Goal: Transaction & Acquisition: Purchase product/service

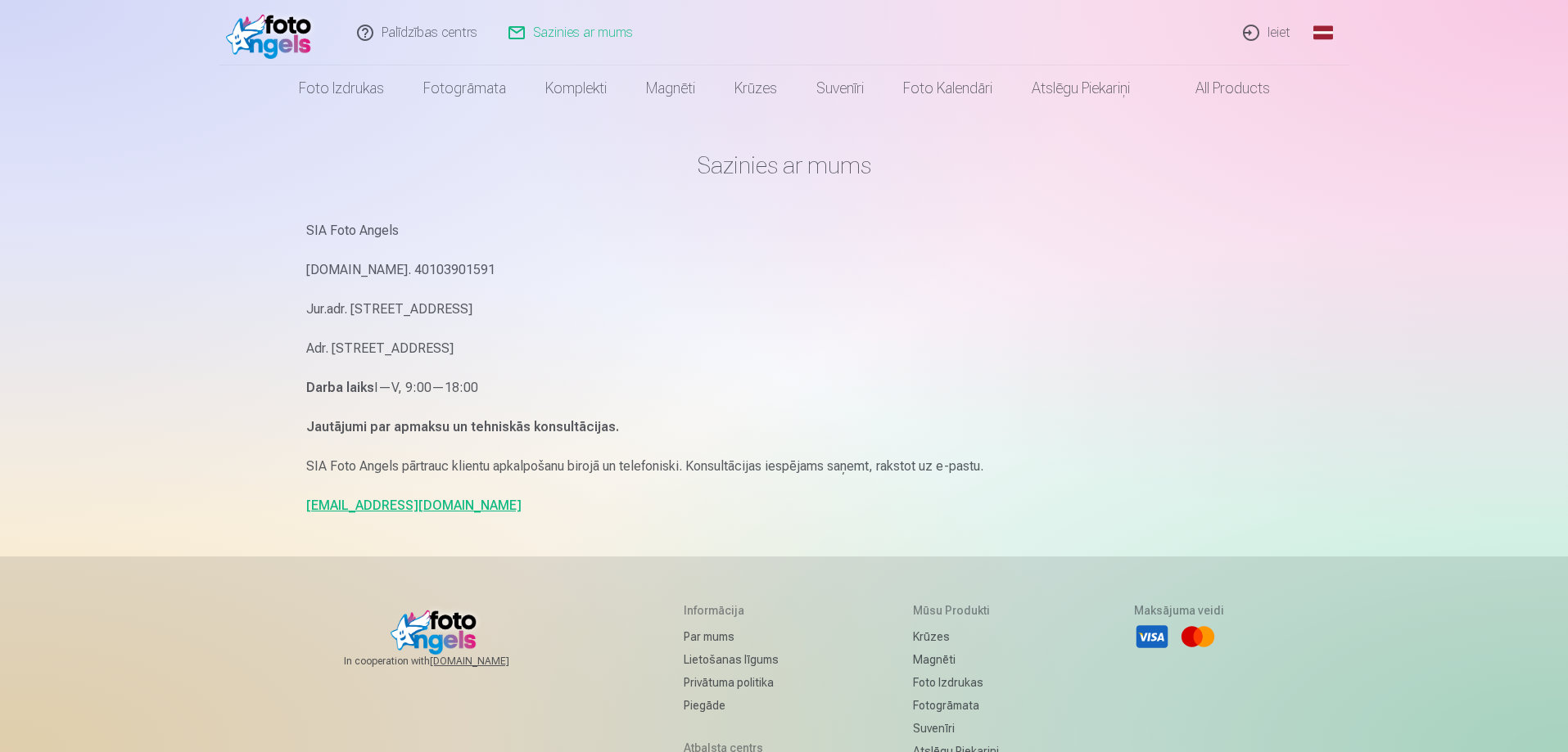
click at [276, 39] on img at bounding box center [273, 33] width 94 height 53
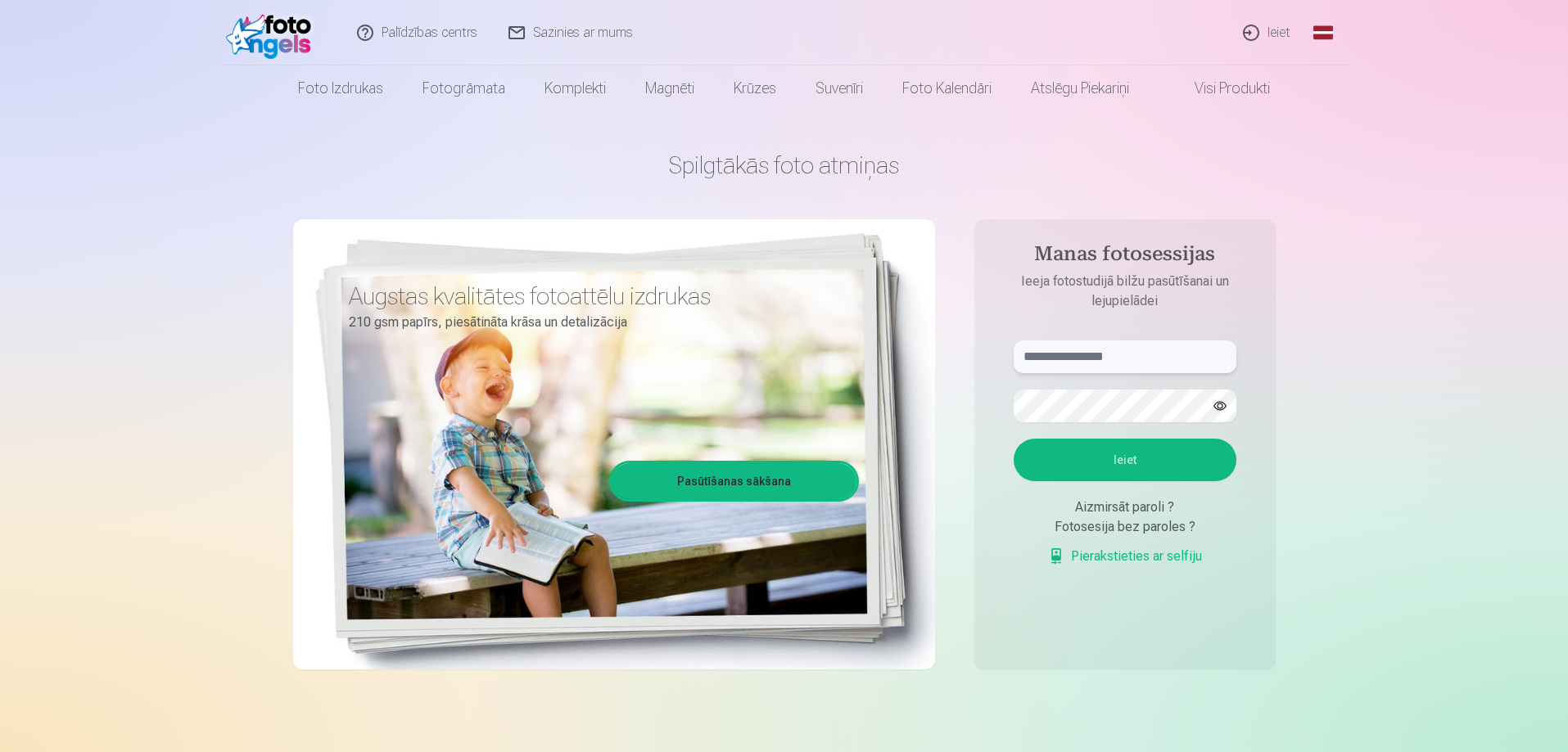
click at [1109, 352] on input "text" at bounding box center [1124, 357] width 223 height 33
type input "**********"
click at [1136, 557] on link "Pierakstieties ar selfiju" at bounding box center [1125, 556] width 154 height 19
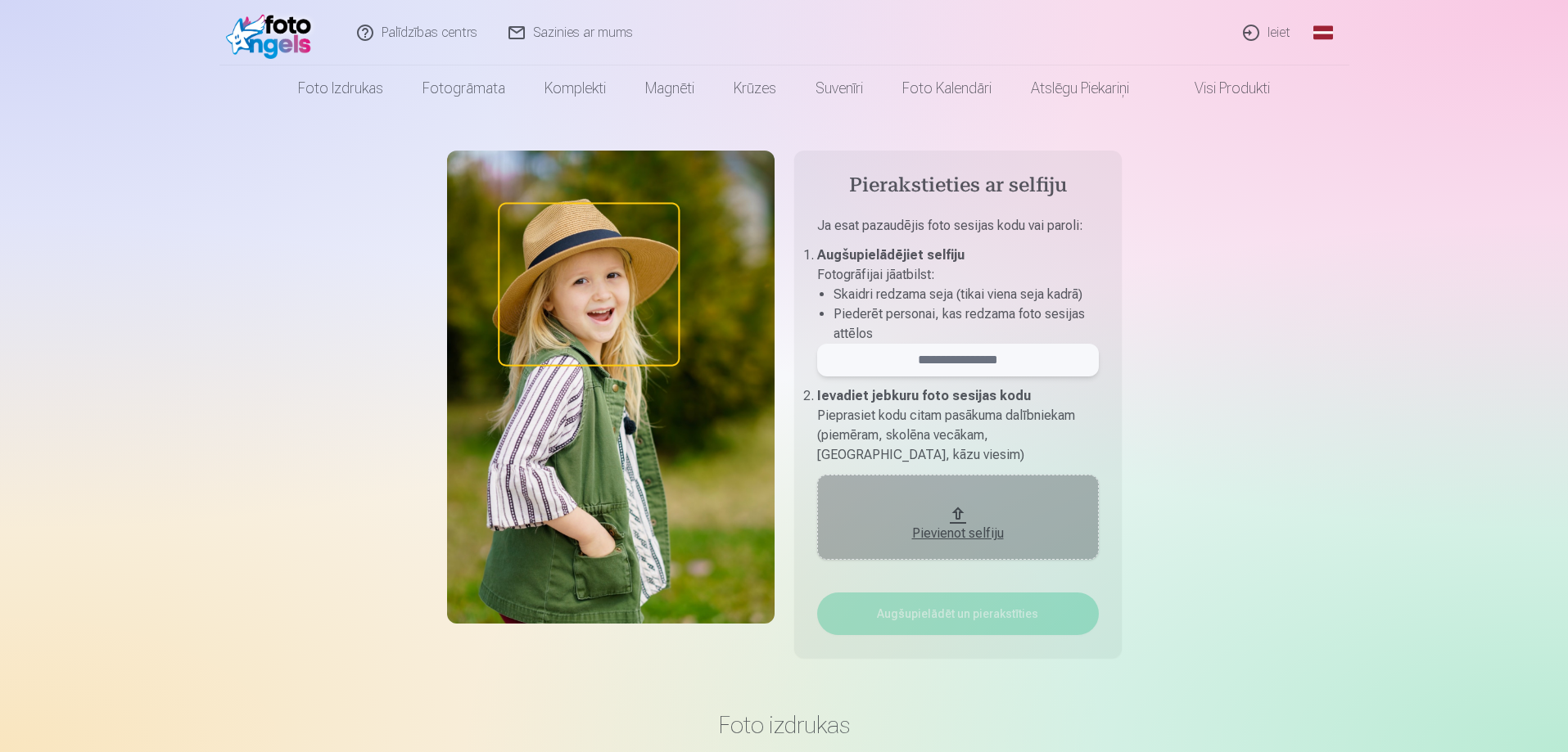
click at [996, 366] on input "email" at bounding box center [957, 360] width 281 height 33
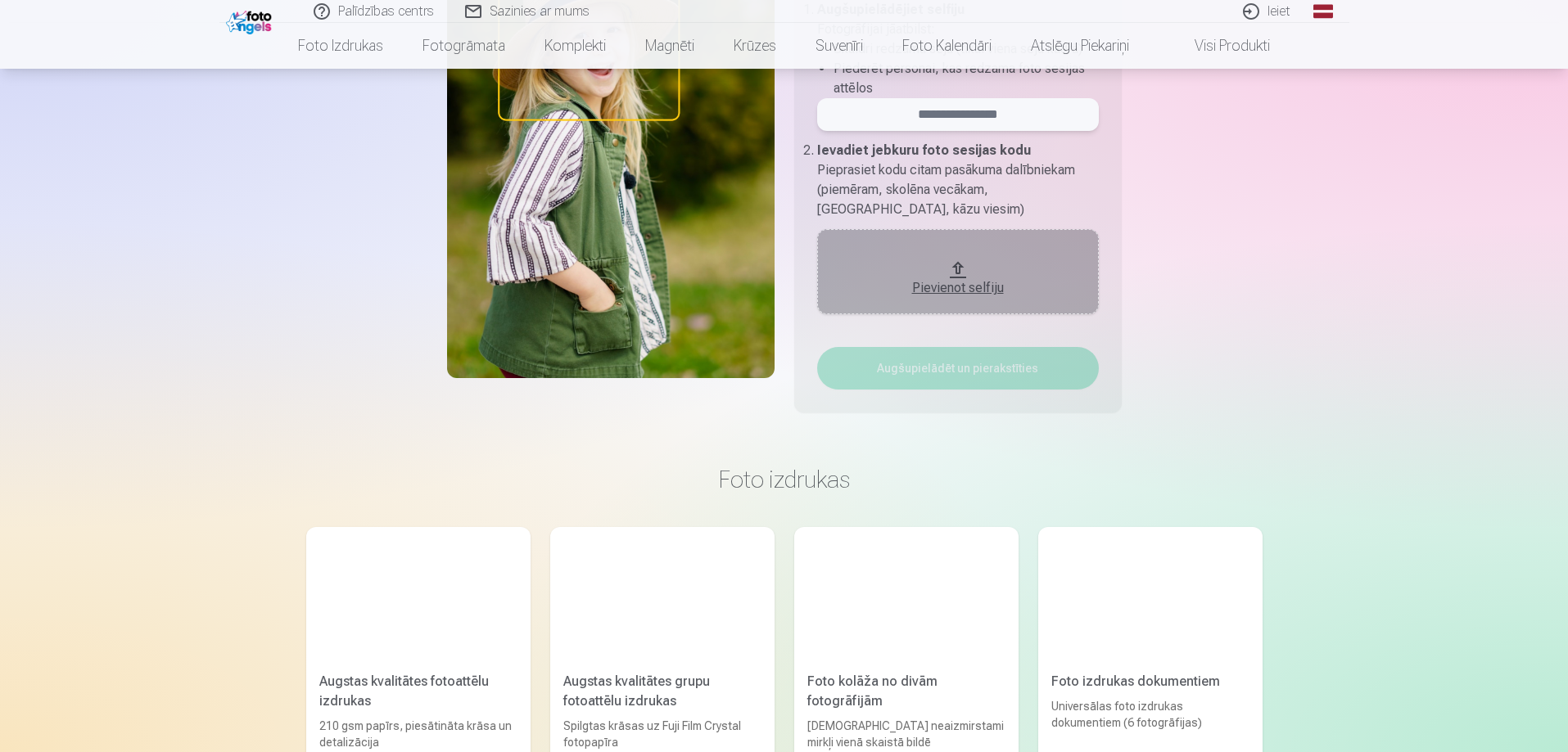
scroll to position [82, 0]
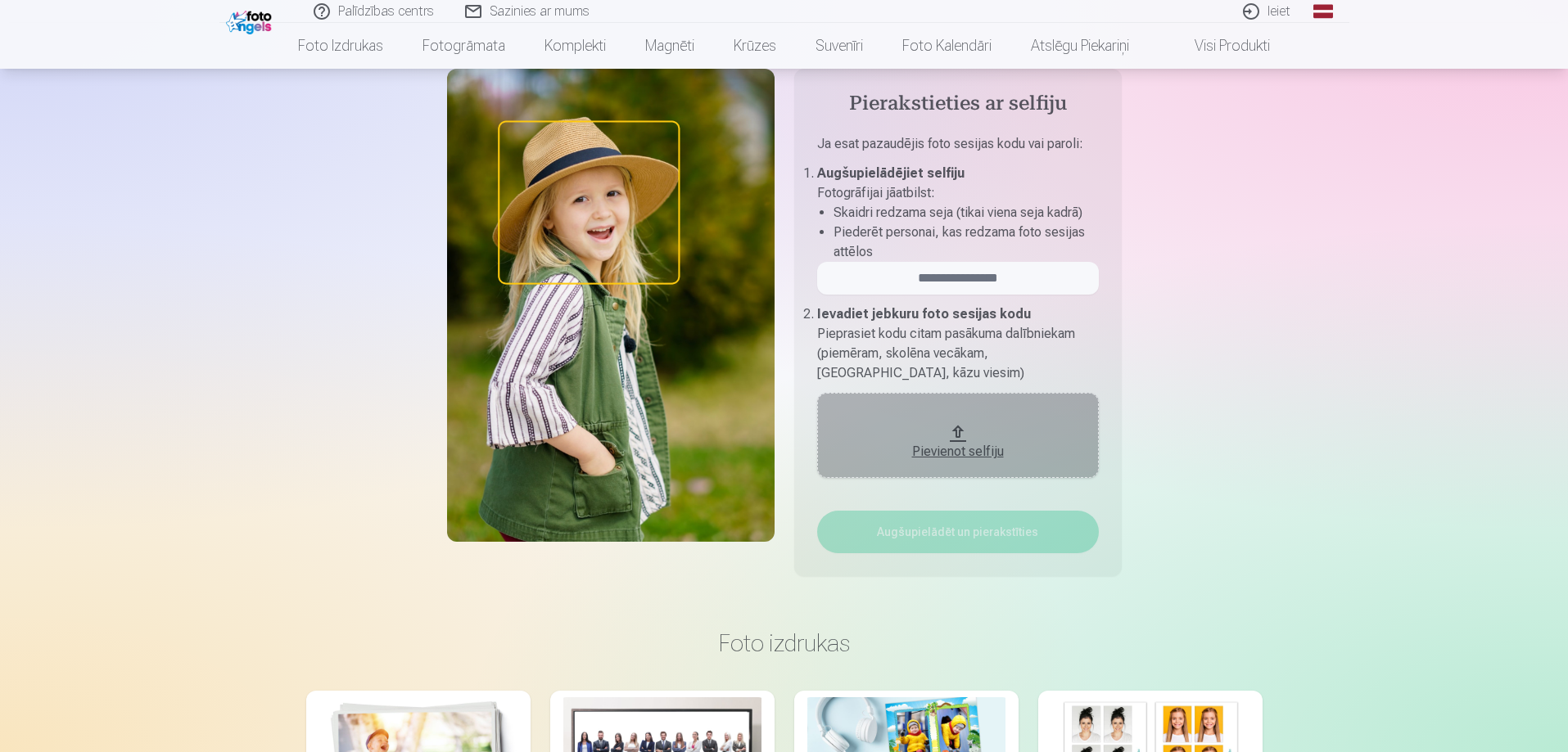
click at [898, 319] on b "Ievadiet jebkuru foto sesijas kodu" at bounding box center [924, 314] width 214 height 16
click at [1017, 284] on input "email" at bounding box center [957, 278] width 281 height 33
click at [967, 285] on input "email" at bounding box center [957, 278] width 281 height 33
type input "**********"
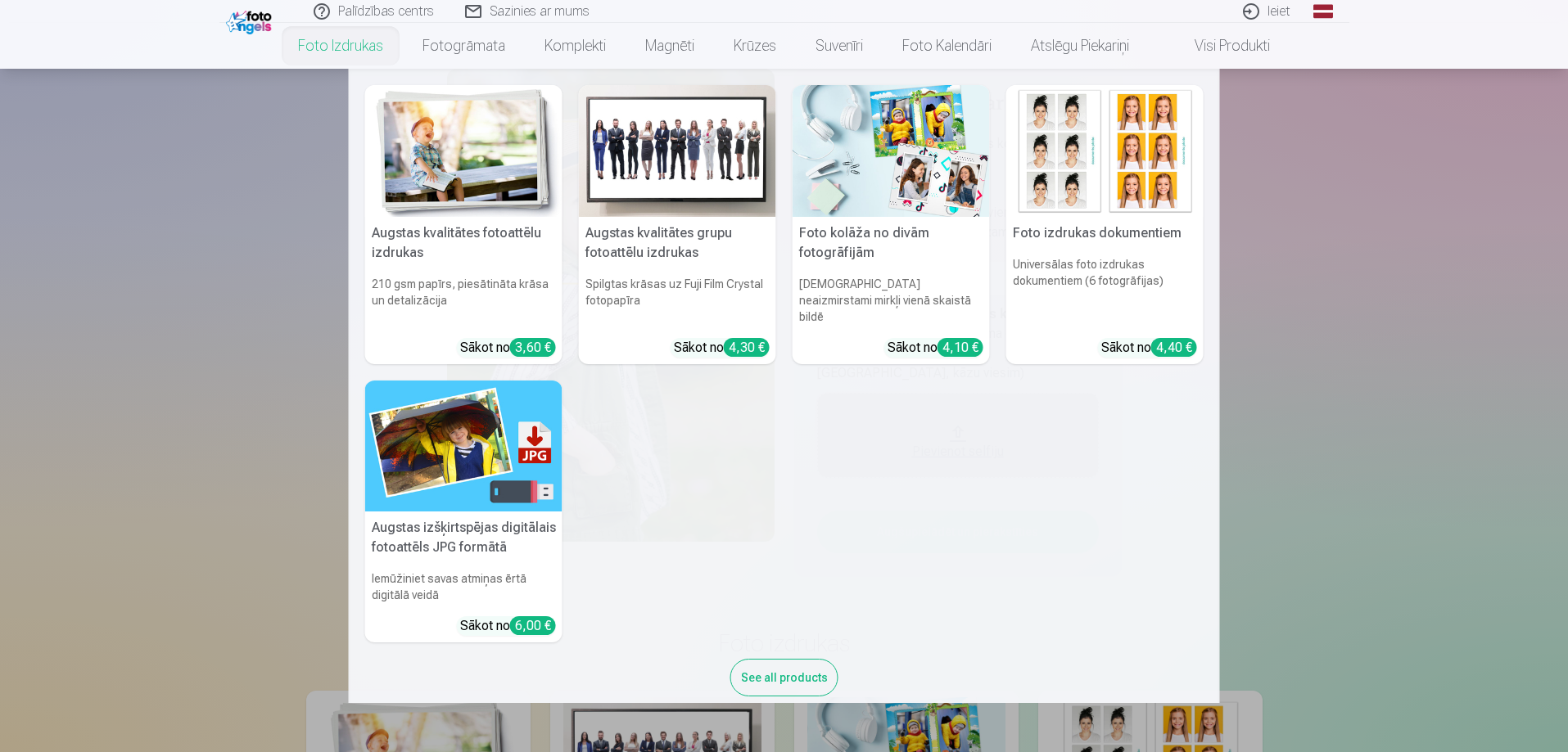
click at [309, 49] on link "Foto izdrukas" at bounding box center [341, 46] width 125 height 46
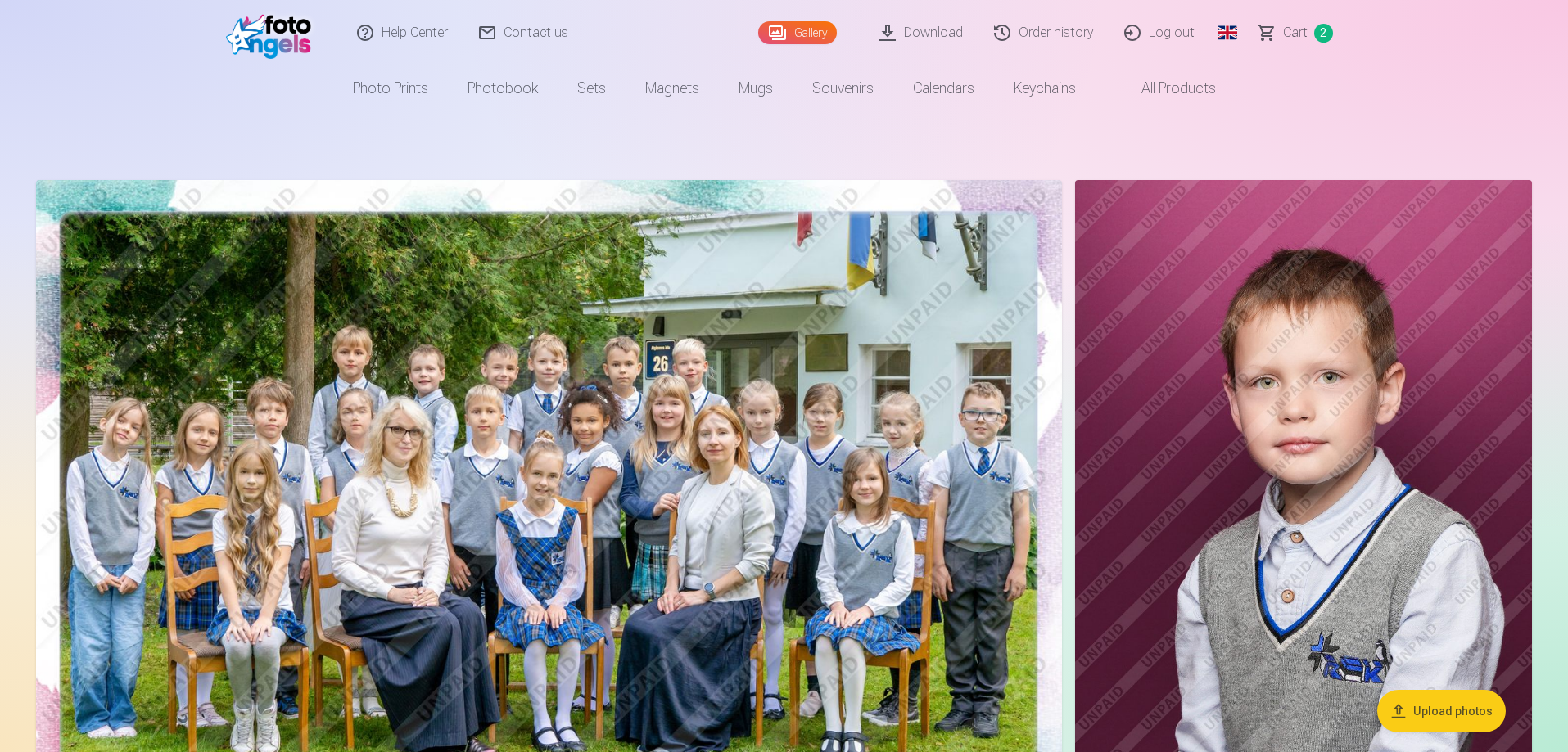
click at [874, 450] on img at bounding box center [549, 521] width 1026 height 684
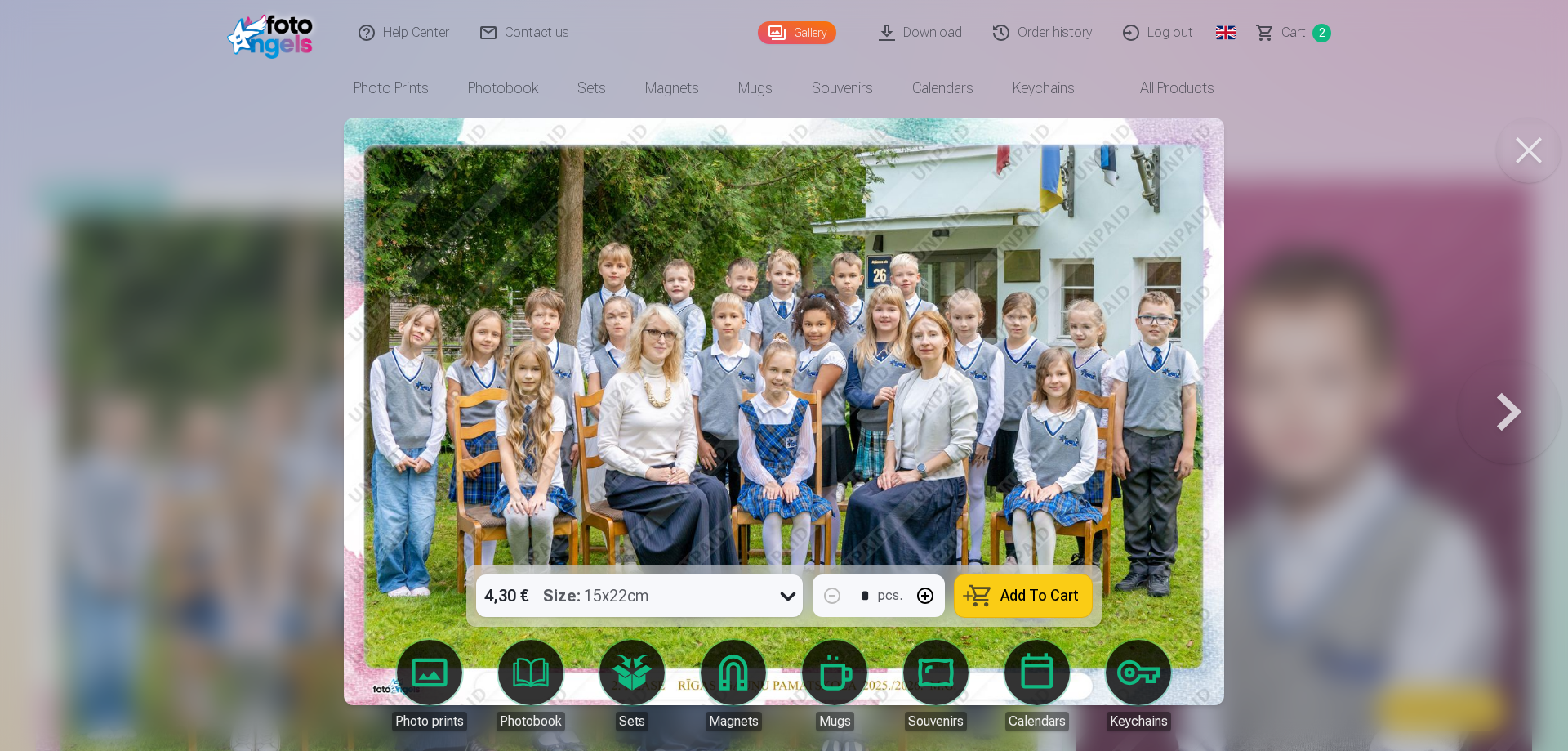
click at [1058, 602] on span "Add To Cart" at bounding box center [1039, 596] width 79 height 15
click at [1530, 158] on button at bounding box center [1528, 150] width 65 height 65
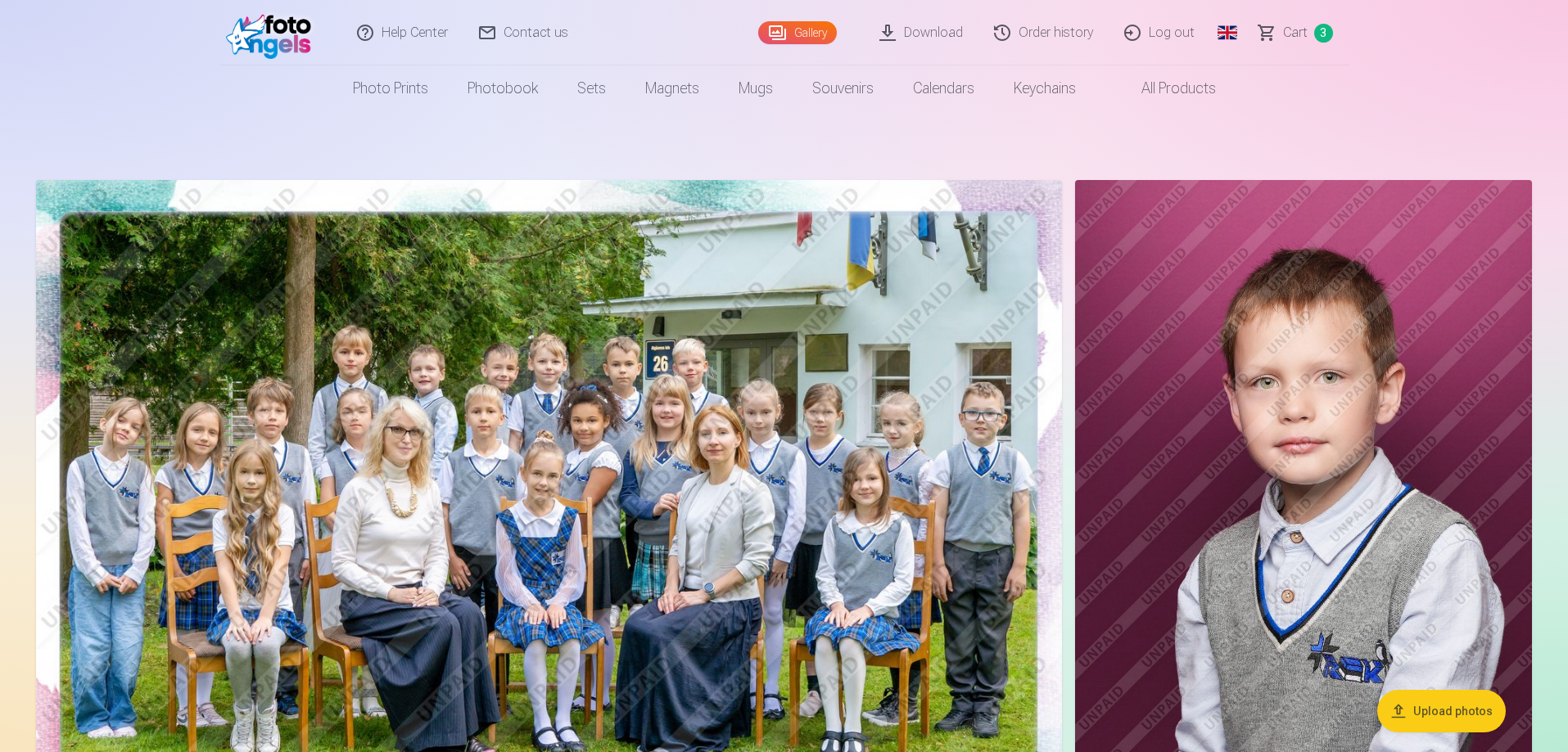
click at [1296, 40] on span "Сart" at bounding box center [1295, 33] width 24 height 19
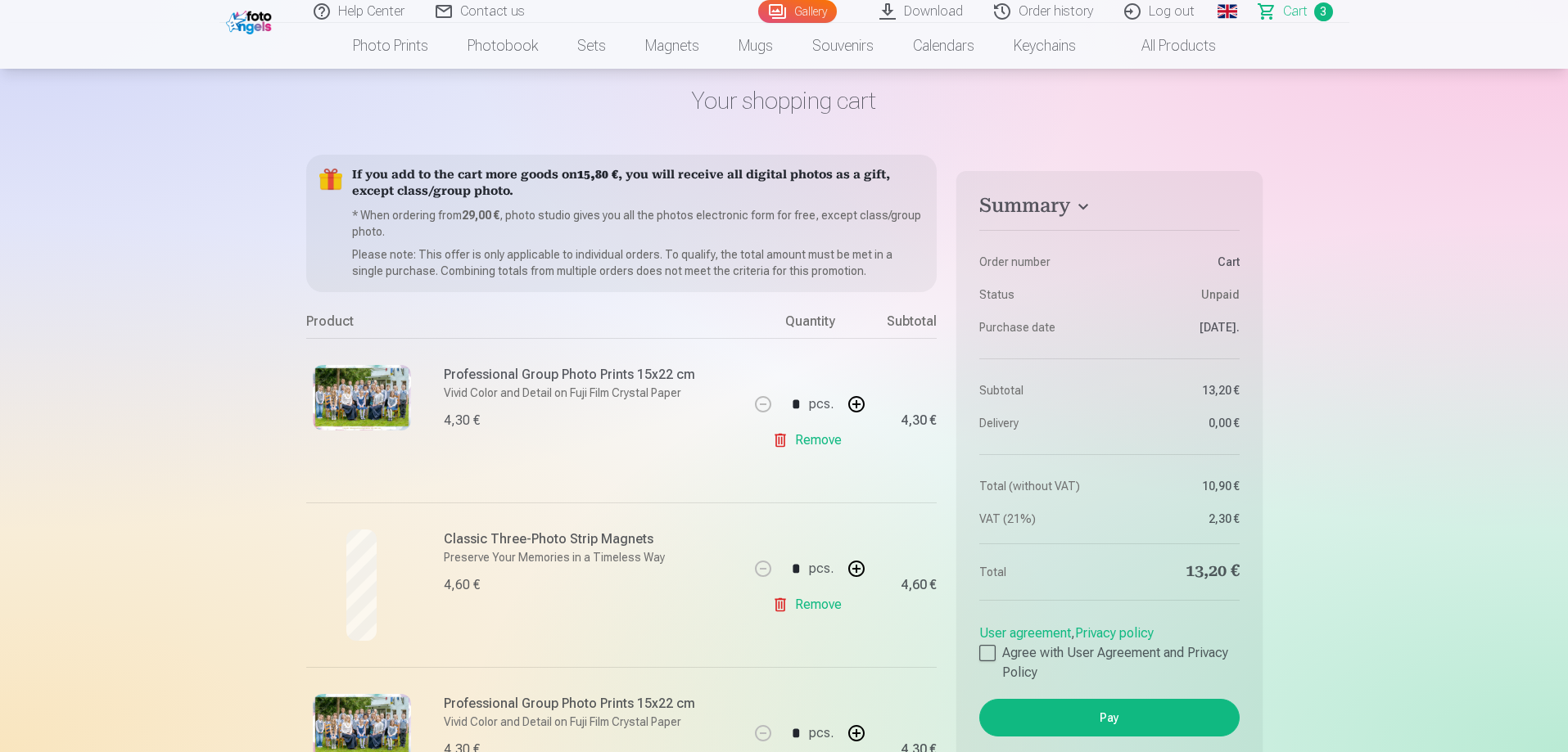
scroll to position [163, 0]
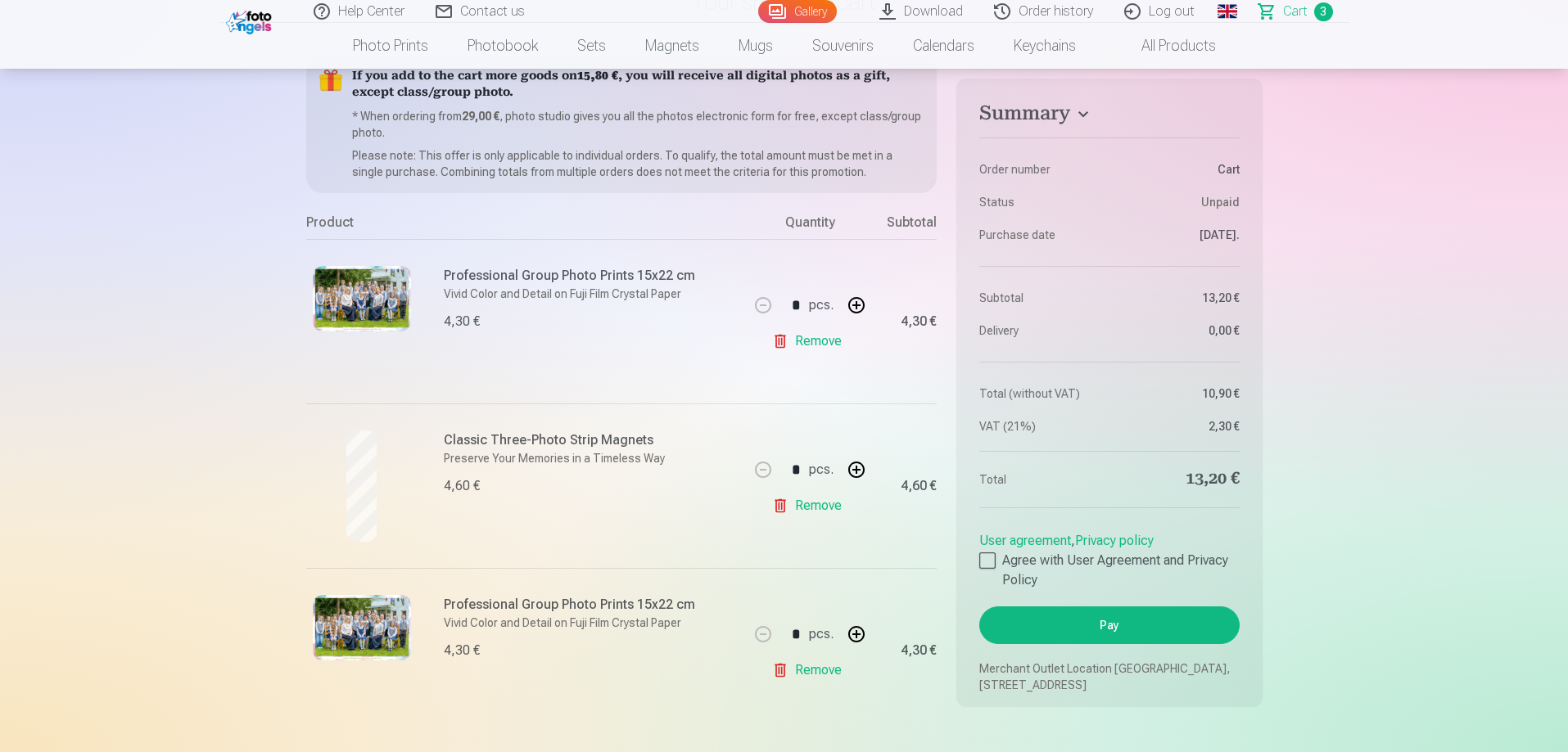
click at [811, 349] on link "Remove" at bounding box center [810, 341] width 76 height 33
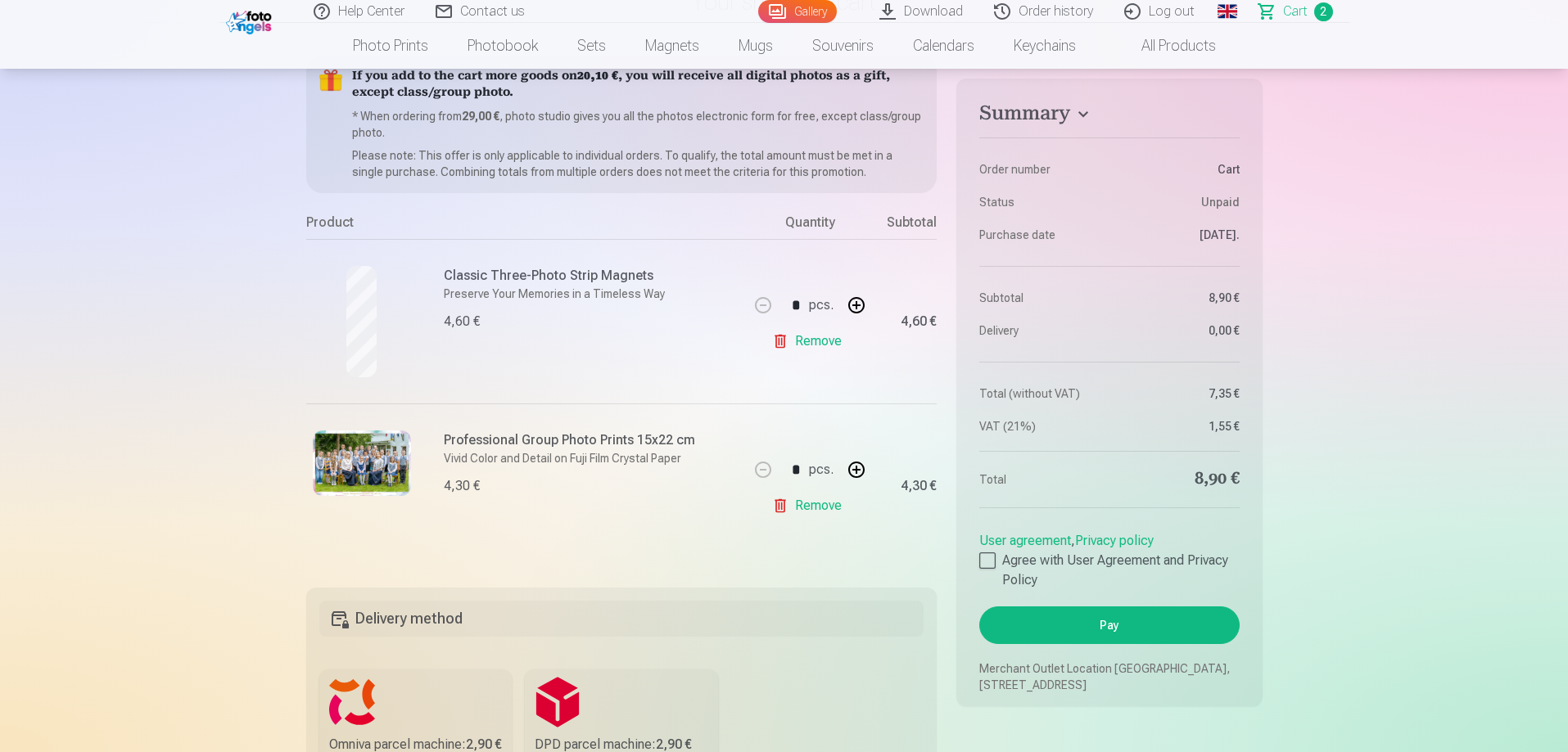
click at [814, 0] on link "Gallery" at bounding box center [797, 12] width 79 height 23
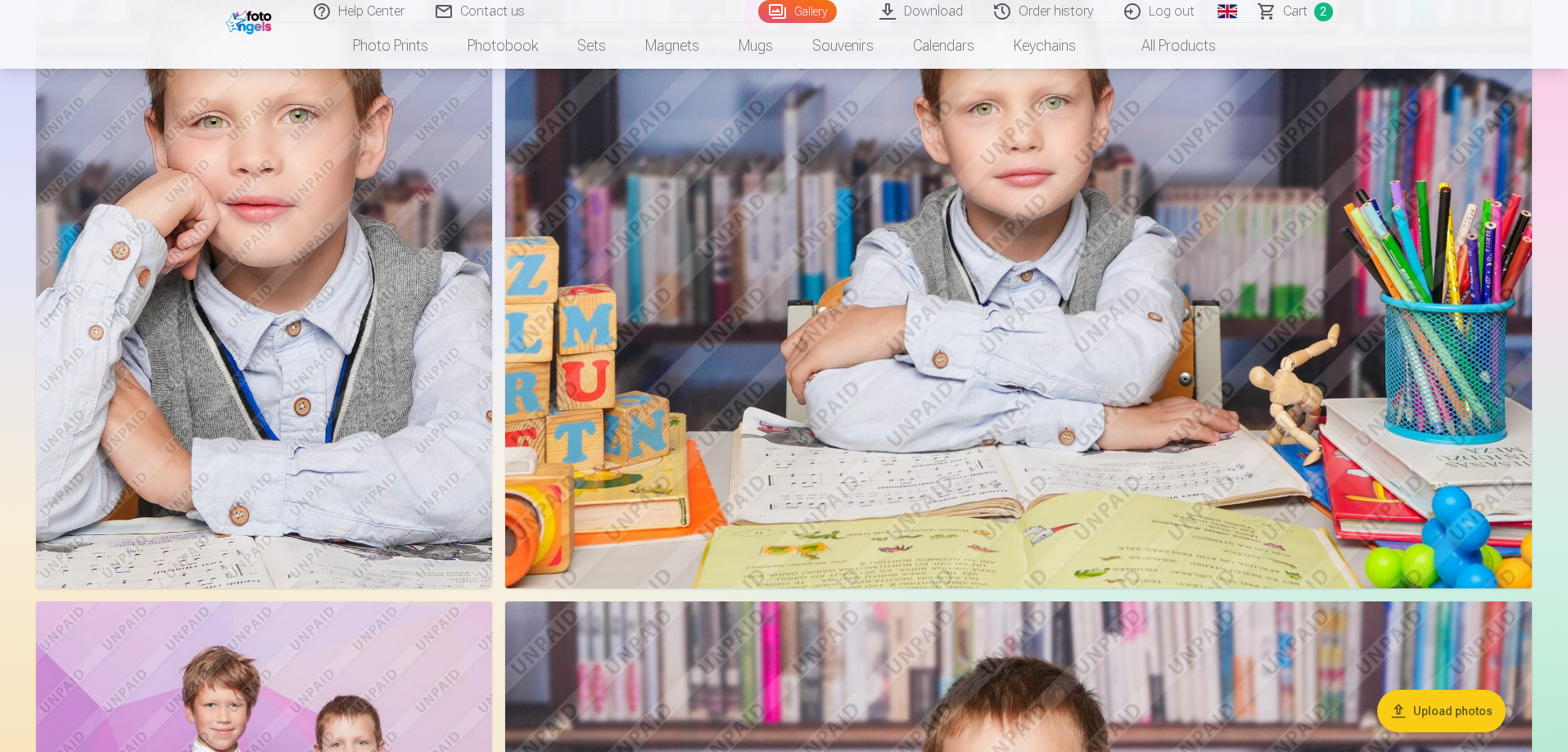
scroll to position [3027, 0]
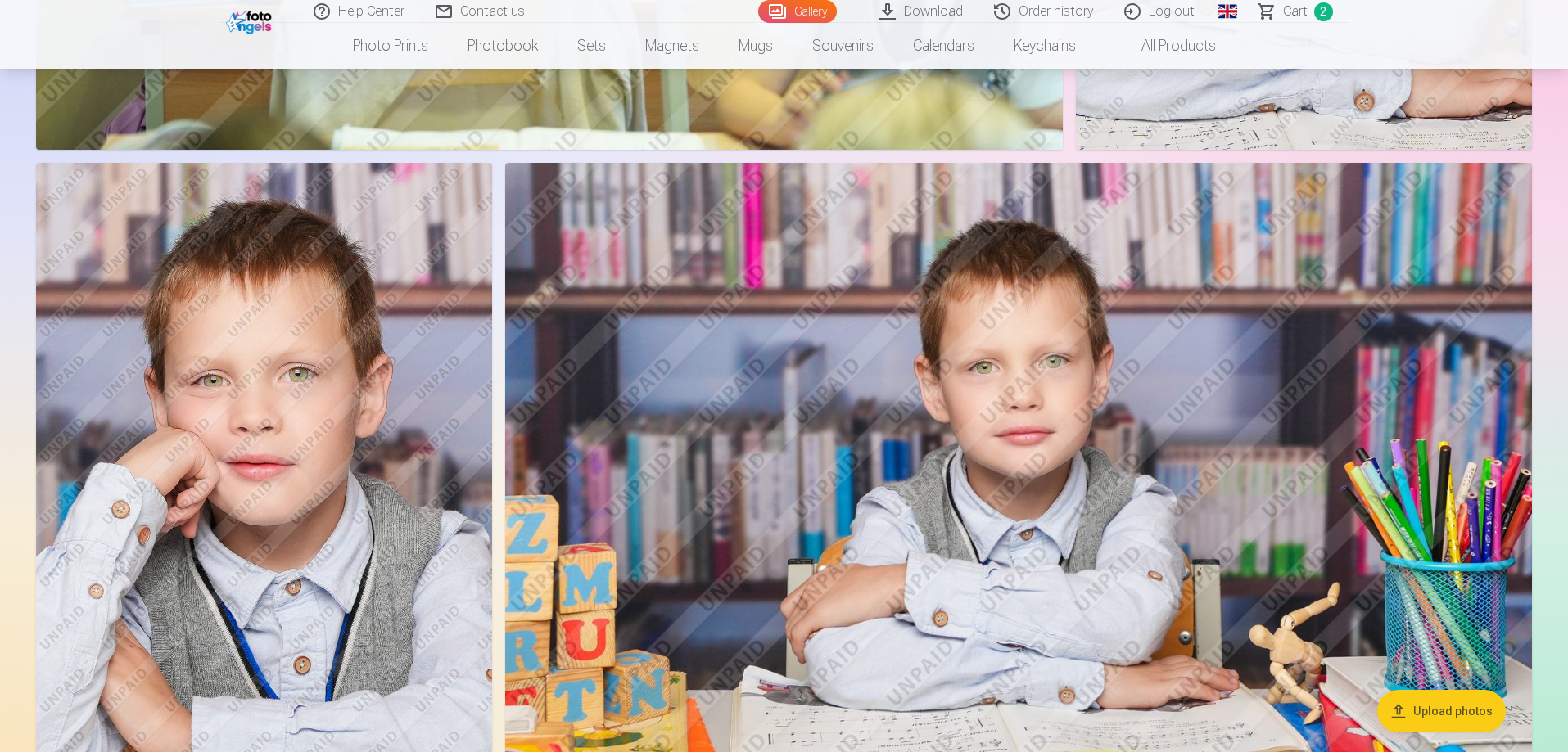
click at [264, 565] on img at bounding box center [264, 504] width 456 height 684
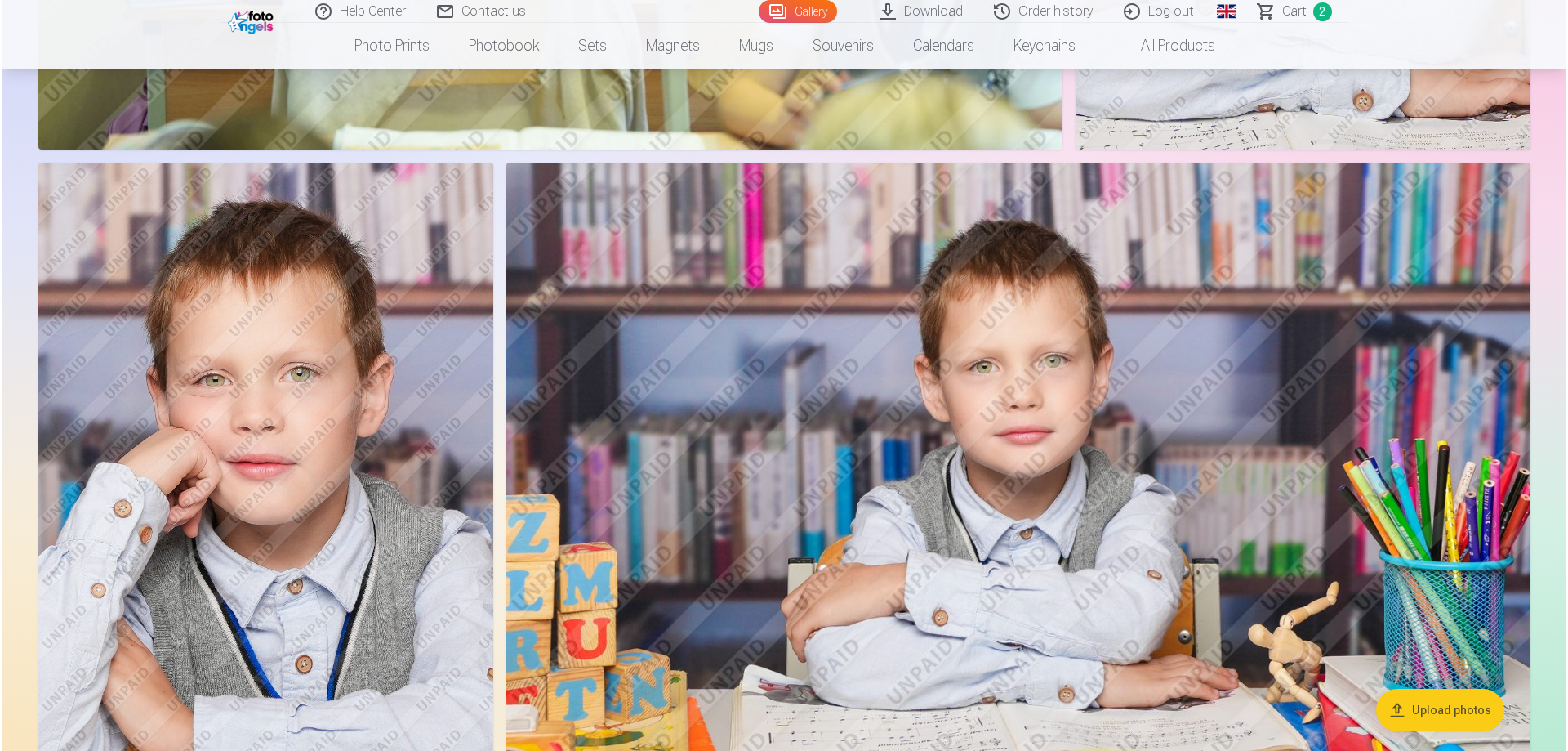
scroll to position [2538, 0]
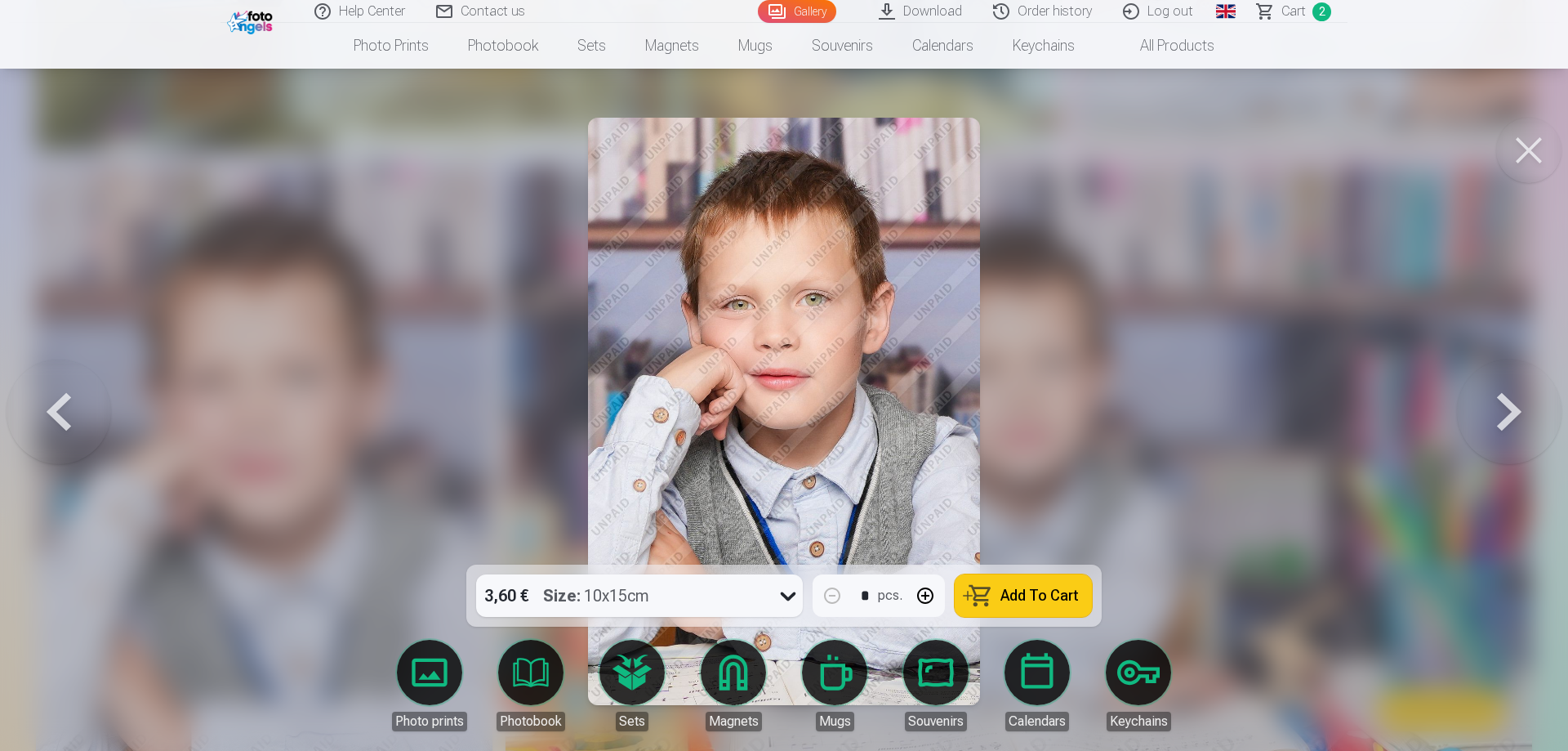
click at [732, 688] on link "Magnets" at bounding box center [733, 686] width 91 height 91
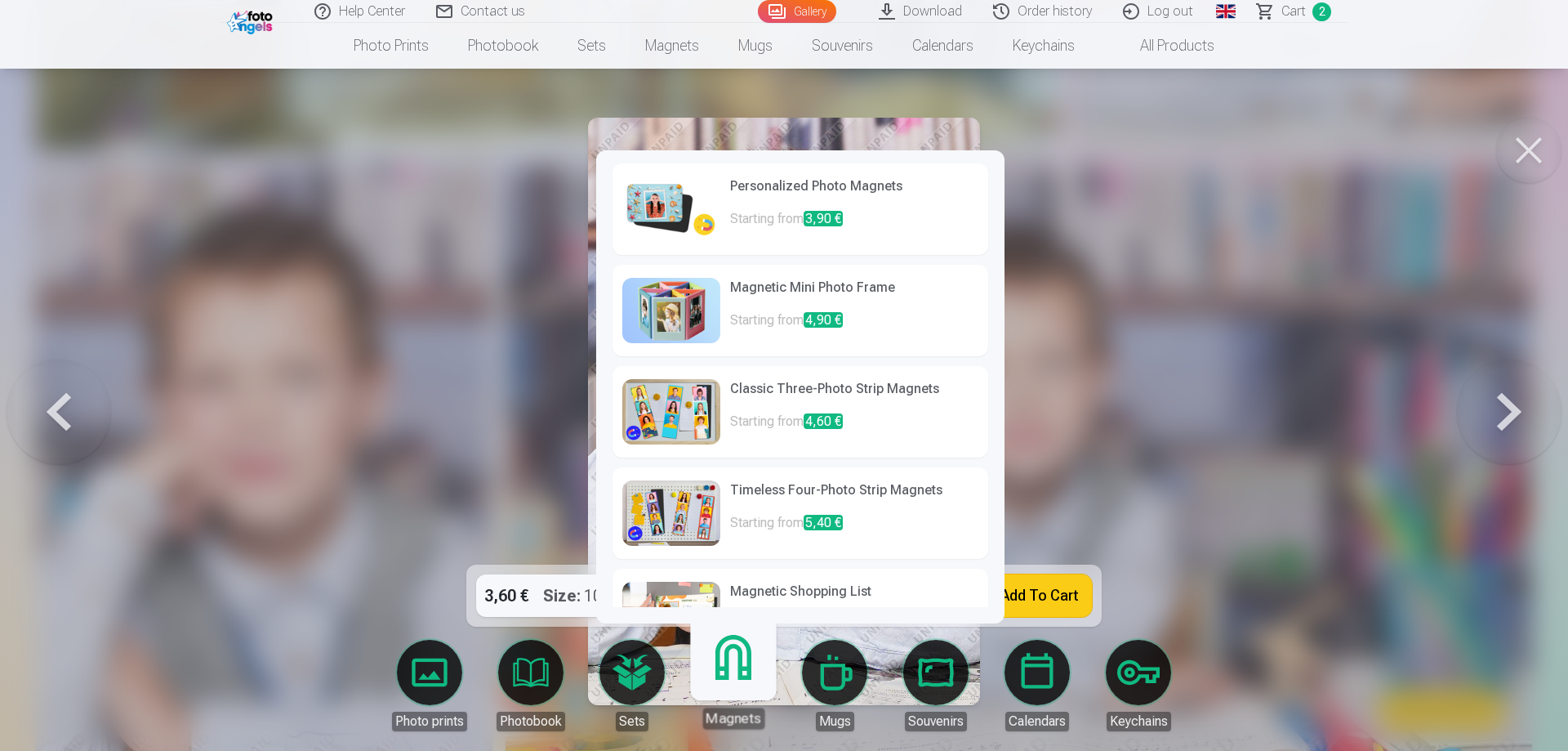
click at [906, 218] on p "Starting from 3,90 €" at bounding box center [854, 225] width 249 height 33
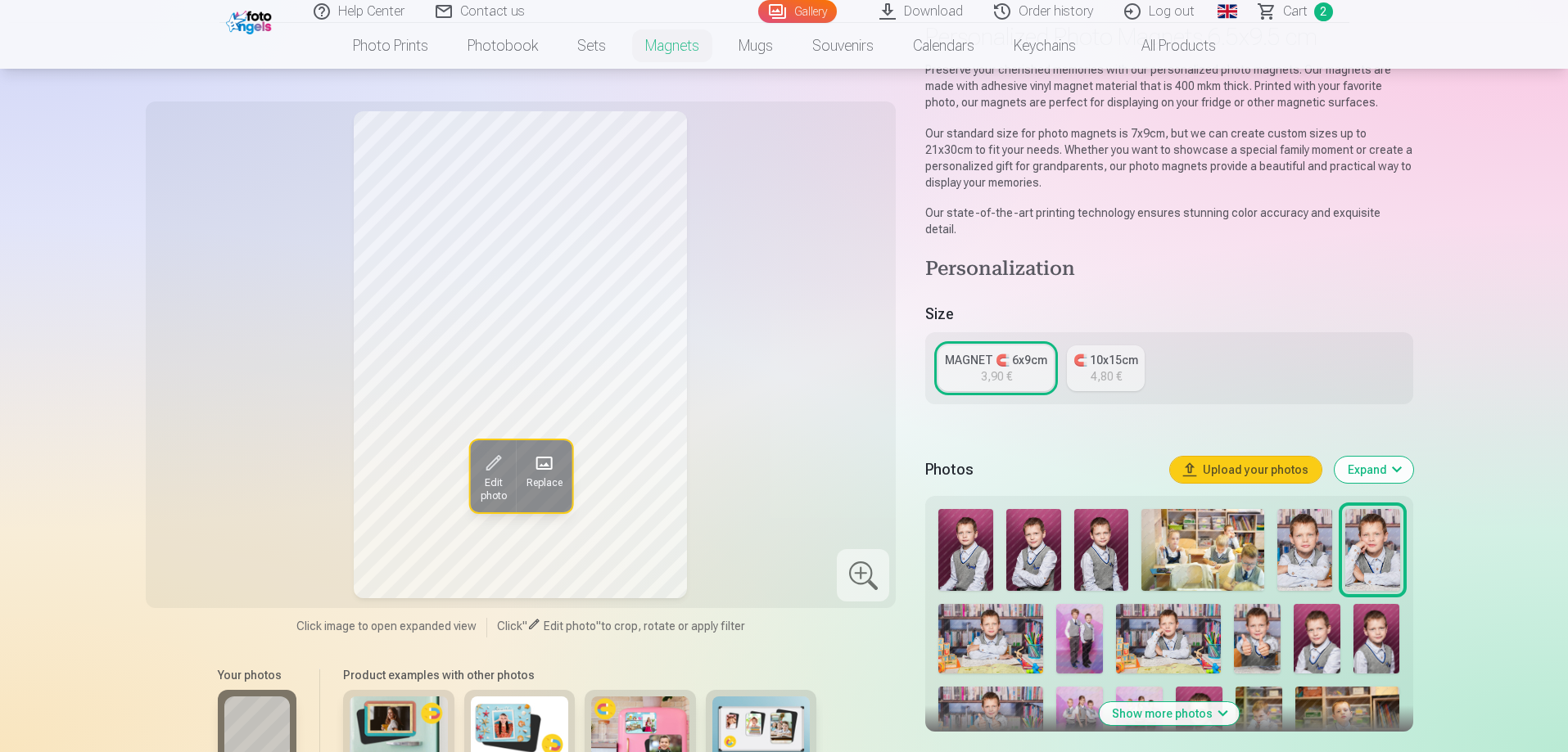
scroll to position [163, 0]
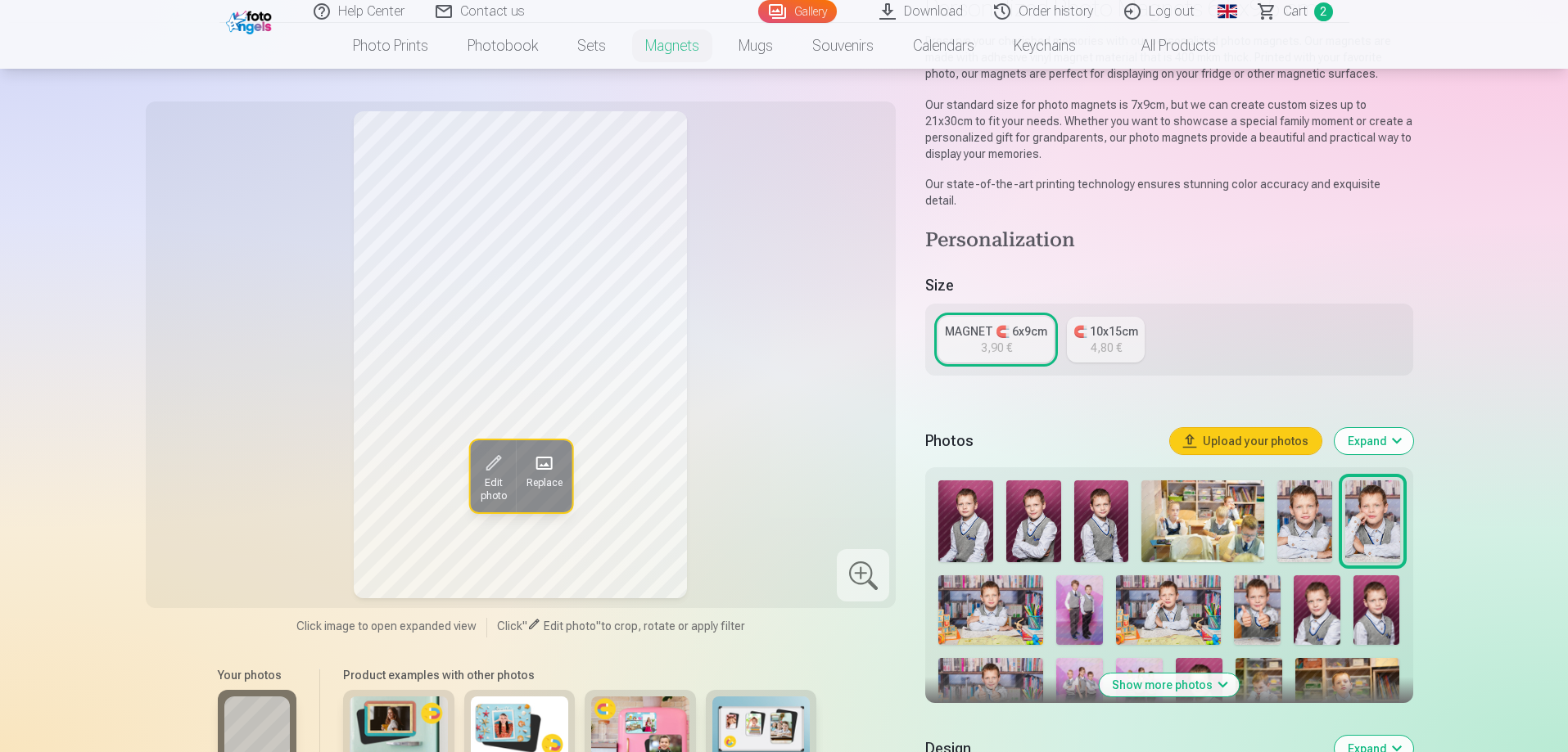
click at [1377, 506] on img at bounding box center [1372, 521] width 55 height 82
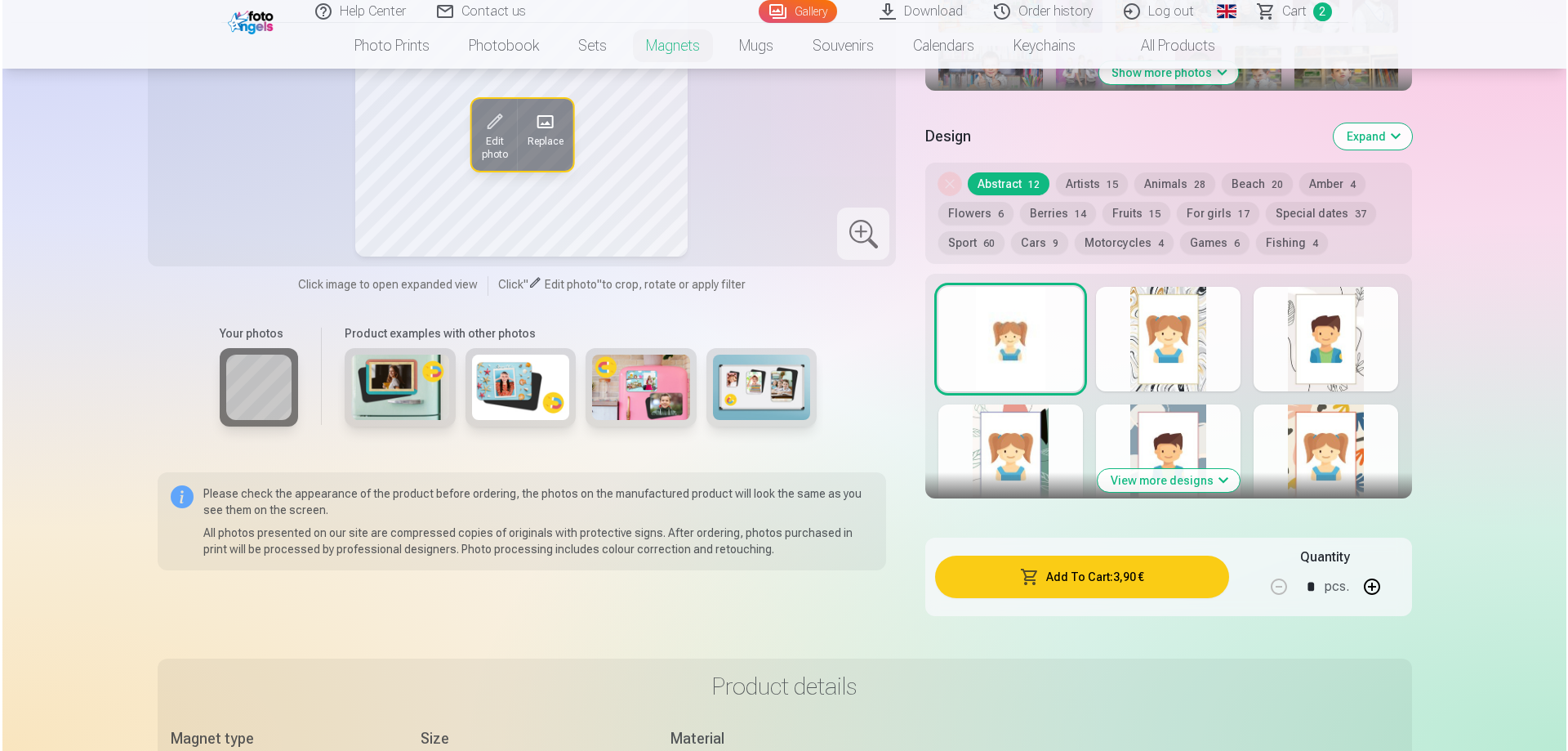
scroll to position [817, 0]
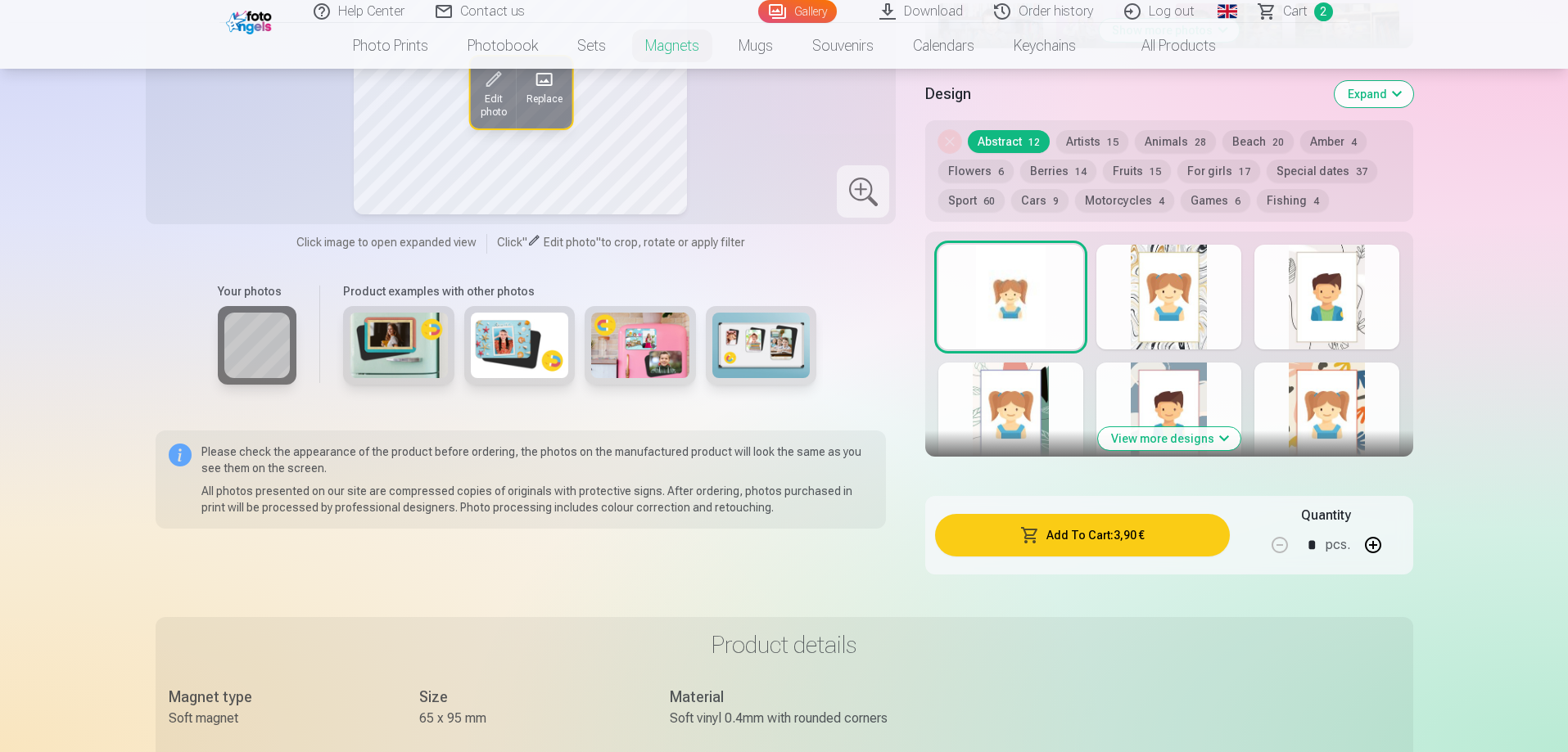
drag, startPoint x: 1372, startPoint y: 531, endPoint x: 1384, endPoint y: 539, distance: 14.4
click at [1373, 532] on button "button" at bounding box center [1372, 545] width 39 height 39
type input "*"
click at [1132, 533] on button "Add To Cart : 7,80 €" at bounding box center [1082, 535] width 294 height 43
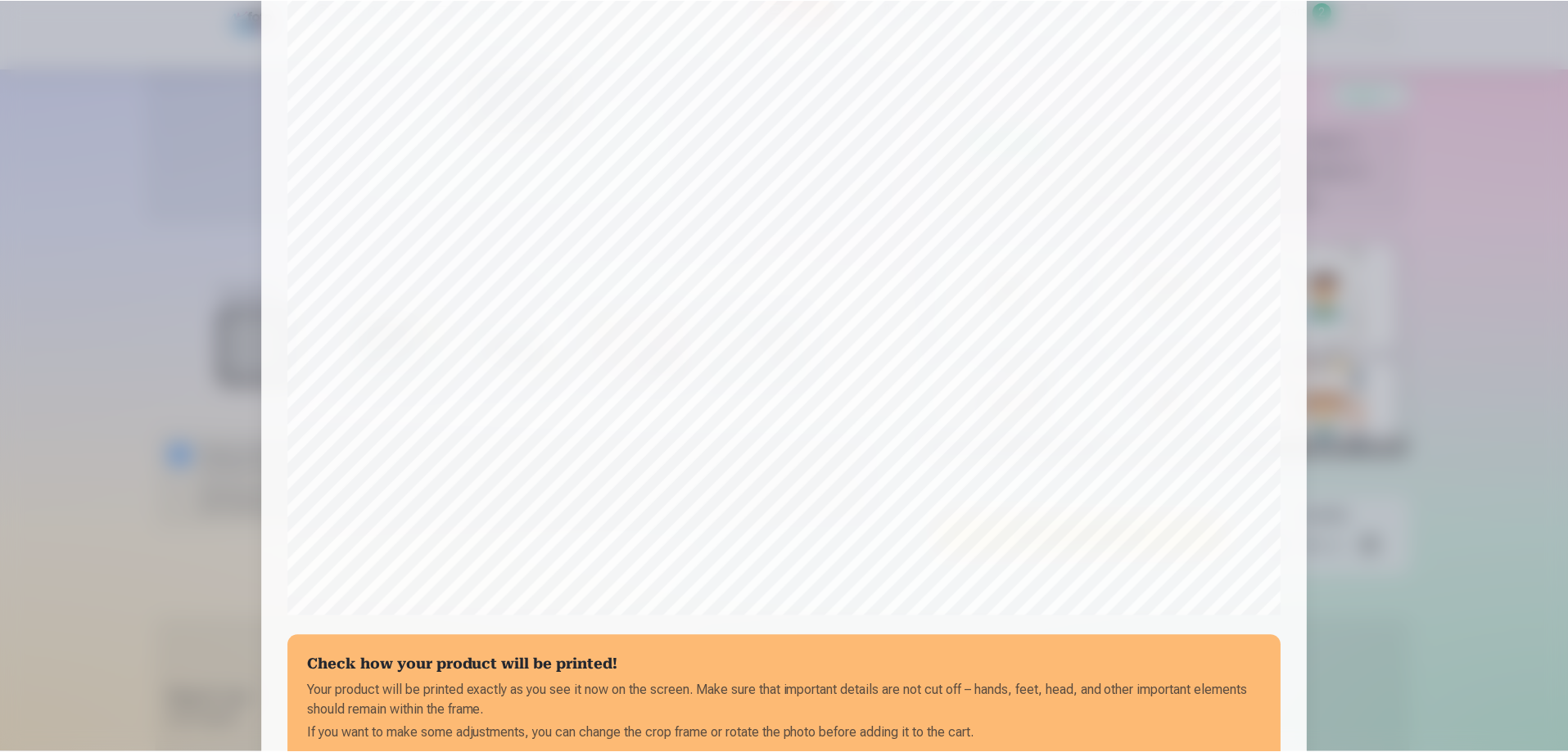
scroll to position [344, 0]
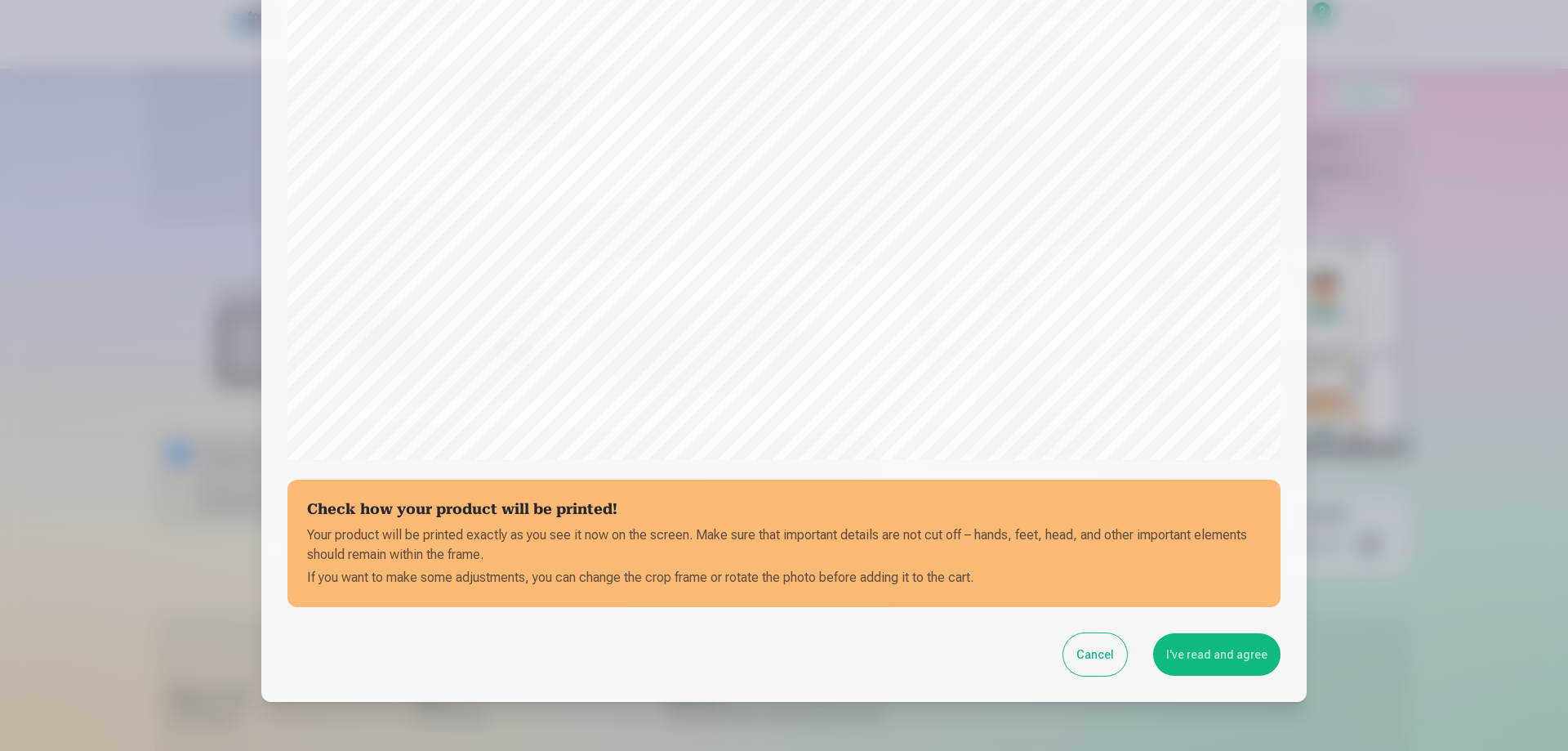
click at [1233, 657] on button "I've read and agree" at bounding box center [1217, 655] width 127 height 43
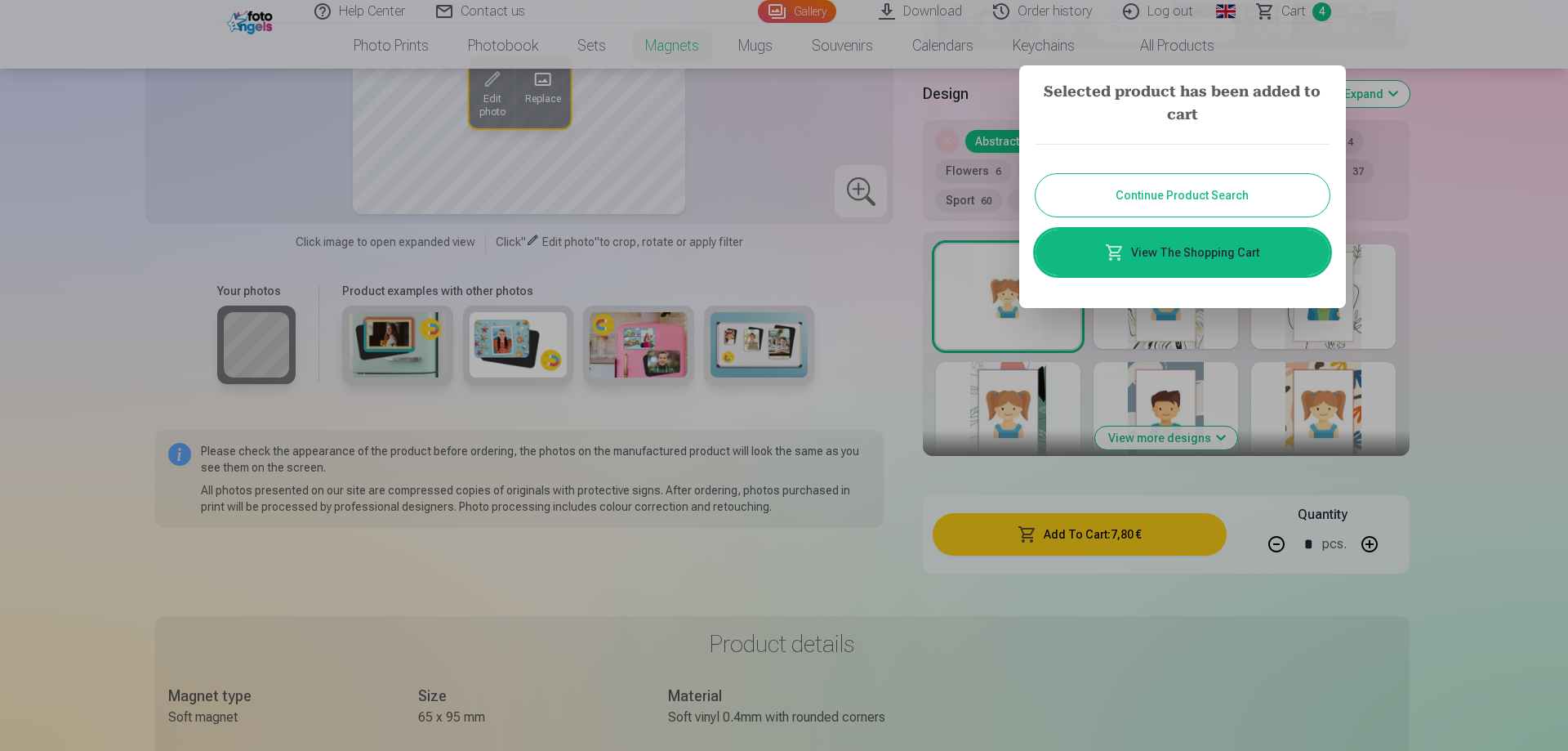
click at [1498, 270] on div at bounding box center [784, 375] width 1568 height 751
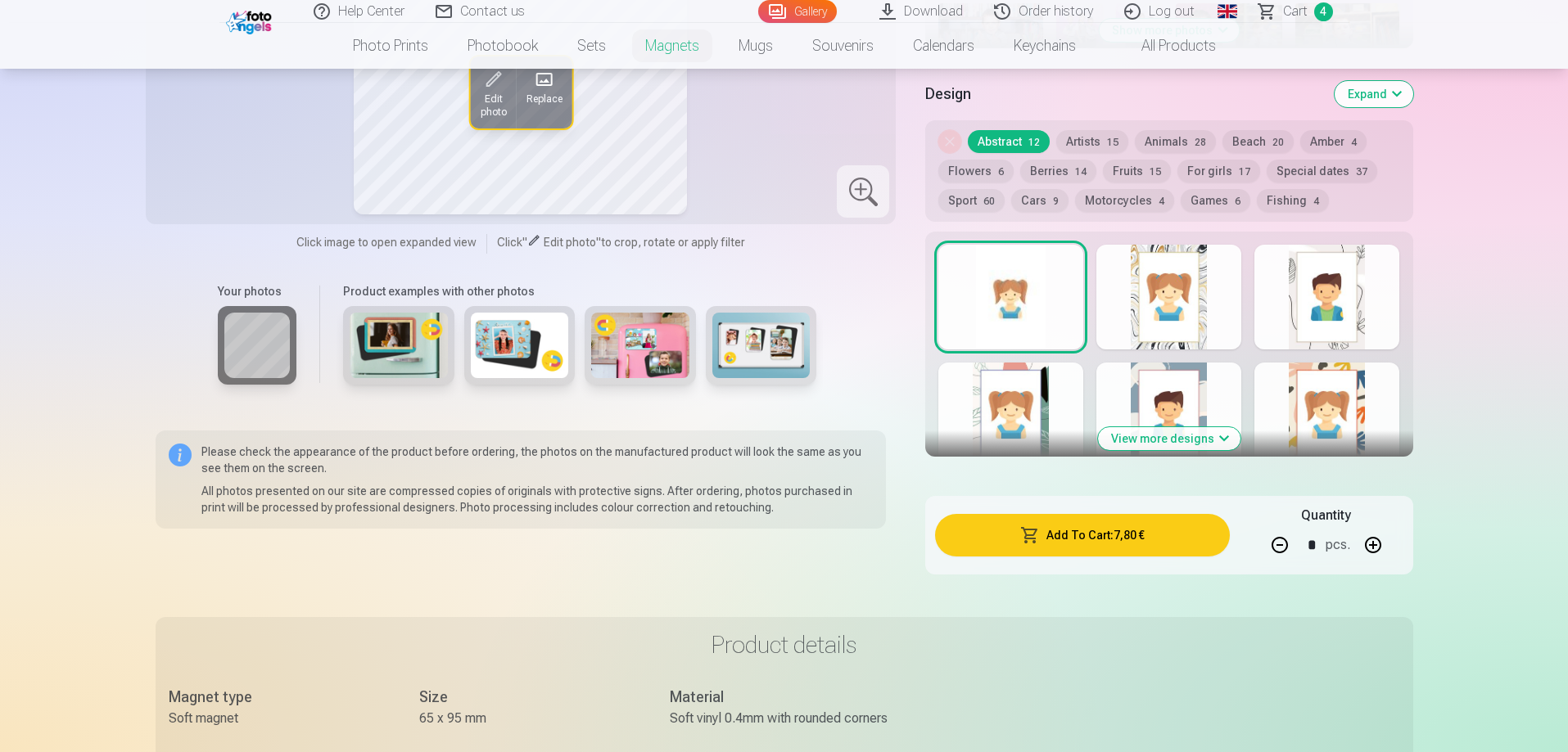
click at [1298, 11] on span "Сart" at bounding box center [1295, 12] width 24 height 19
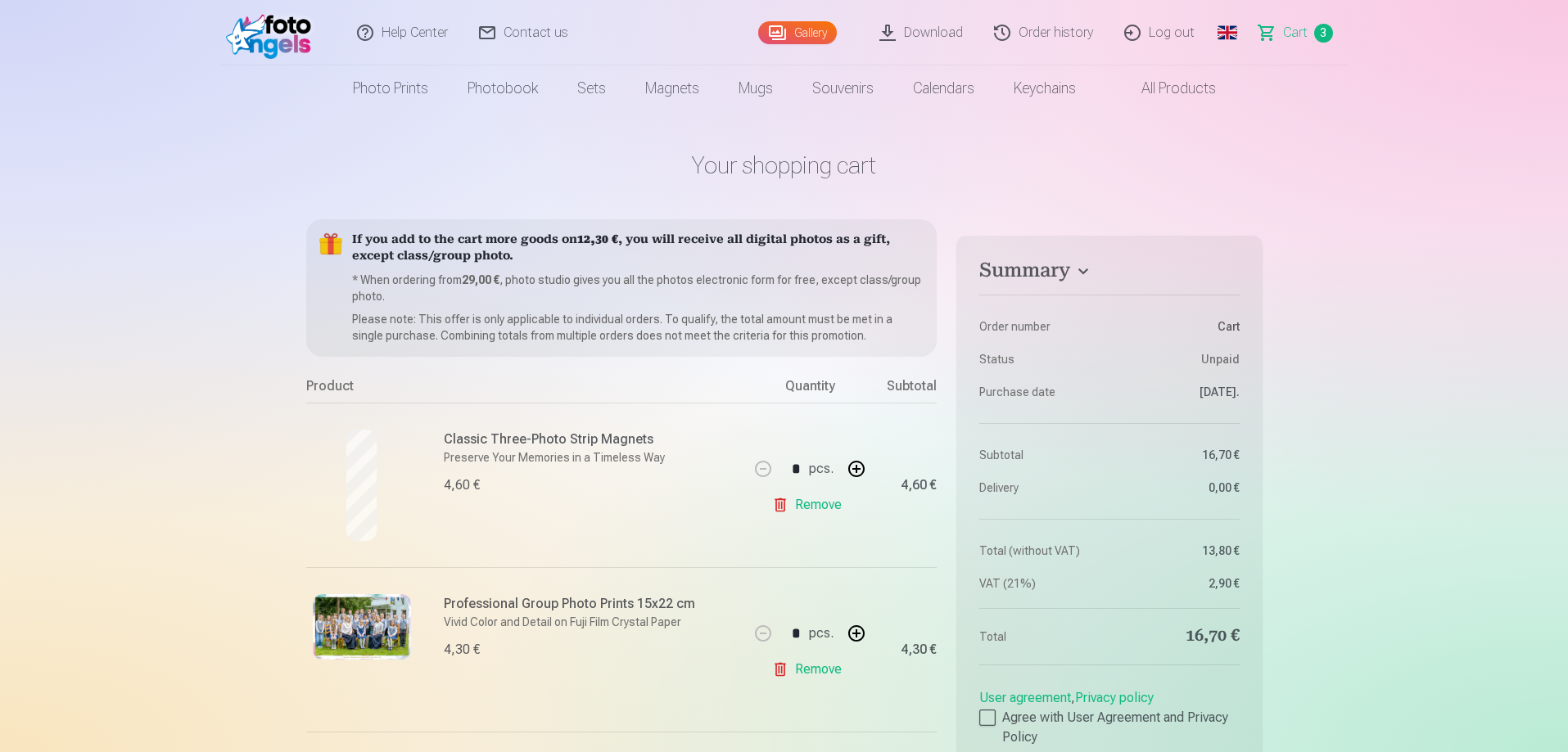
click at [805, 36] on link "Gallery" at bounding box center [797, 33] width 79 height 23
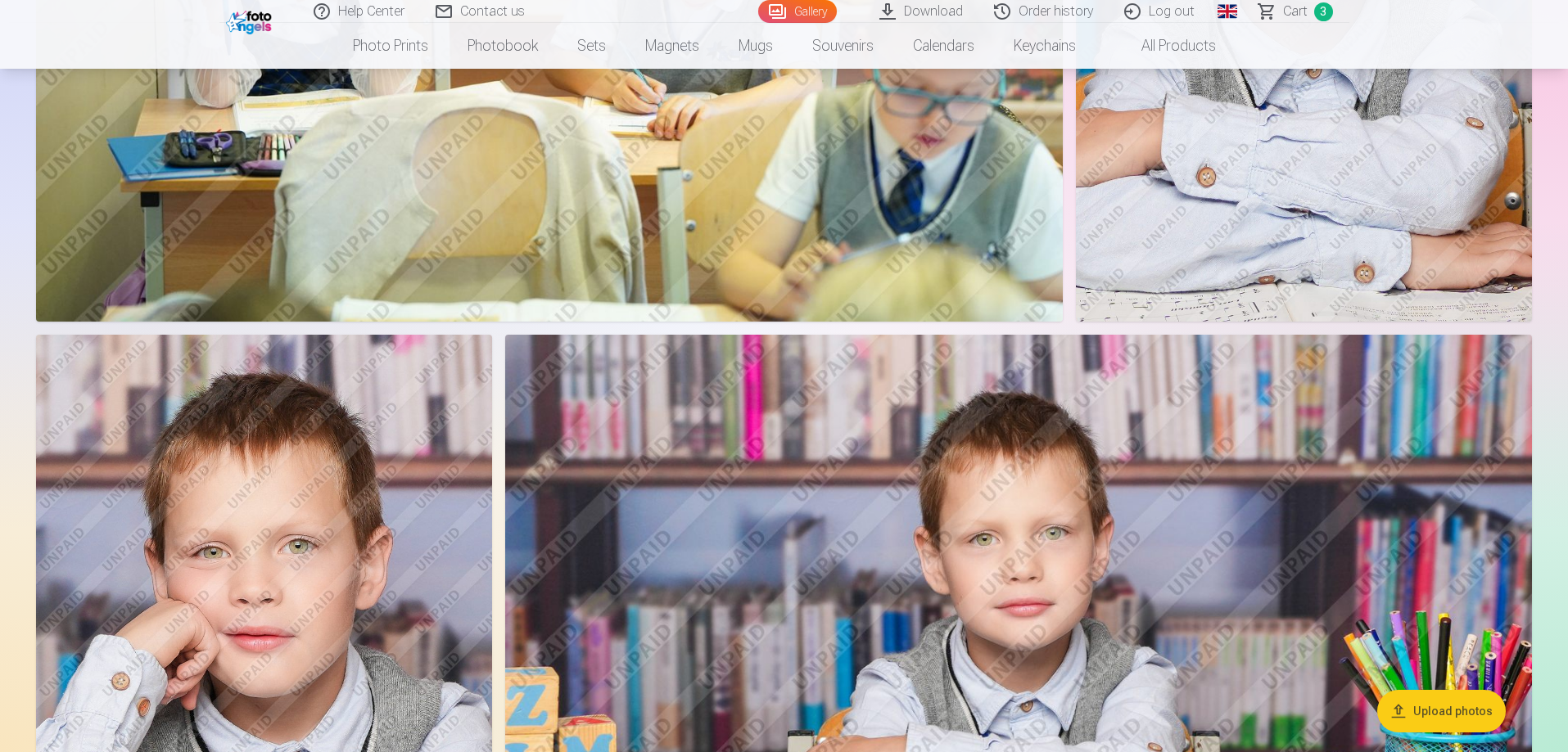
scroll to position [2536, 0]
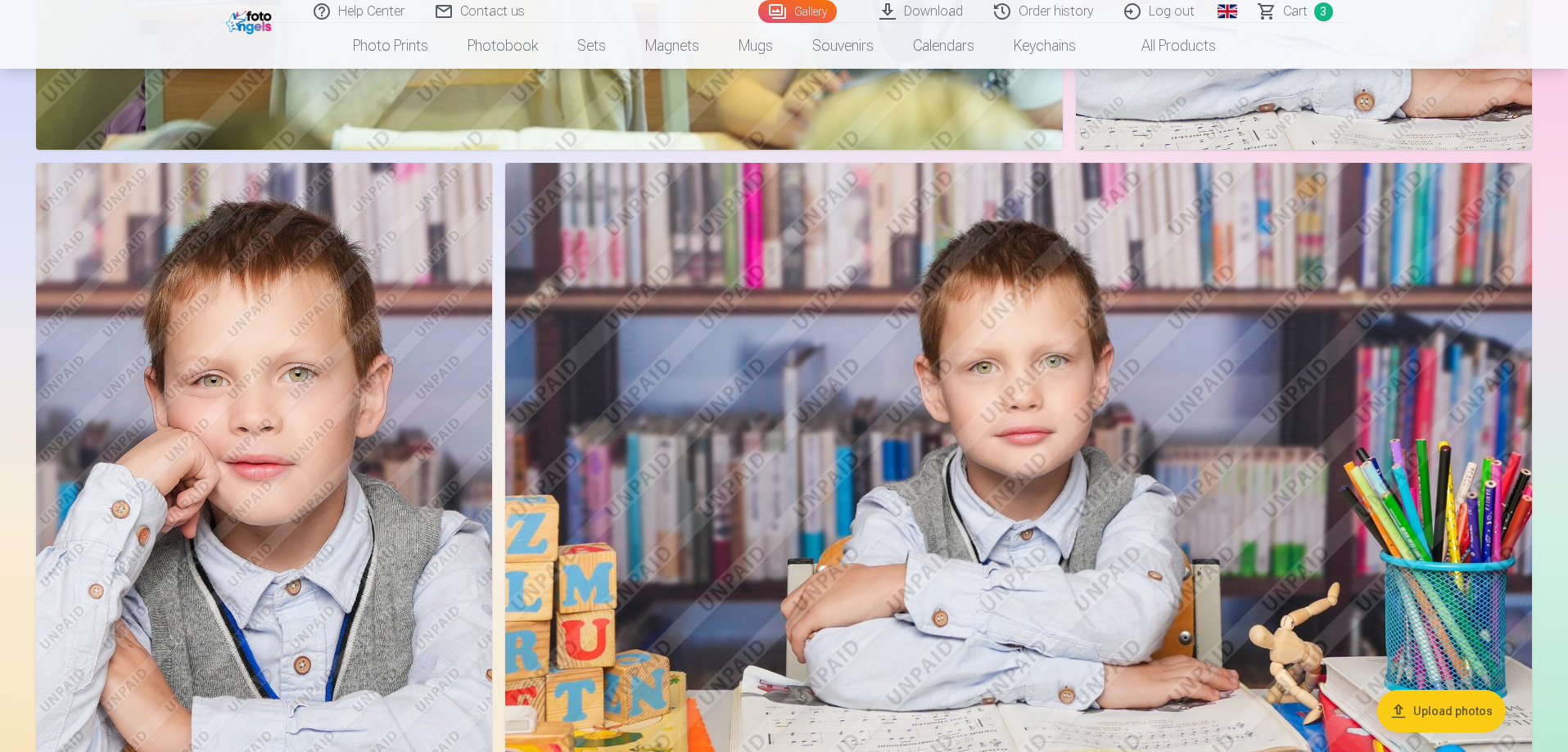
click at [331, 411] on img at bounding box center [264, 504] width 456 height 684
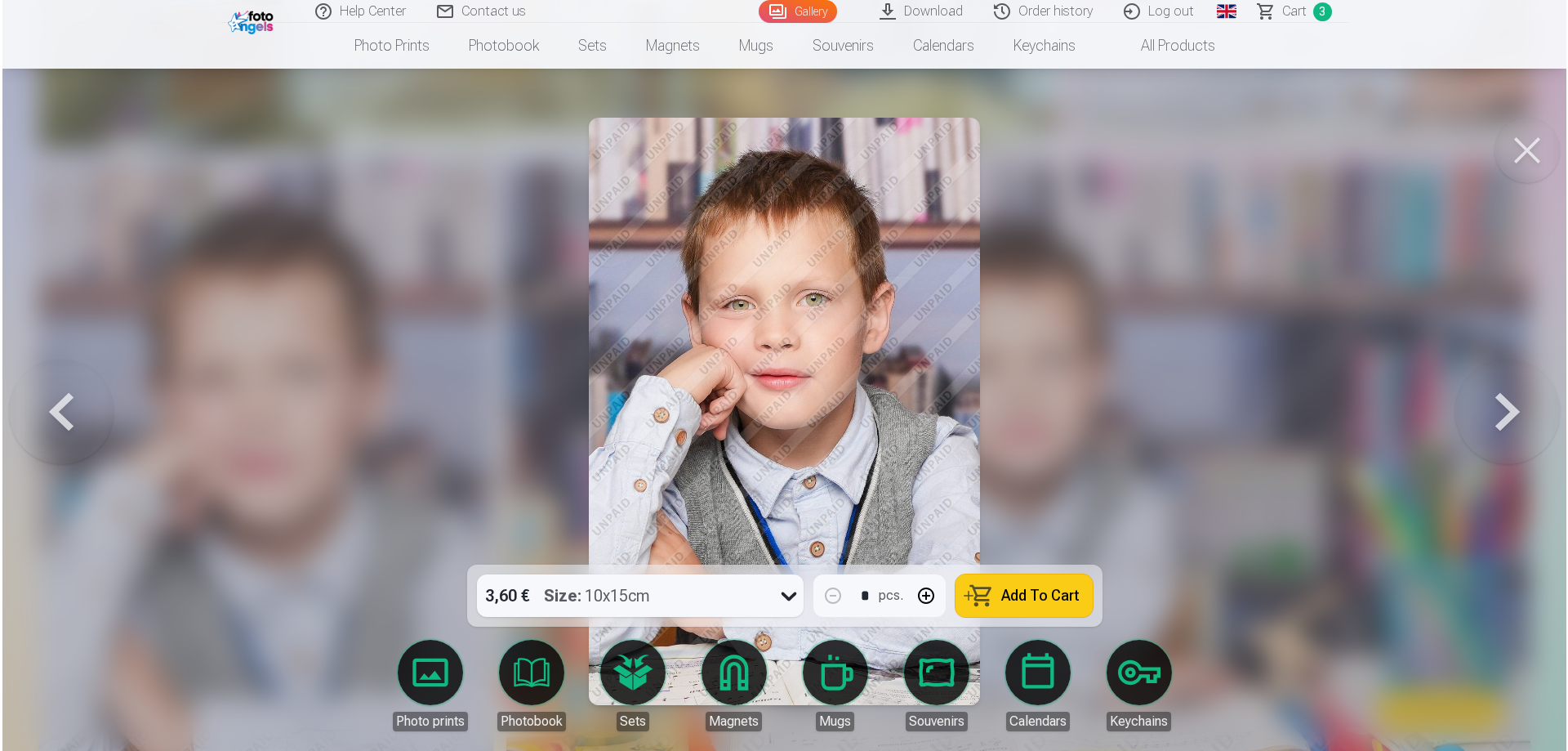
scroll to position [2538, 0]
click at [722, 697] on link "Magnets" at bounding box center [733, 686] width 91 height 91
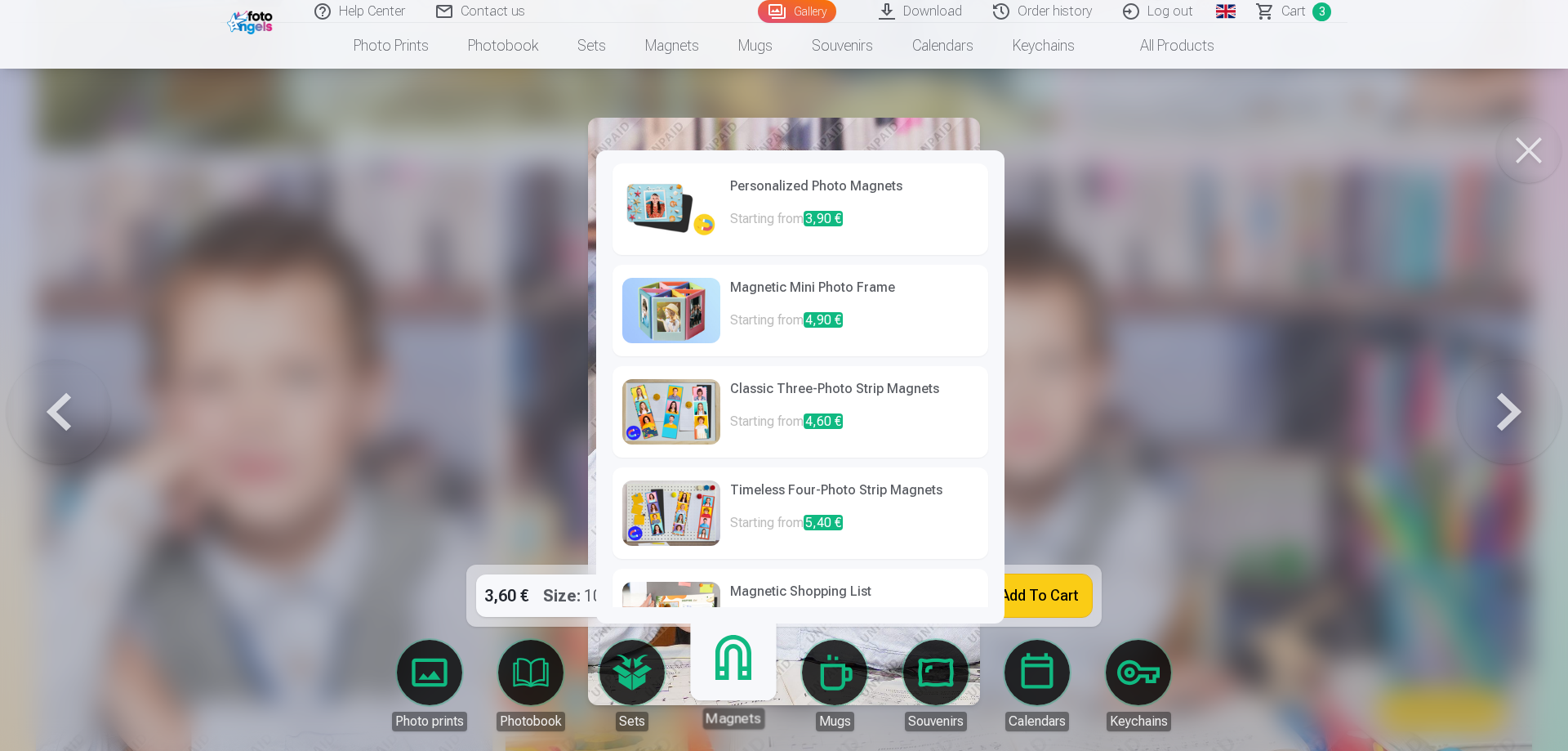
click at [880, 218] on p "Starting from 3,90 €" at bounding box center [854, 225] width 249 height 33
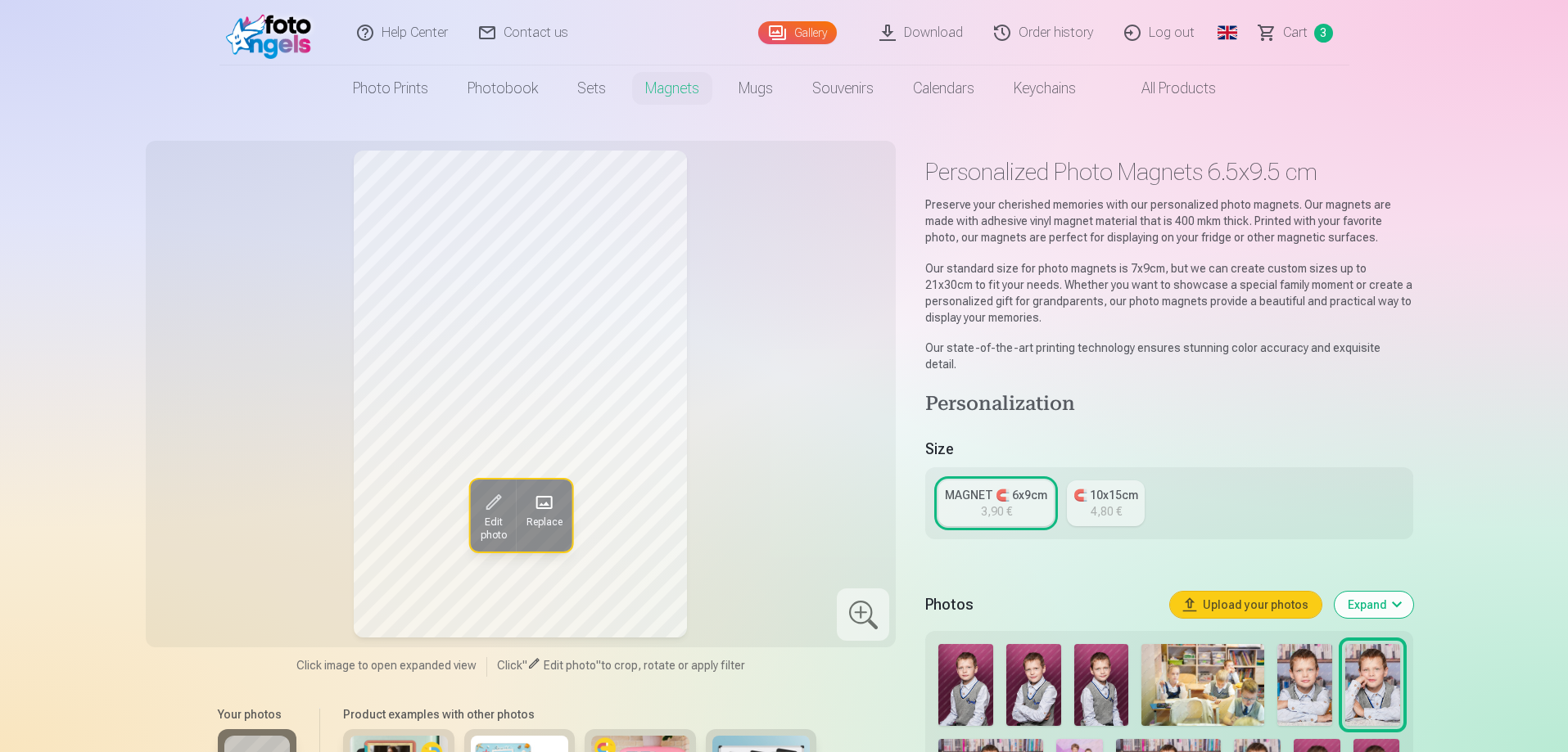
click at [1030, 494] on link "MAGNET 🧲 6x9cm 3,90 €" at bounding box center [996, 503] width 116 height 46
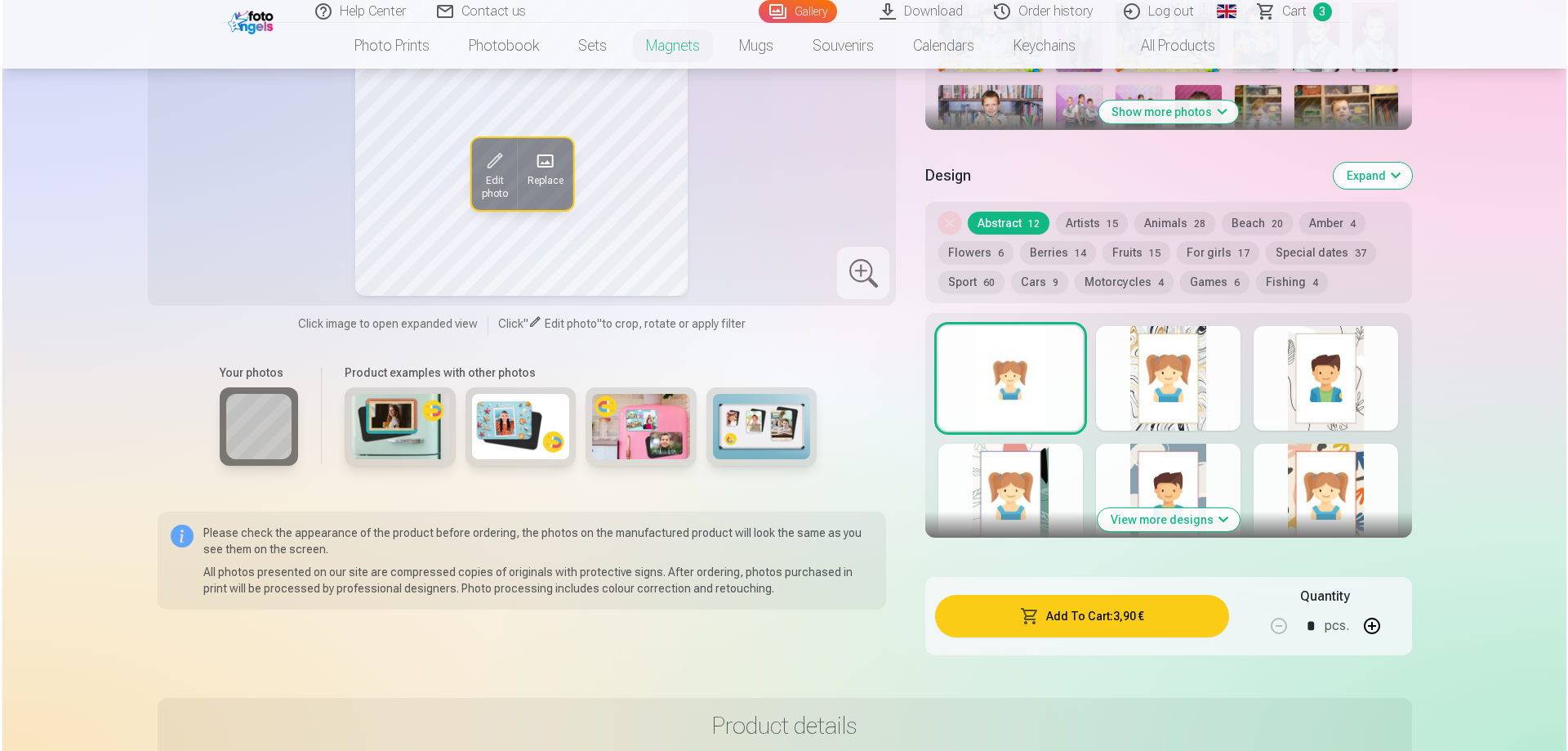
scroll to position [1062, 0]
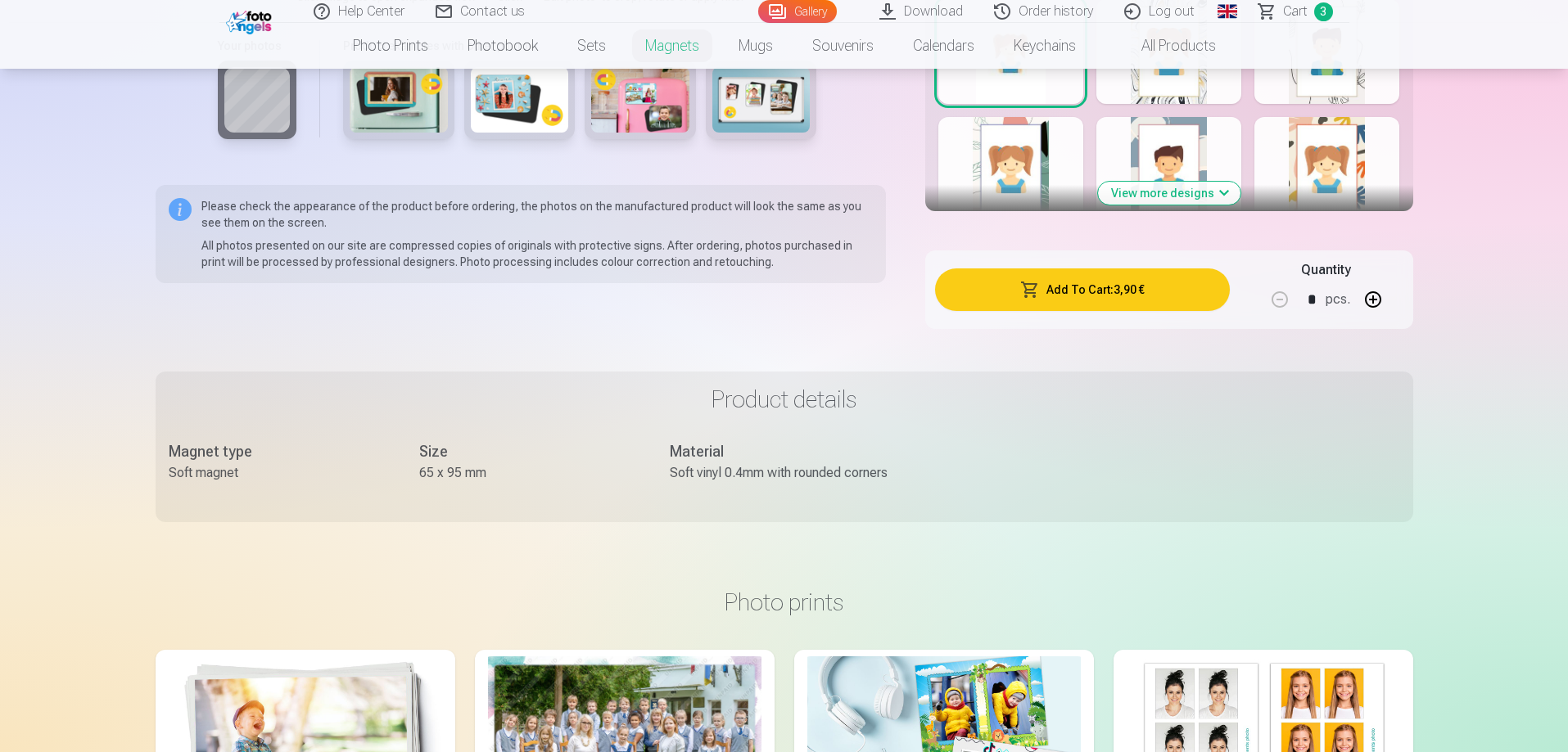
click at [1162, 291] on button "Add To Cart : 3,90 €" at bounding box center [1082, 290] width 294 height 43
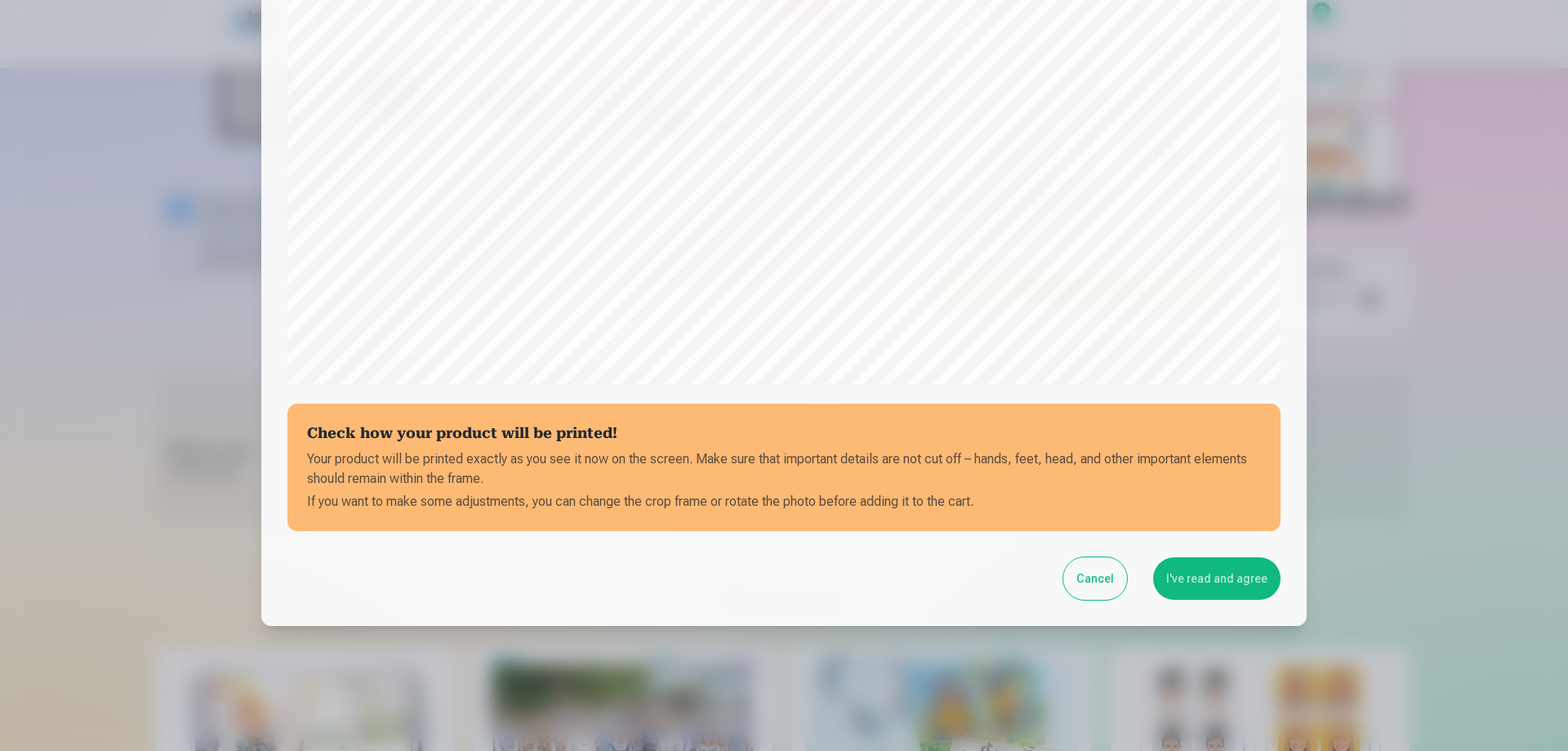
scroll to position [426, 0]
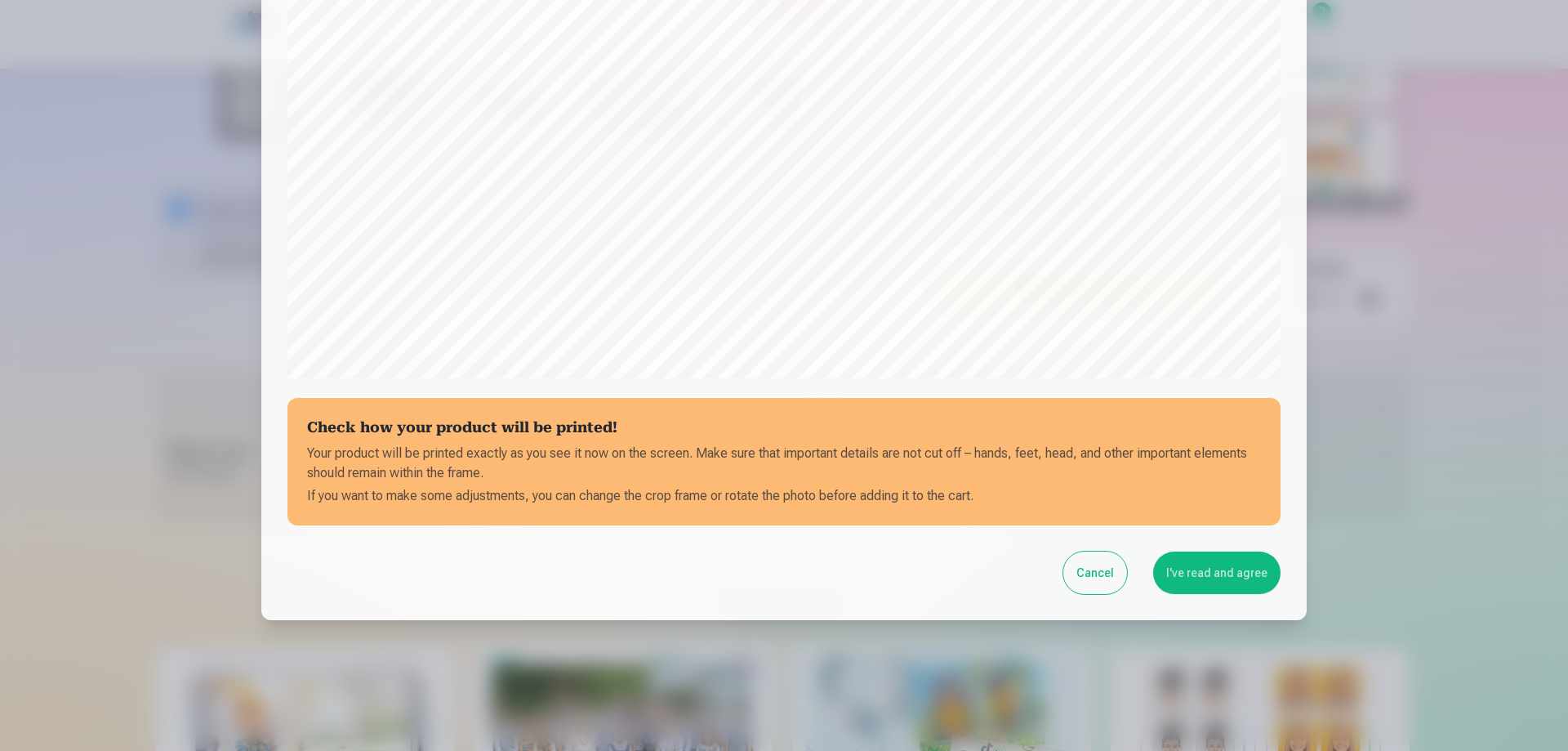
click at [1203, 566] on button "I've read and agree" at bounding box center [1217, 573] width 127 height 43
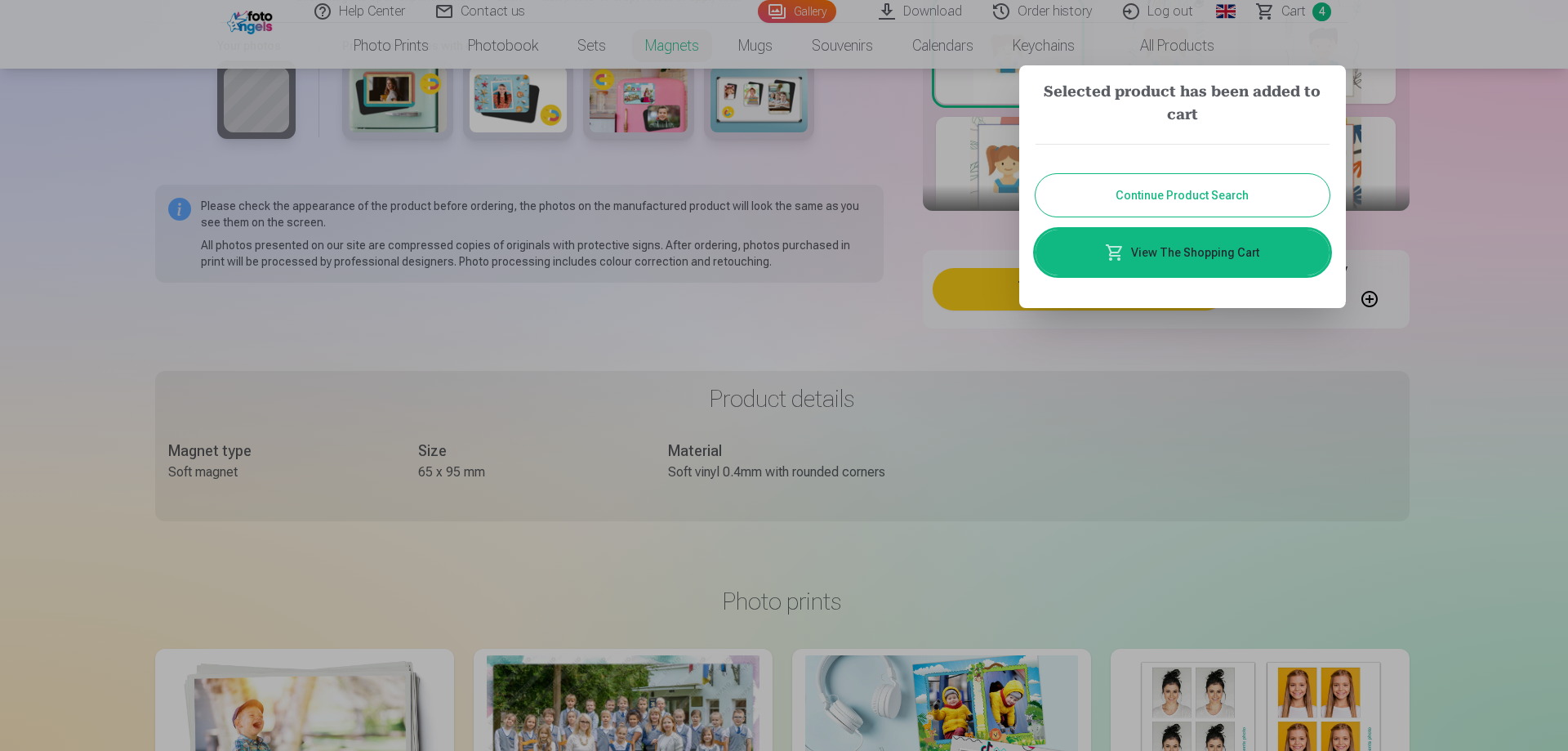
click at [1417, 431] on div at bounding box center [784, 375] width 1568 height 751
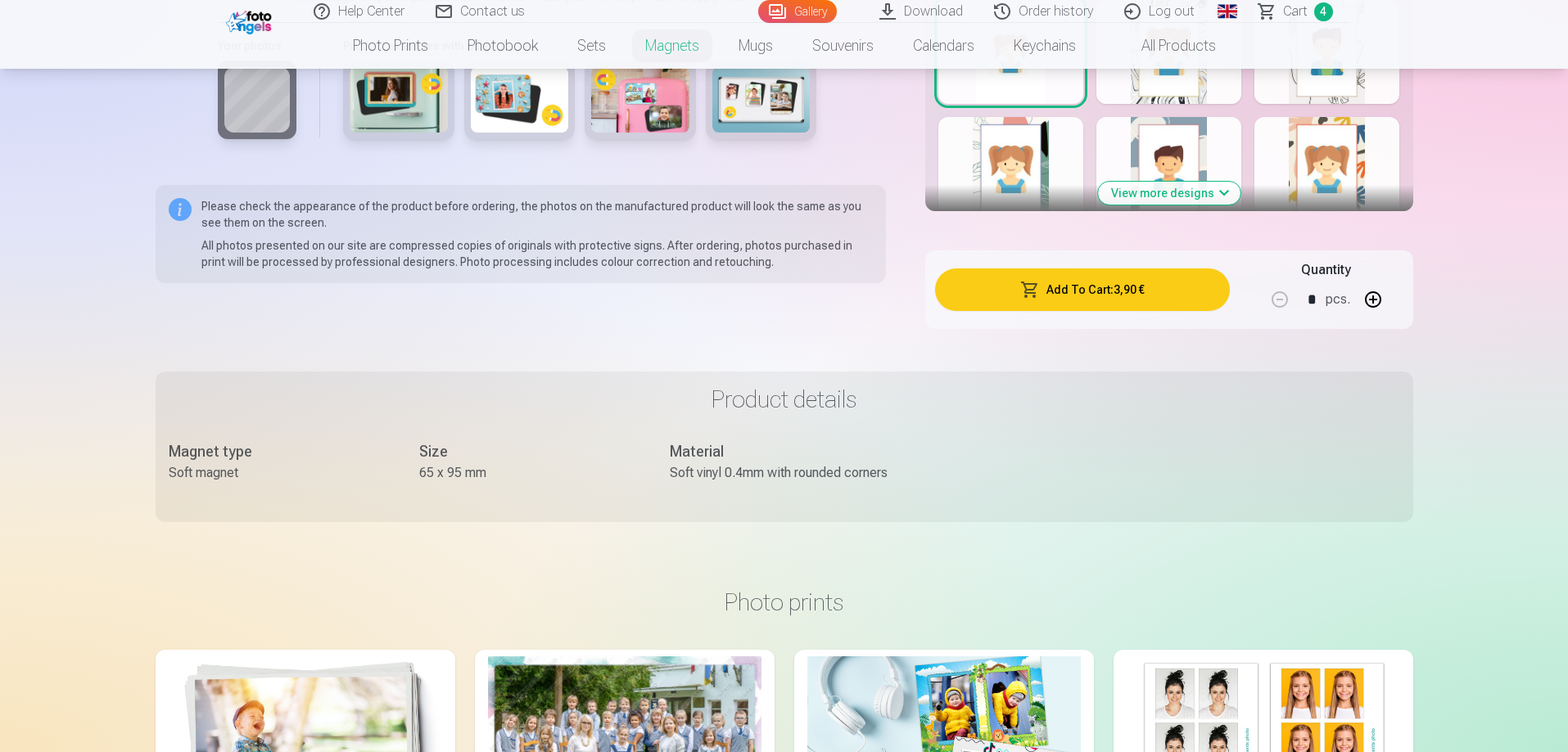
click at [1149, 279] on button "Add To Cart : 3,90 €" at bounding box center [1082, 290] width 294 height 43
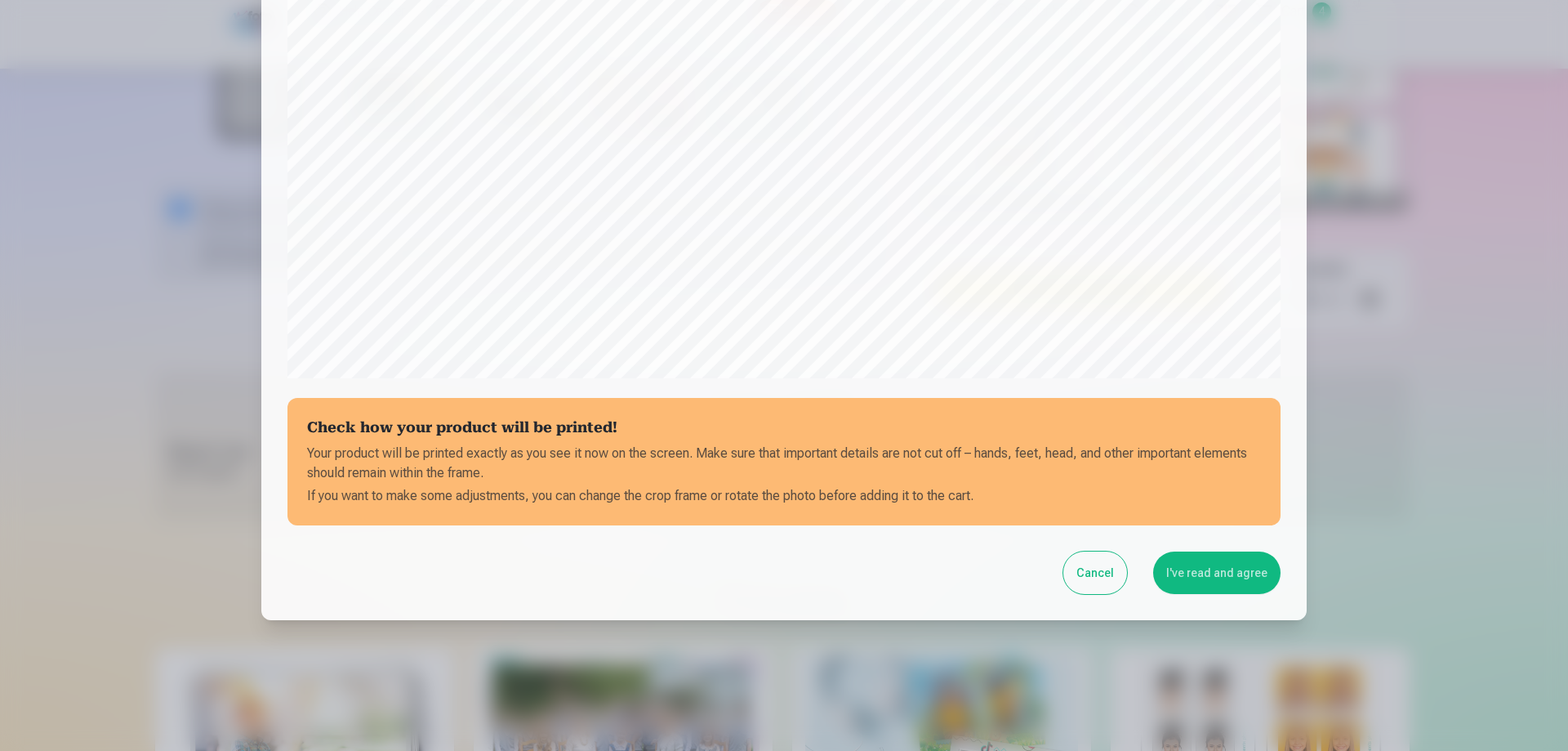
click at [1464, 429] on div at bounding box center [784, 375] width 1568 height 751
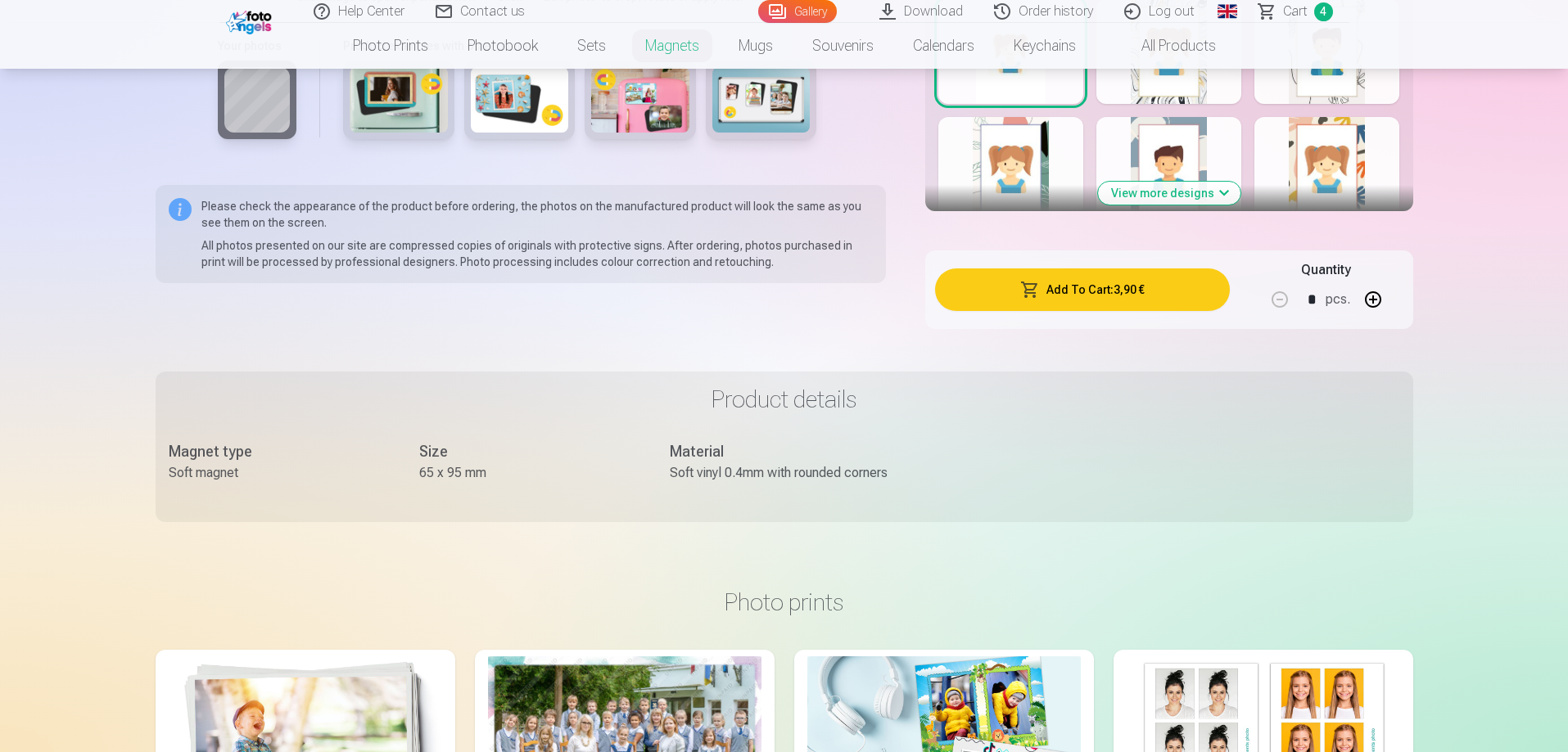
click at [1103, 288] on button "Add To Cart : 3,90 €" at bounding box center [1082, 290] width 294 height 43
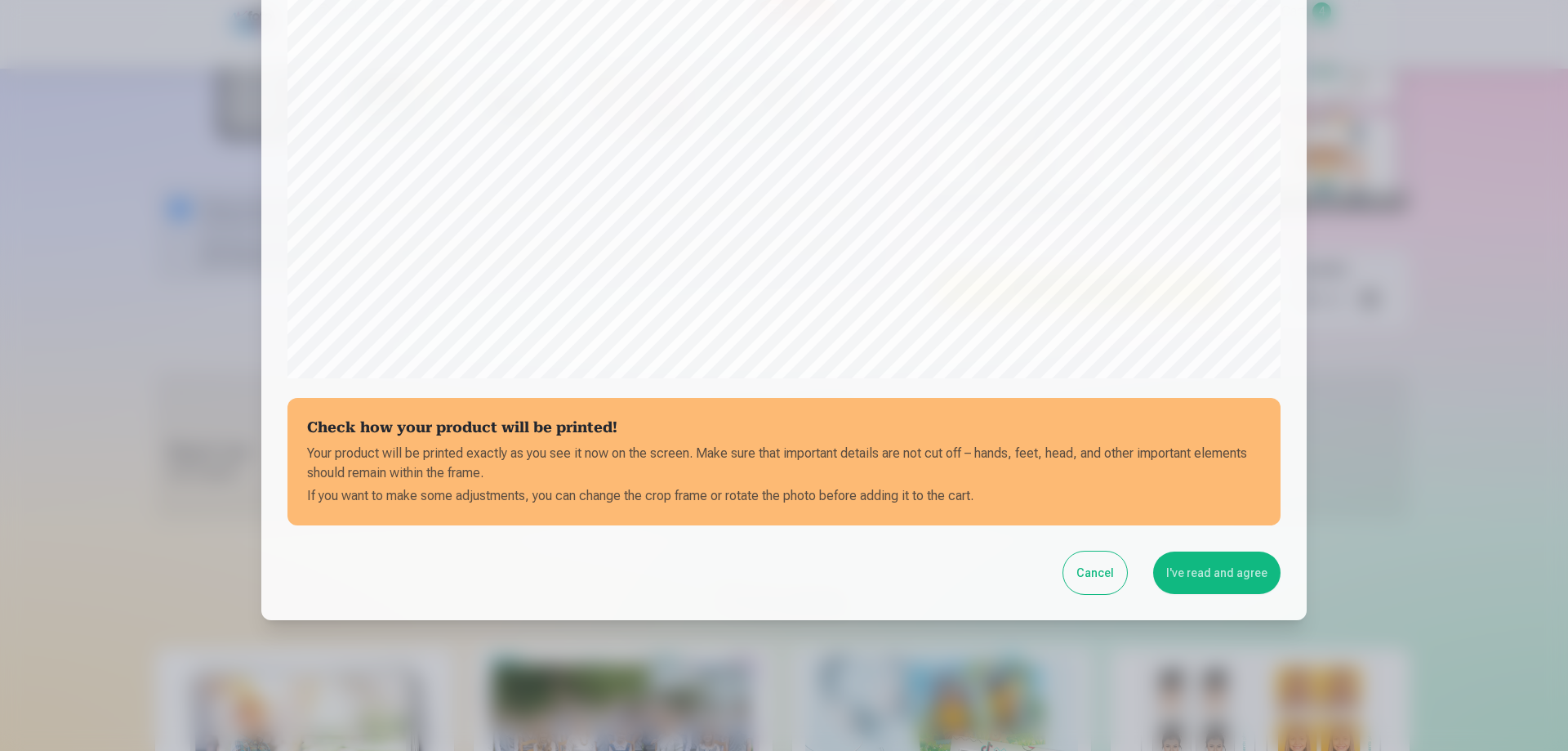
click at [1213, 582] on button "I've read and agree" at bounding box center [1217, 573] width 127 height 43
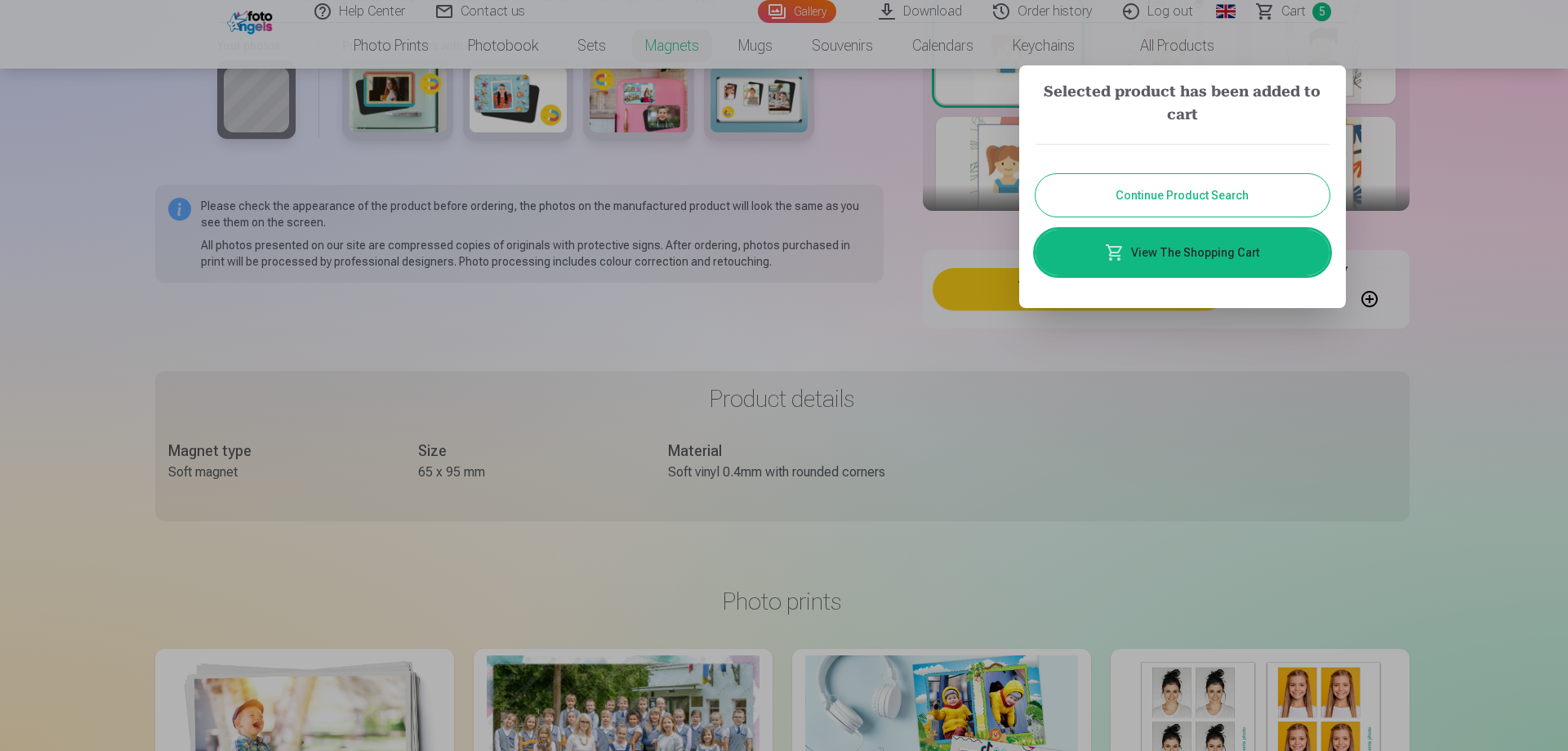
click at [1270, 256] on link "View The Shopping Cart" at bounding box center [1183, 252] width 294 height 46
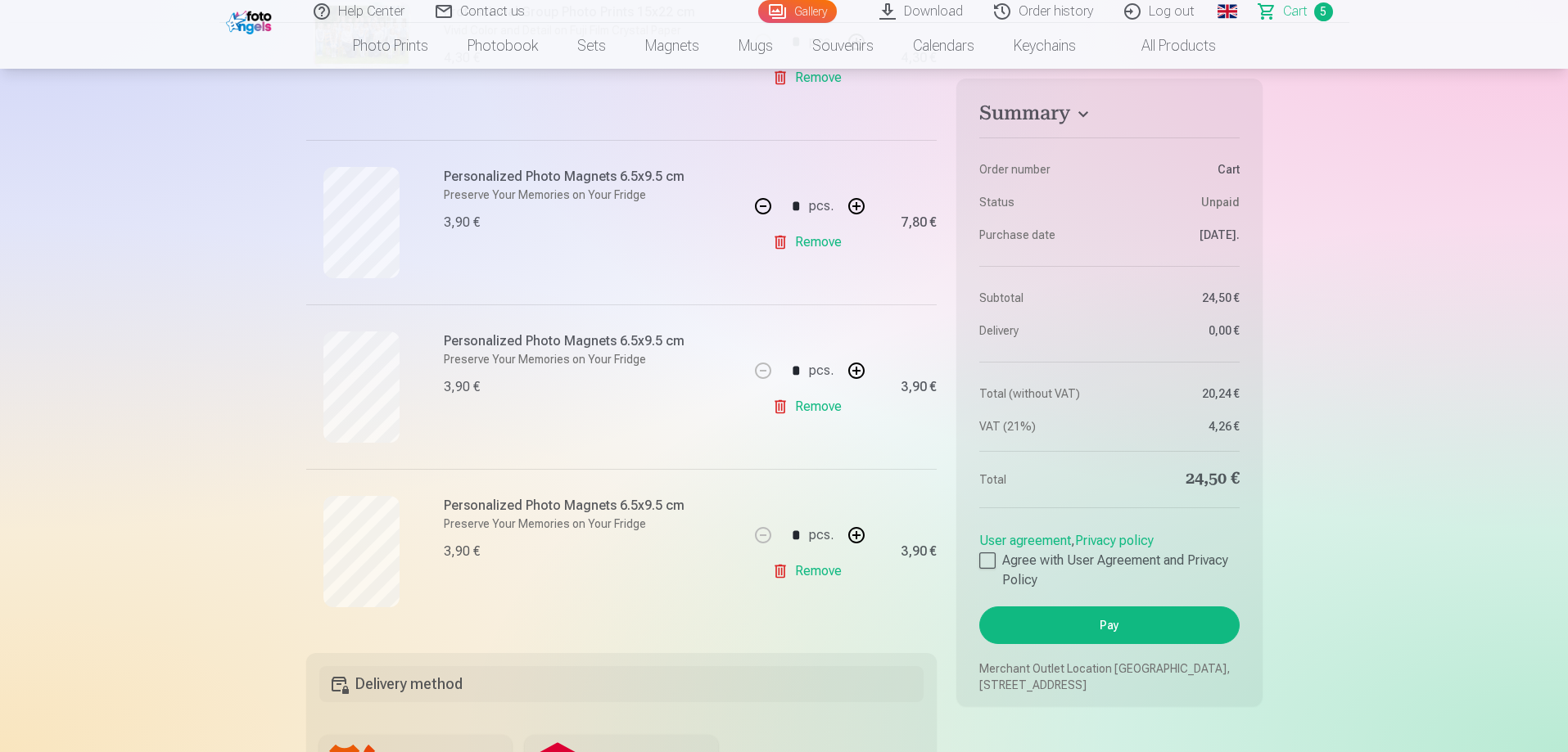
scroll to position [573, 0]
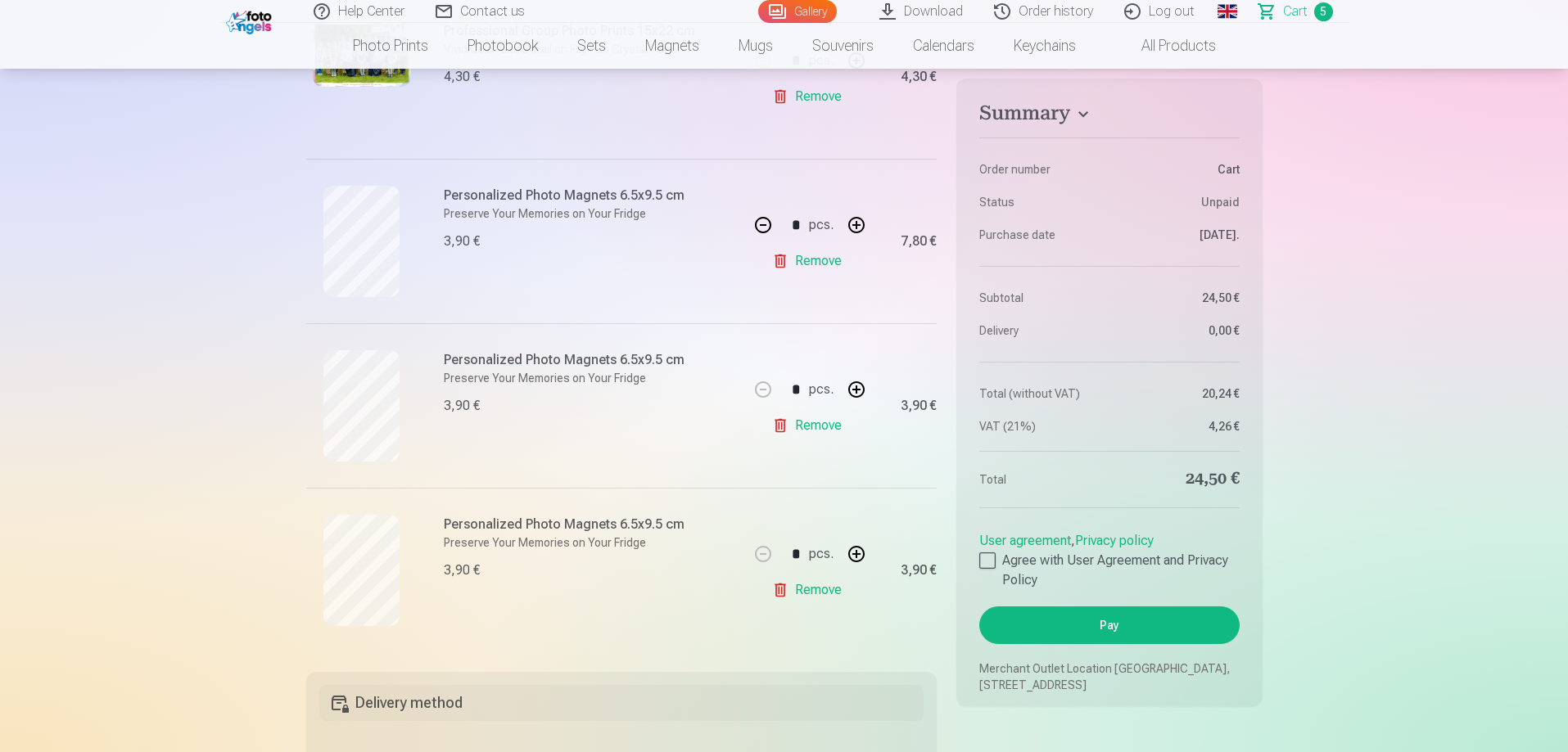
click at [796, 432] on link "Remove" at bounding box center [810, 426] width 76 height 33
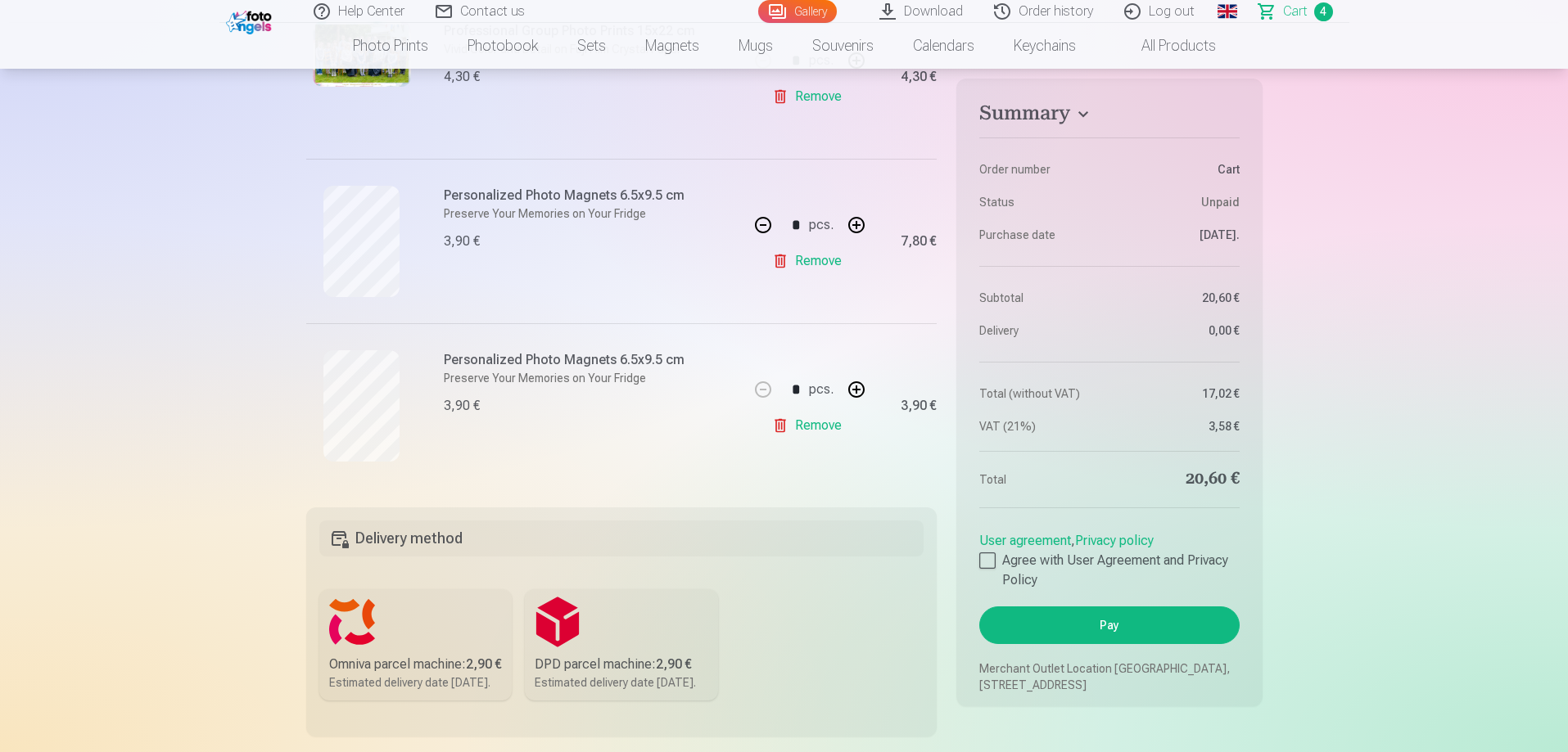
click at [812, 430] on link "Remove" at bounding box center [810, 426] width 76 height 33
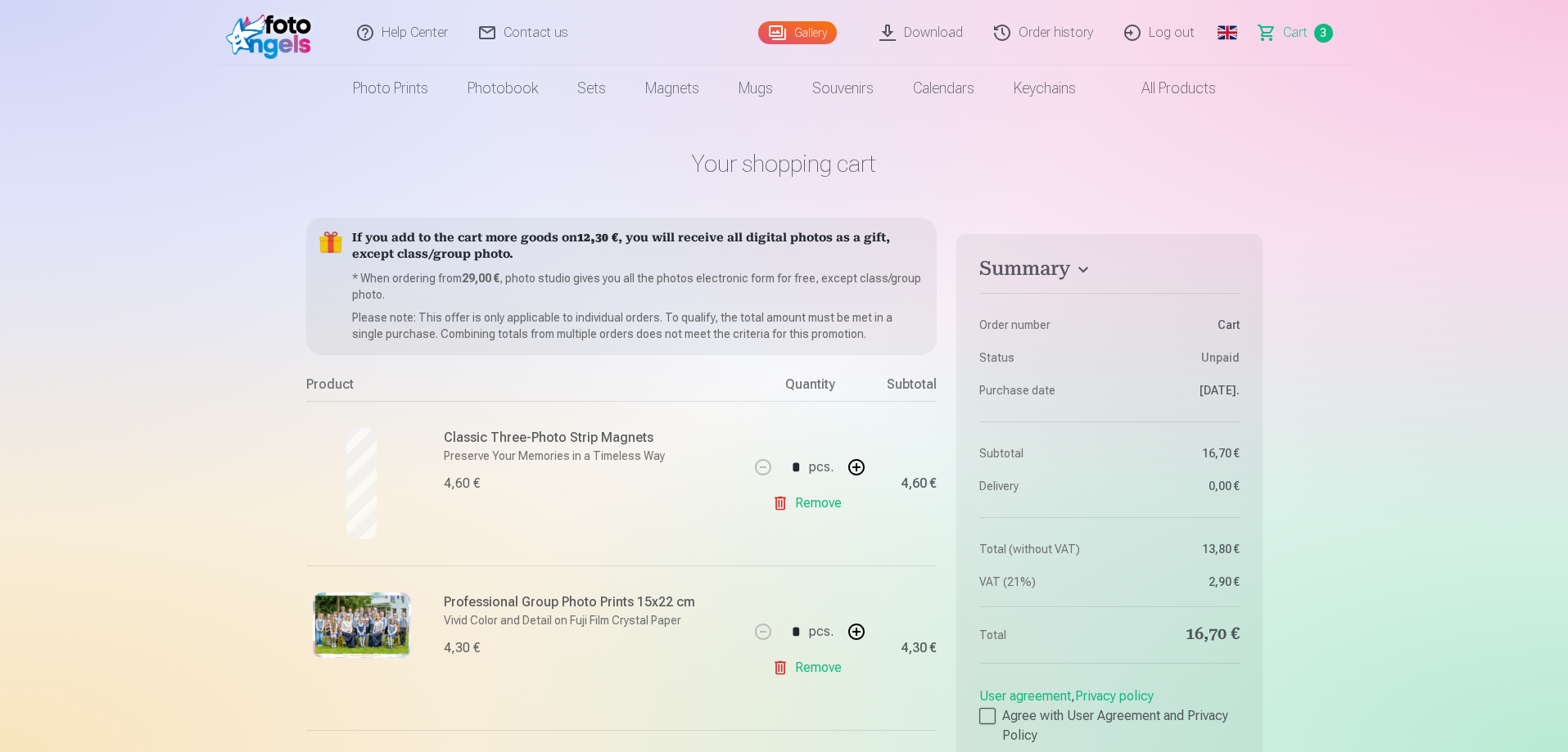
scroll to position [0, 0]
click at [797, 33] on link "Gallery" at bounding box center [797, 33] width 79 height 23
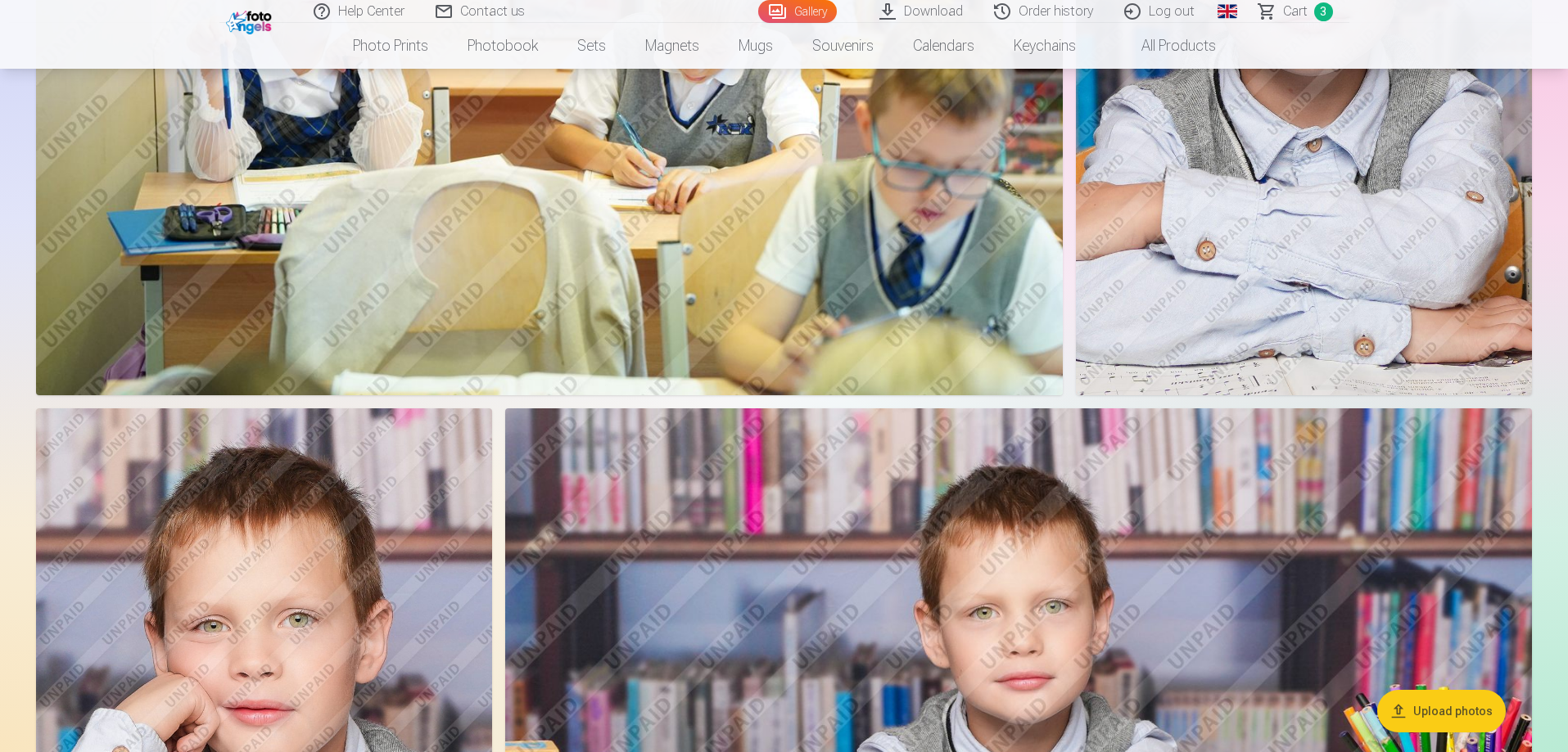
scroll to position [1964, 0]
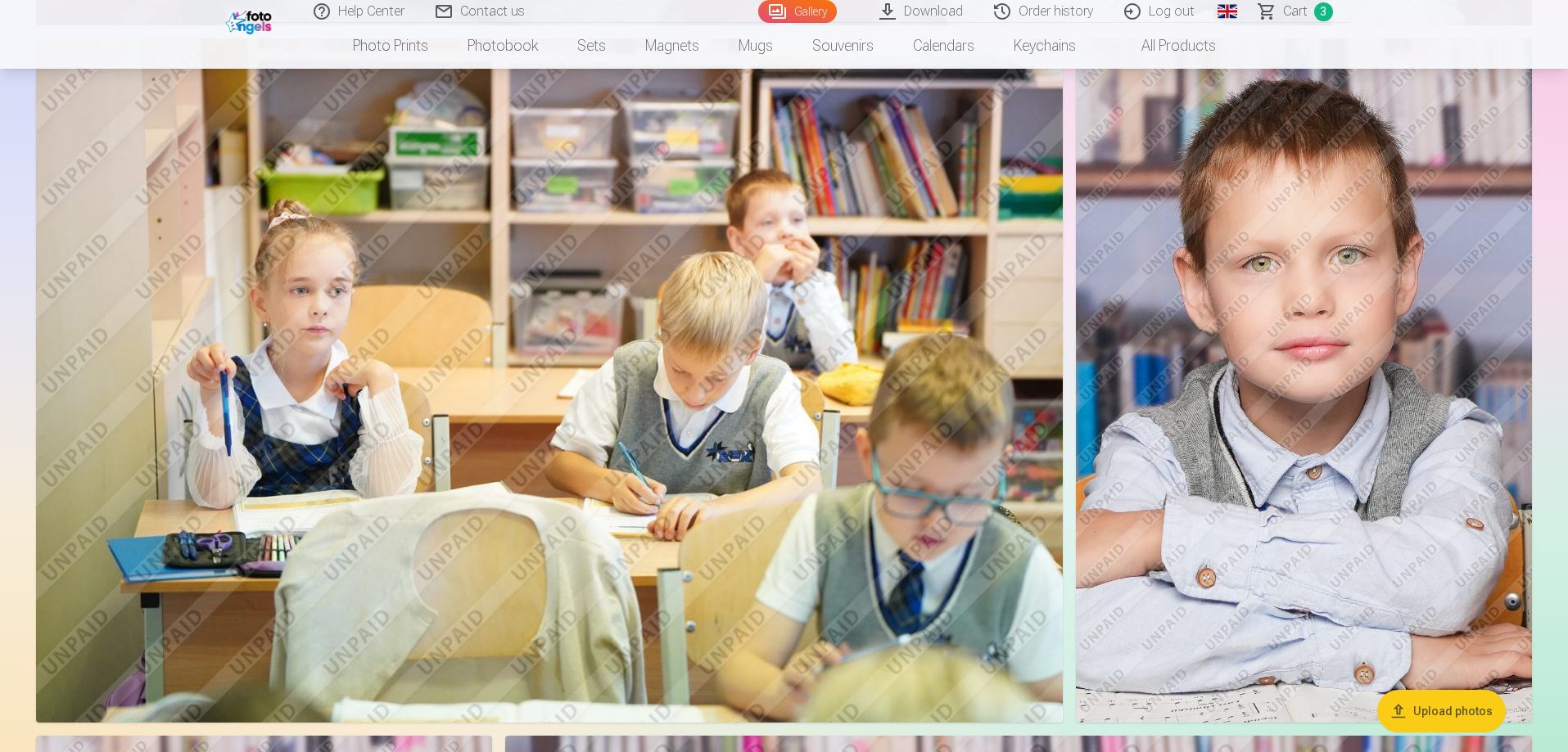
click at [1383, 381] on img at bounding box center [1303, 380] width 456 height 684
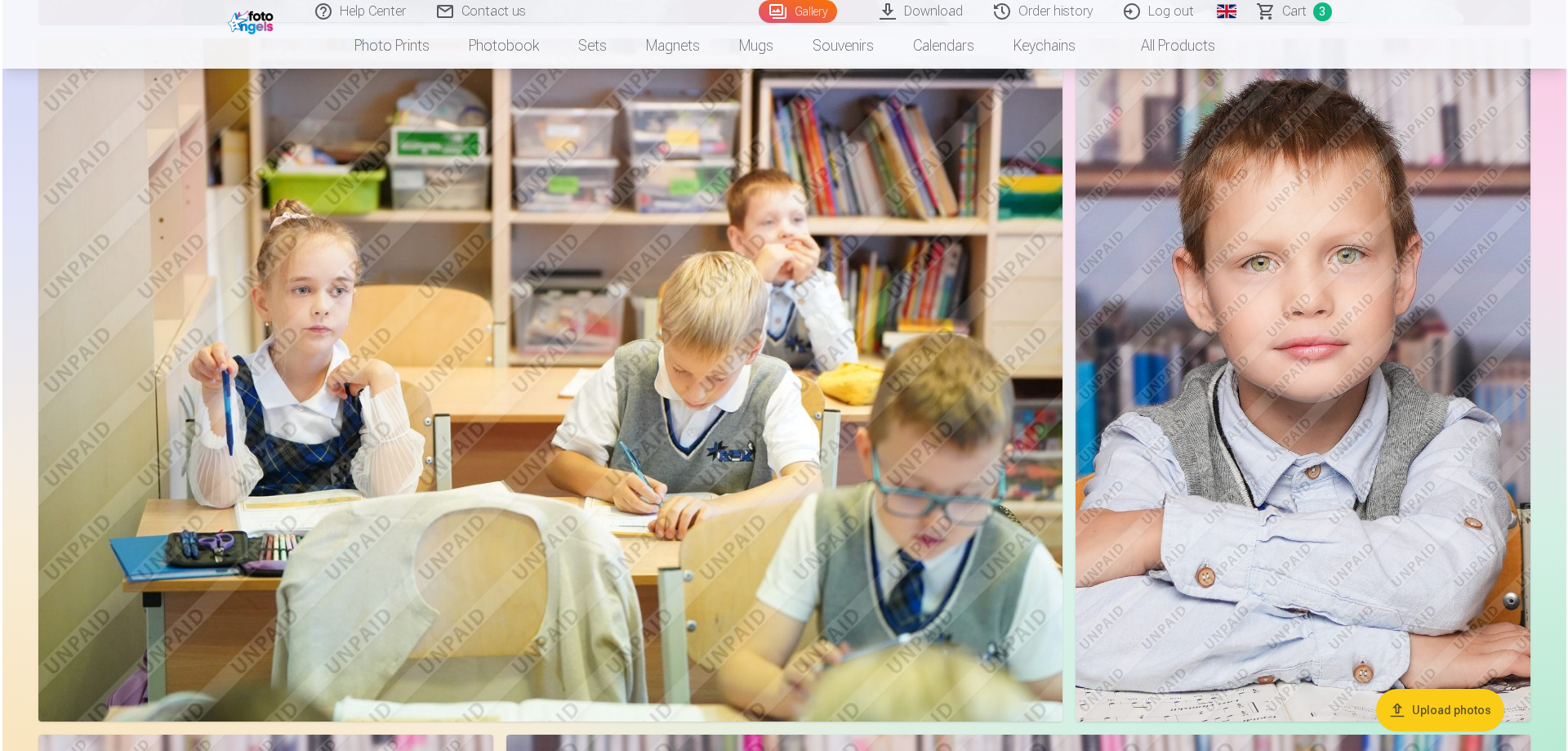
scroll to position [1963, 0]
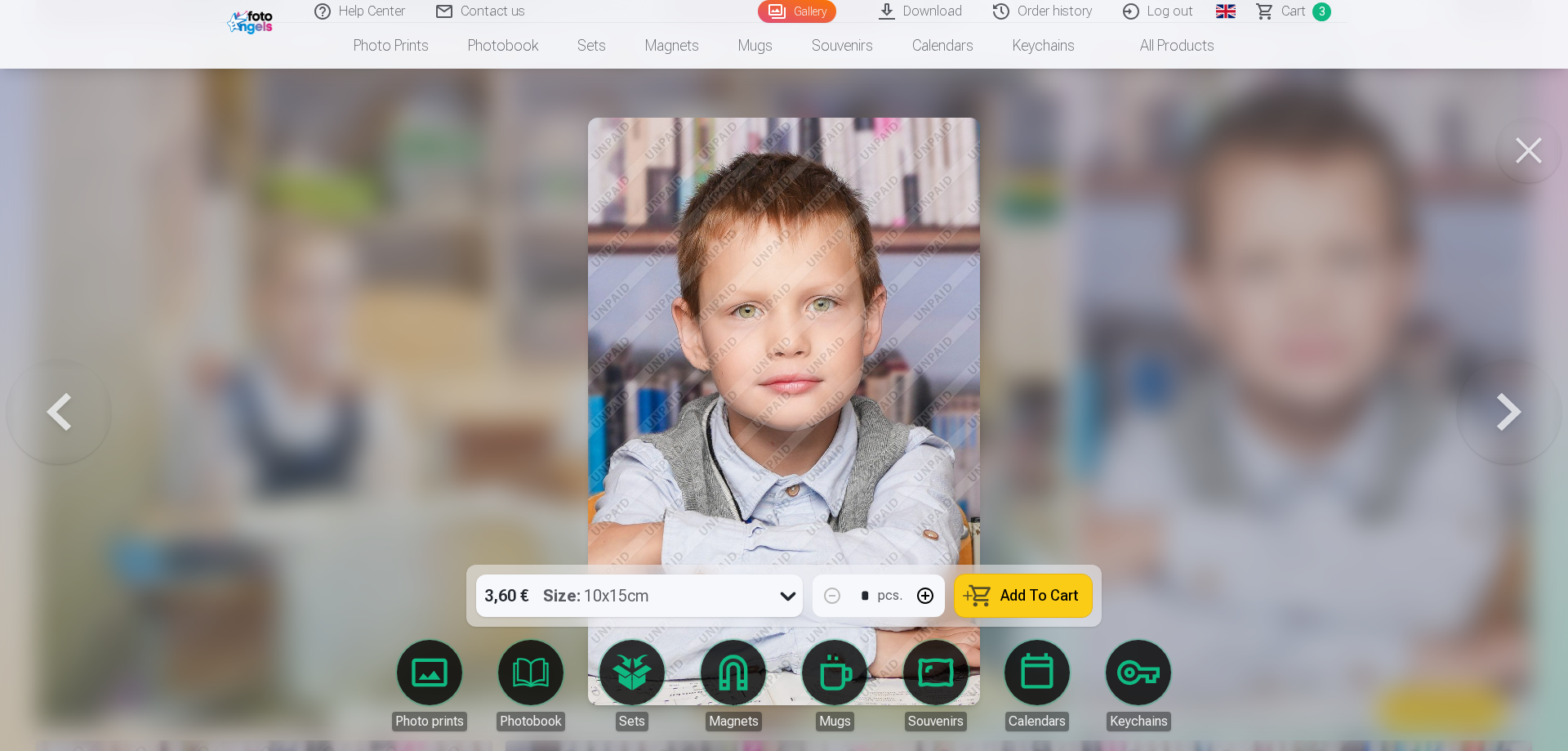
click at [724, 703] on link "Magnets" at bounding box center [733, 686] width 91 height 91
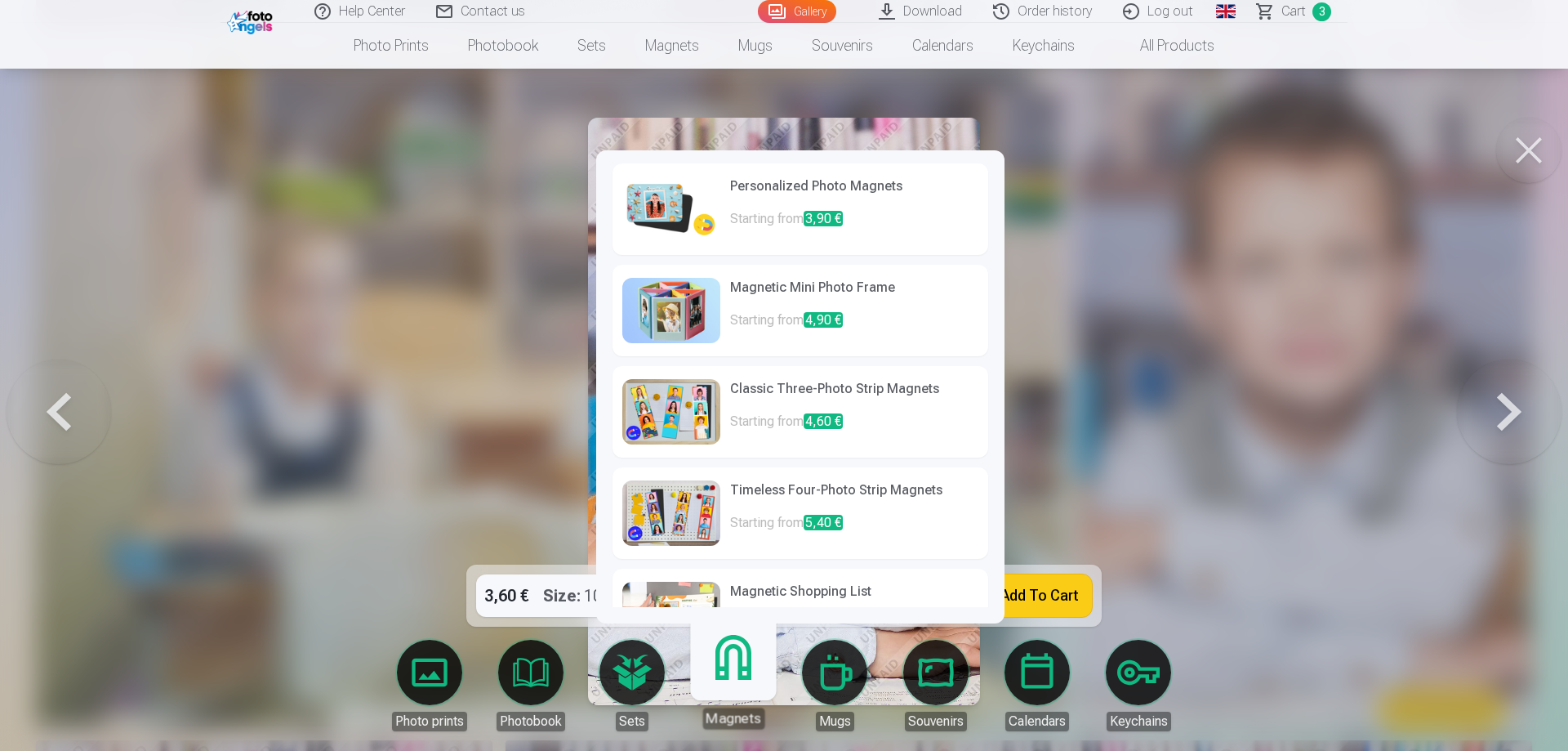
click at [851, 227] on p "Starting from 3,90 €" at bounding box center [854, 225] width 249 height 33
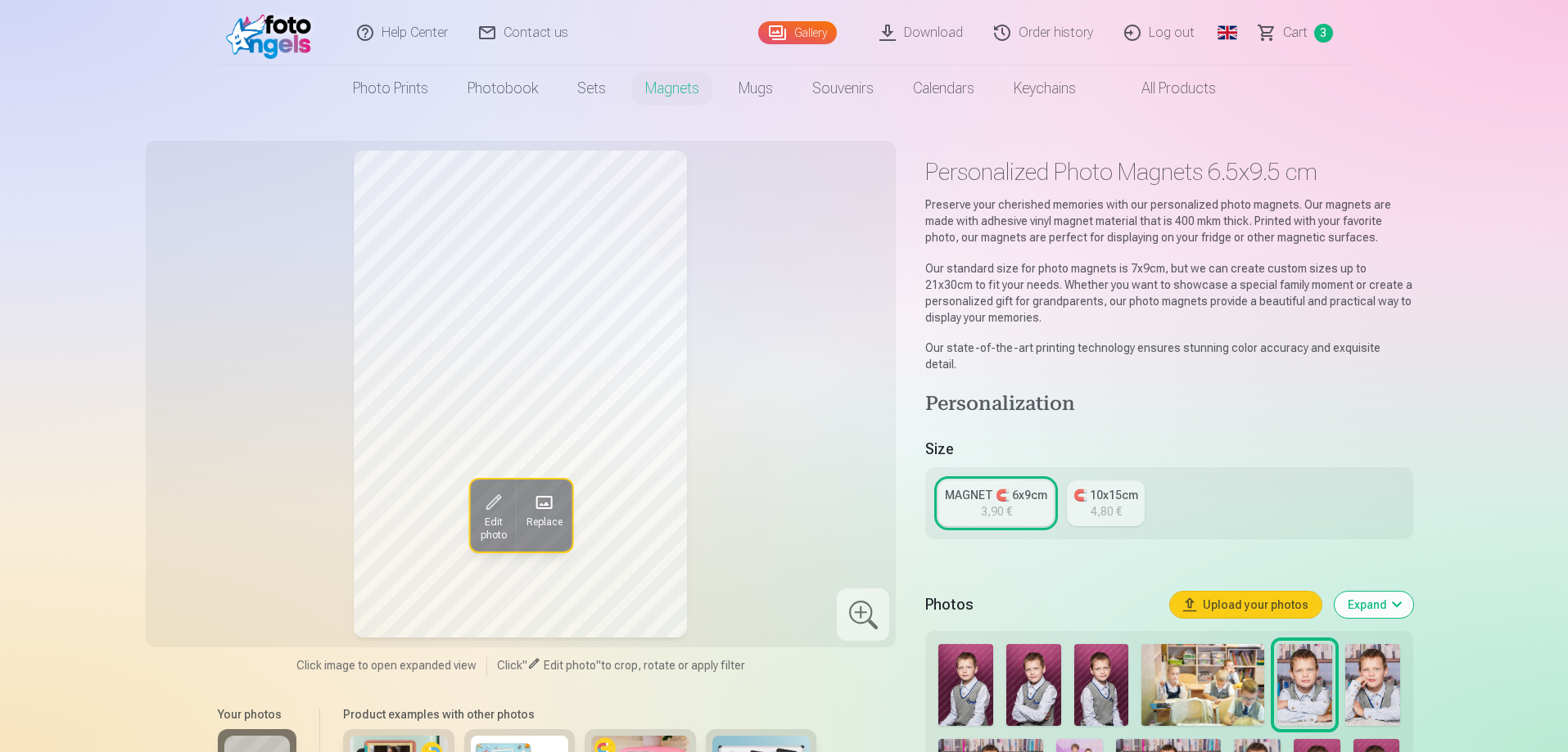
click at [1005, 503] on div "3,90 €" at bounding box center [997, 511] width 31 height 17
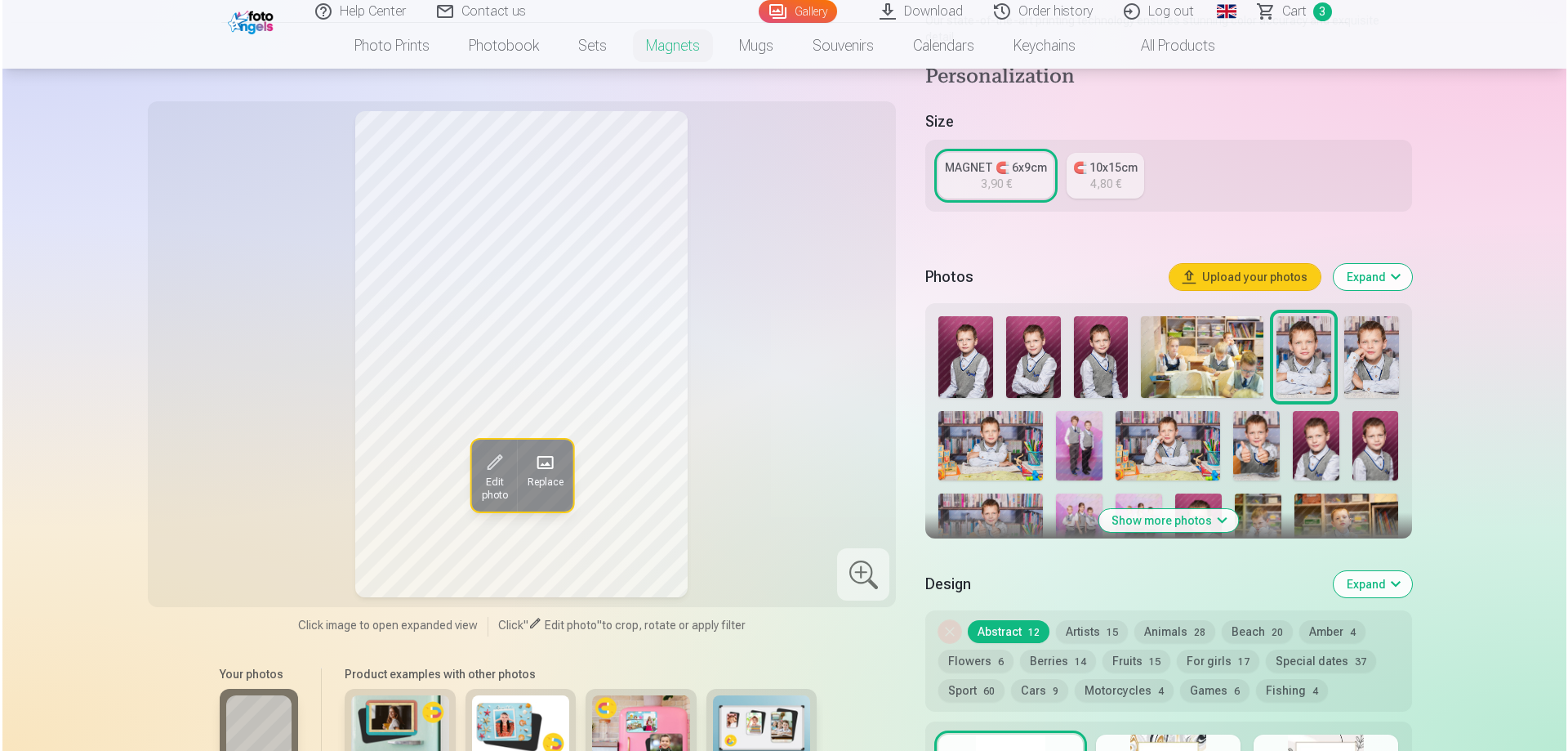
scroll to position [654, 0]
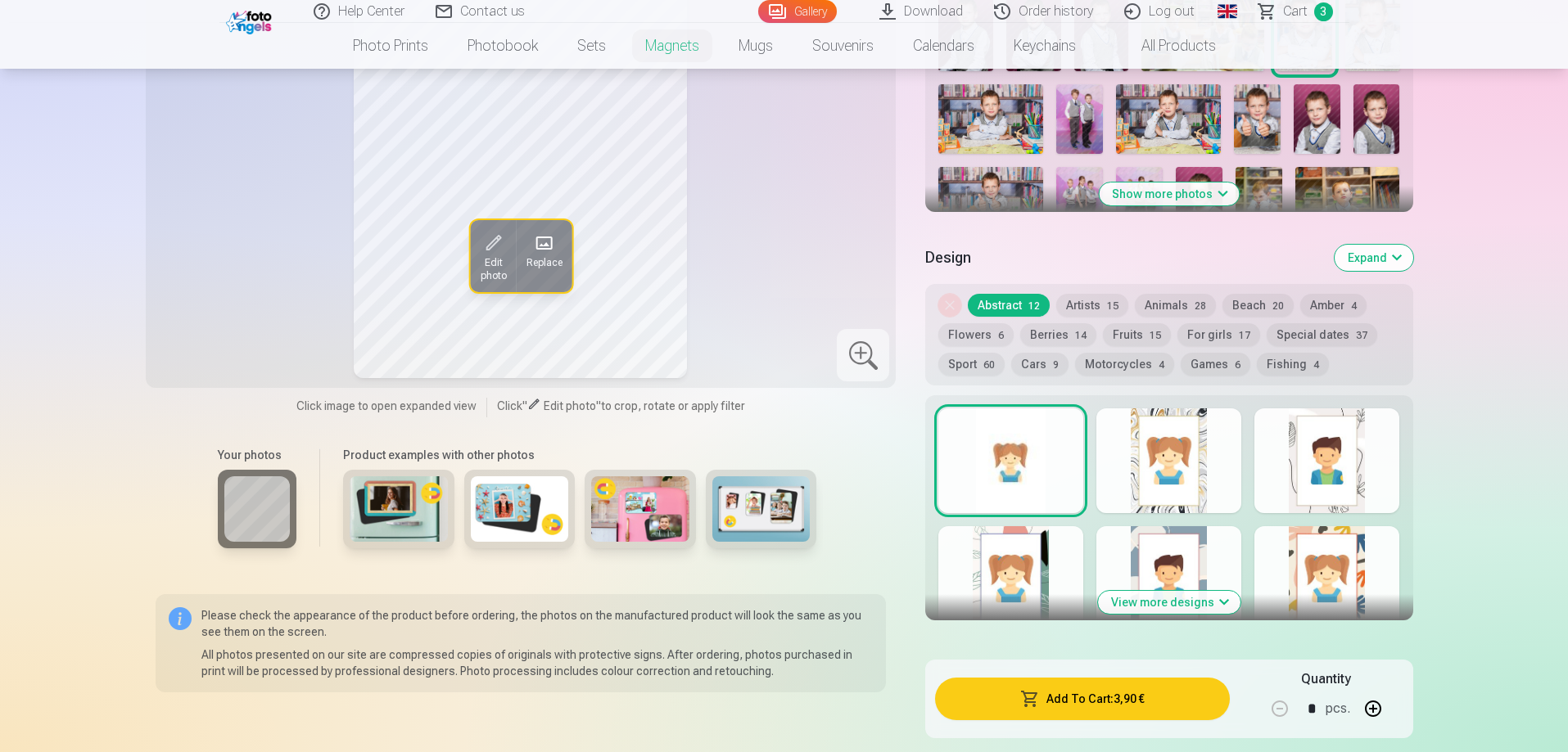
click at [1158, 682] on button "Add To Cart : 3,90 €" at bounding box center [1082, 698] width 294 height 43
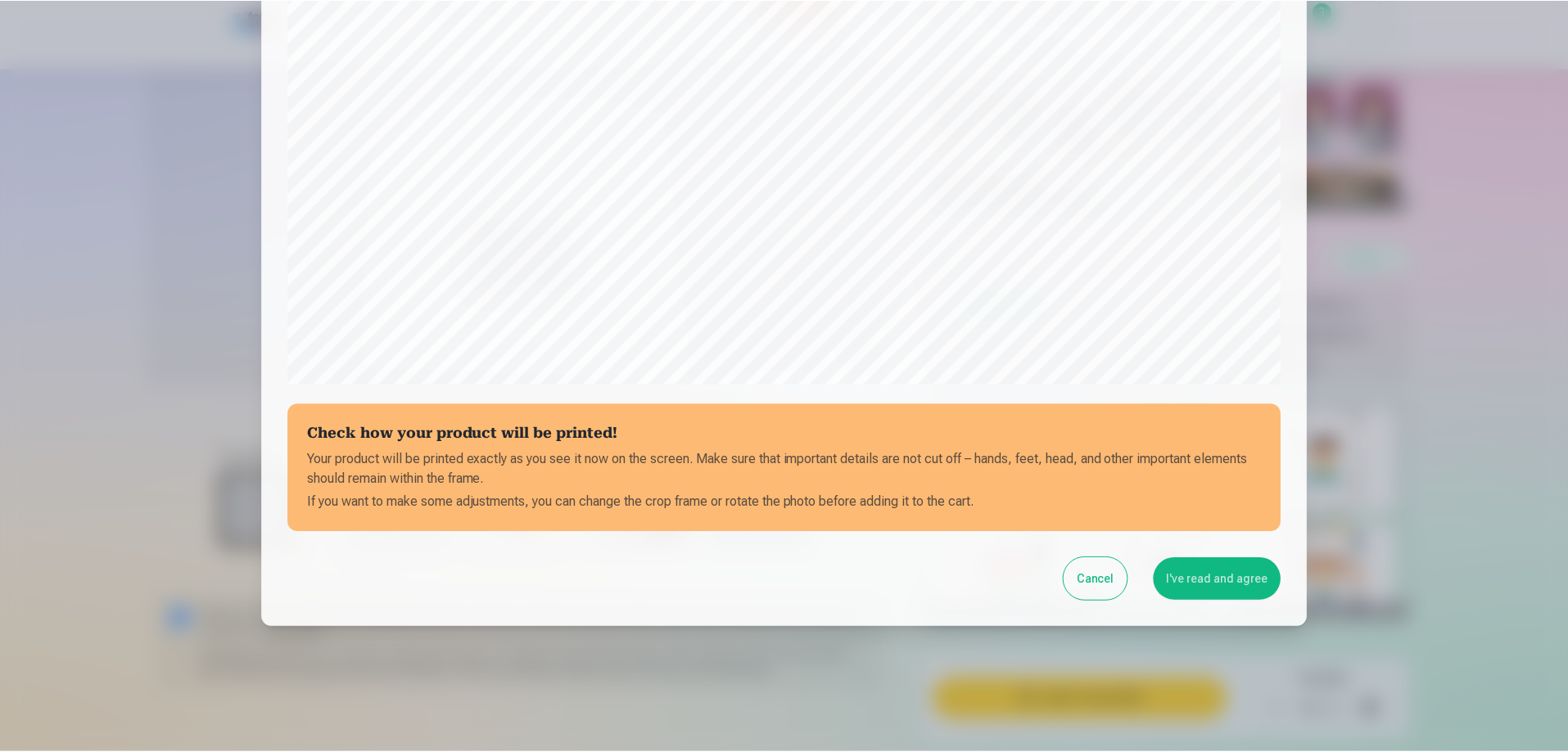
scroll to position [426, 0]
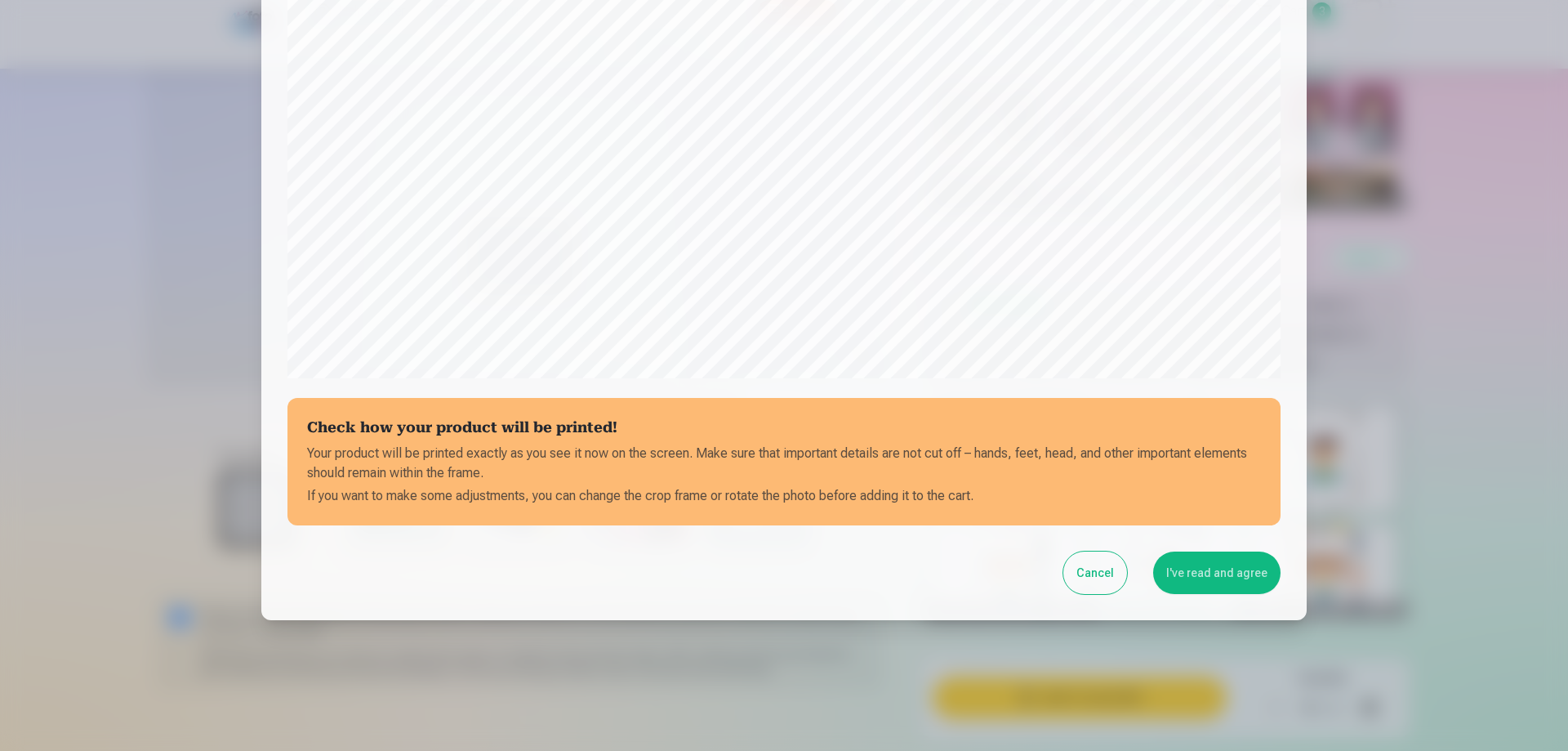
click at [1230, 585] on button "I've read and agree" at bounding box center [1217, 573] width 127 height 43
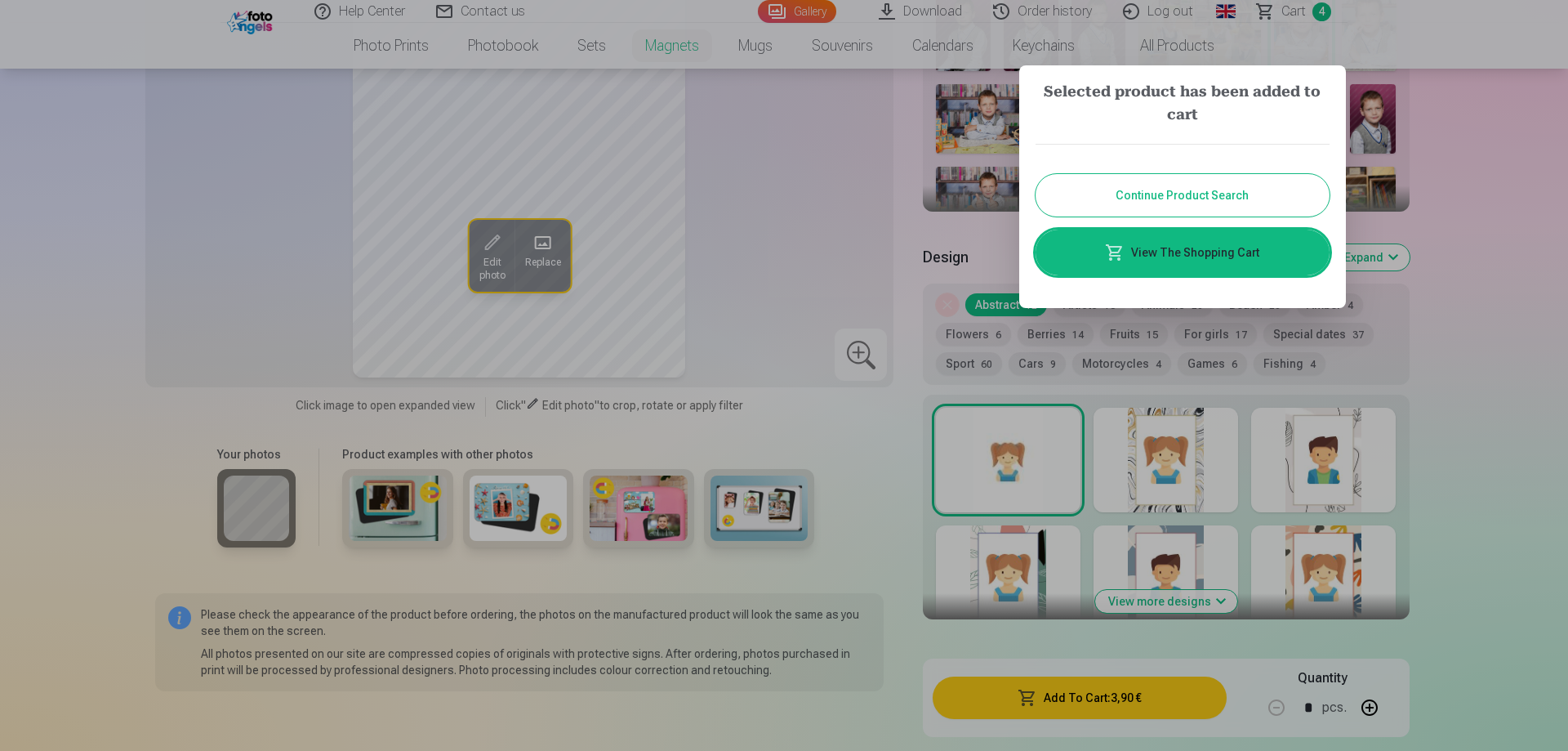
click at [1217, 254] on link "View The Shopping Cart" at bounding box center [1183, 252] width 294 height 46
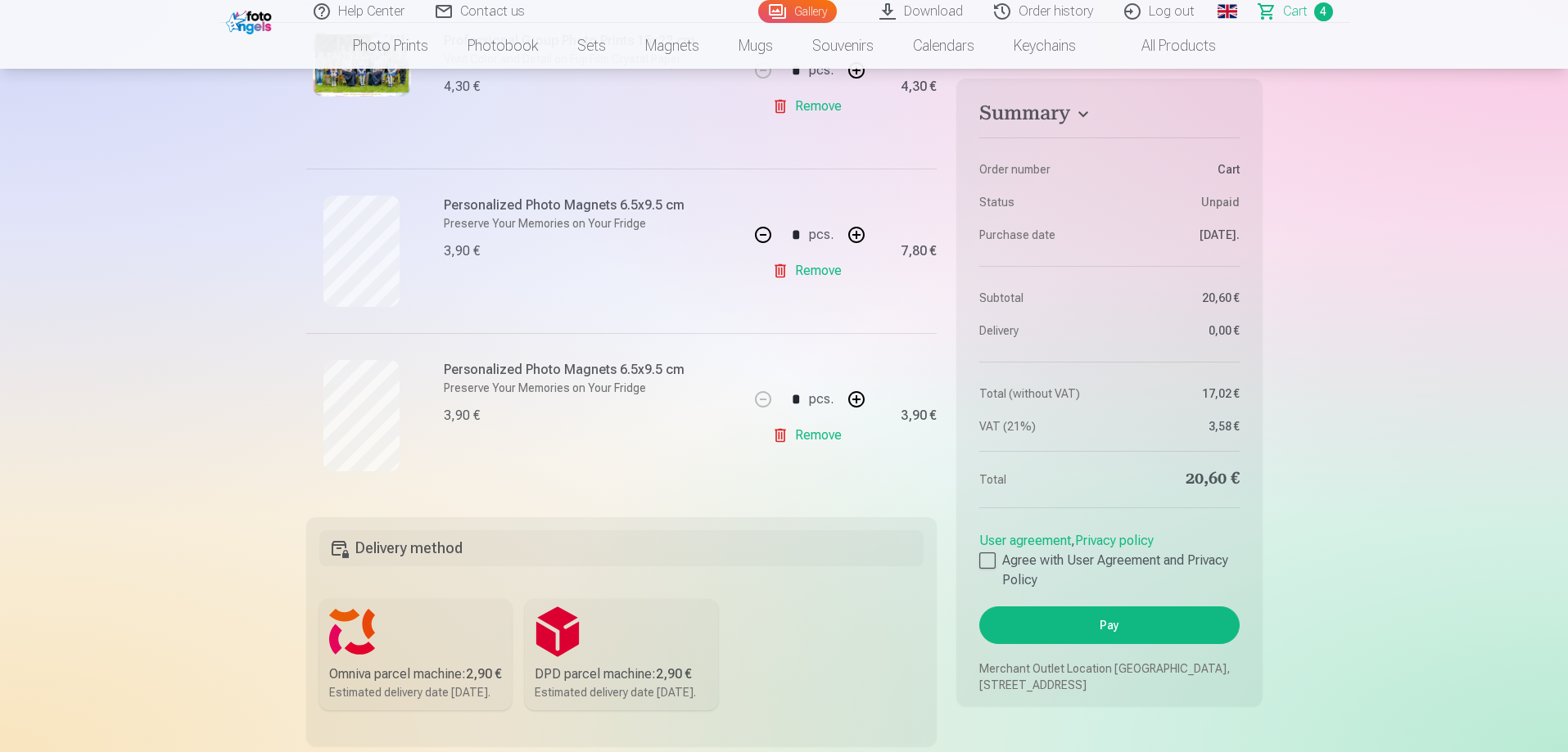
scroll to position [573, 0]
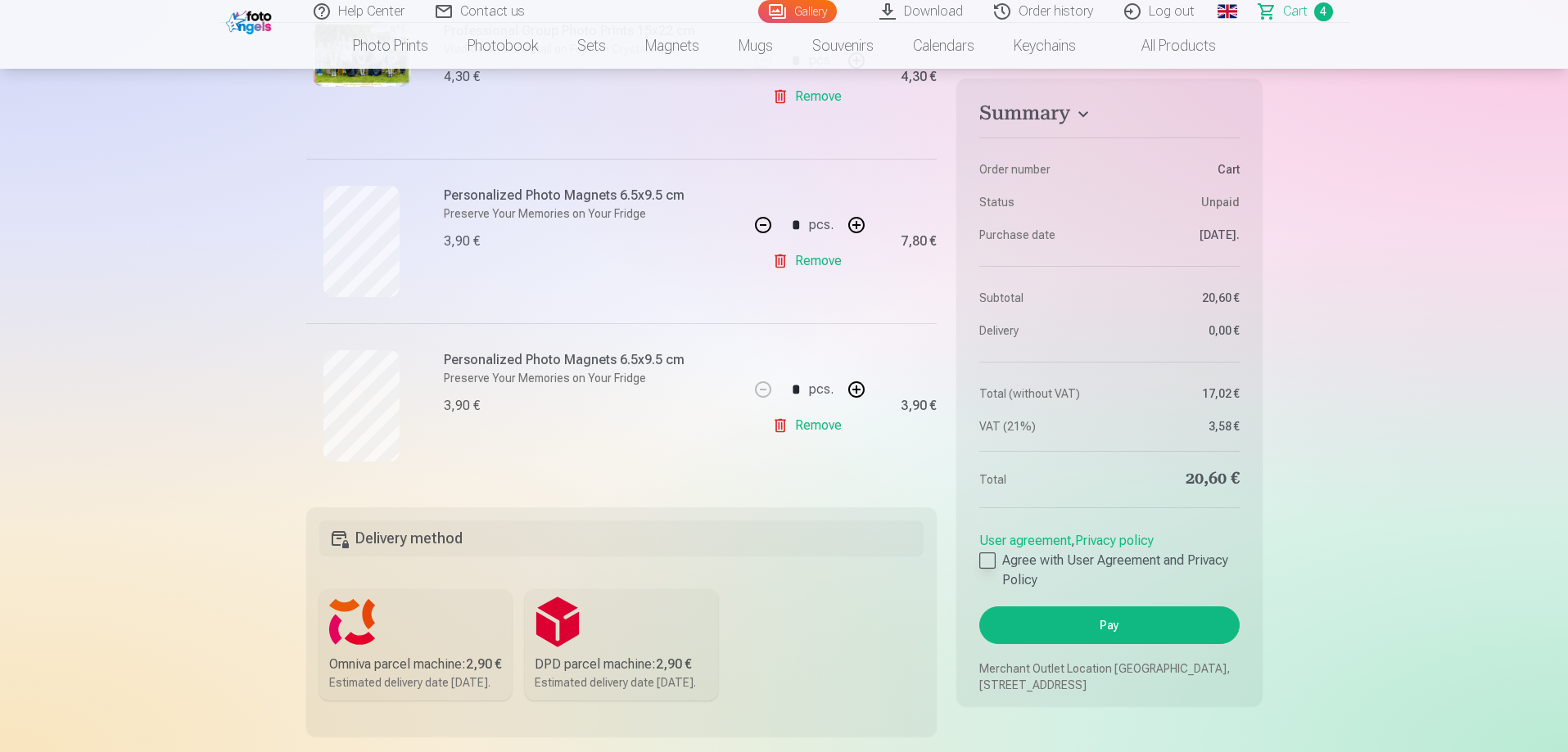
click at [1000, 565] on label "Agree with User Agreement and Privacy Policy" at bounding box center [1109, 570] width 260 height 39
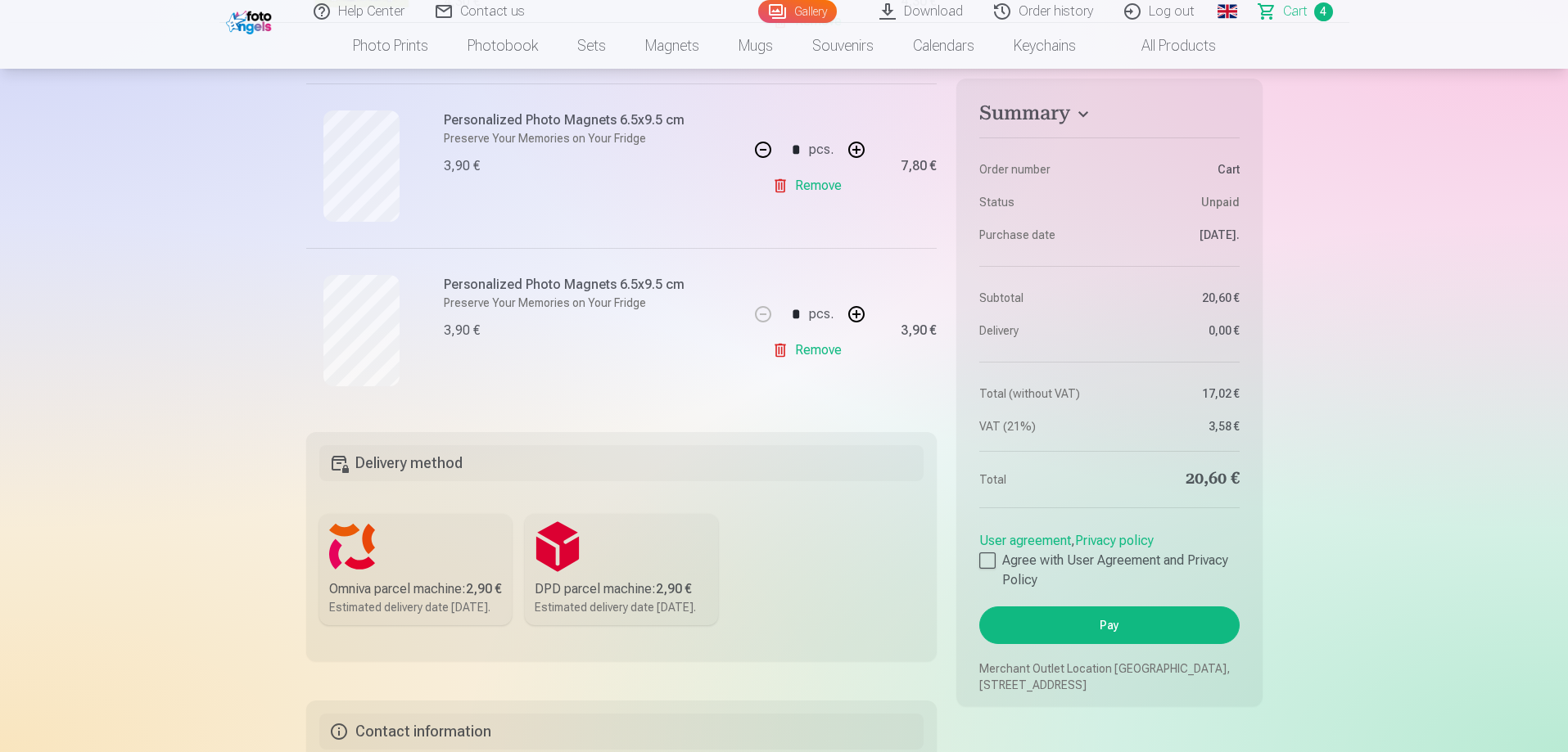
scroll to position [736, 0]
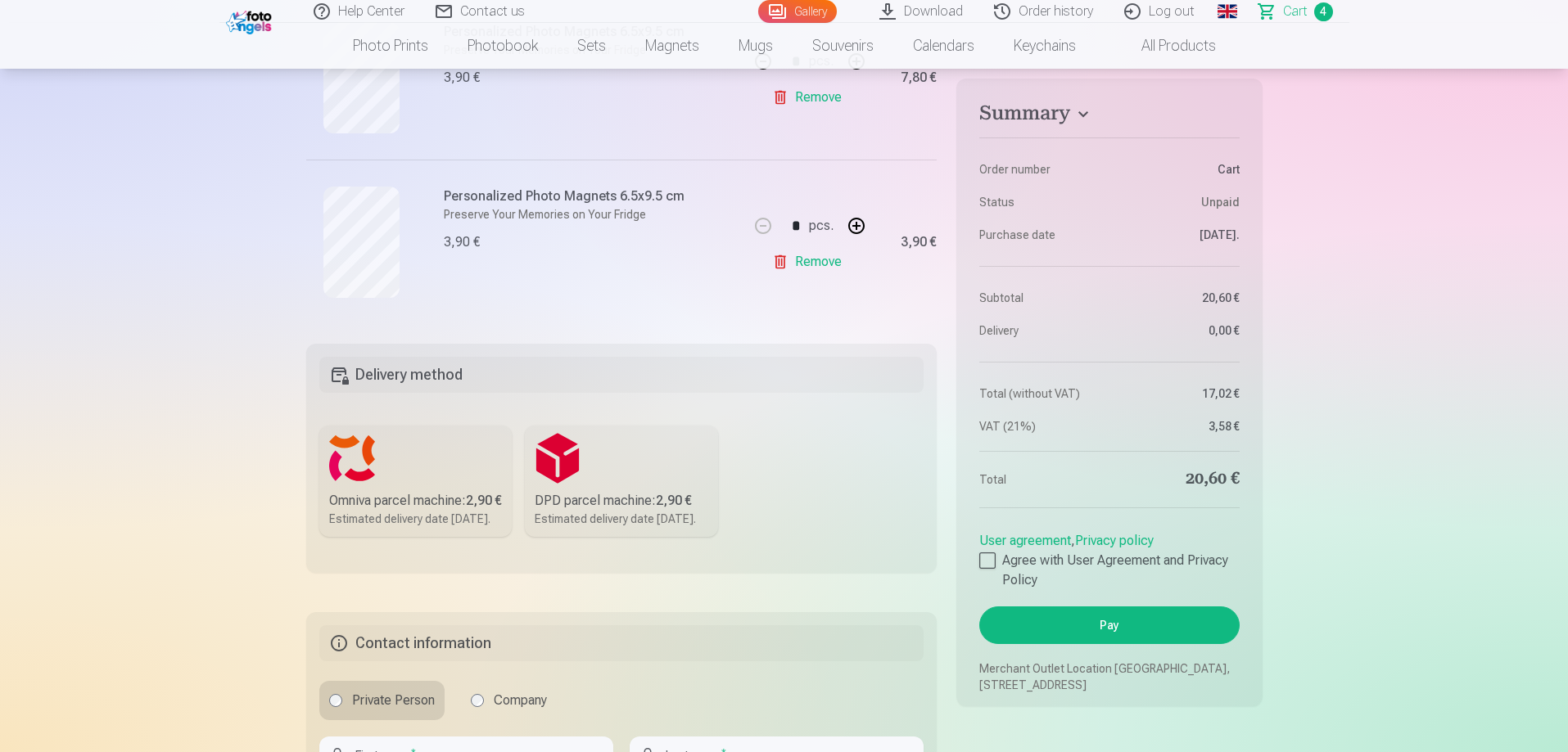
click at [430, 511] on div "Omniva parcel machine : 2,90 €" at bounding box center [416, 501] width 173 height 19
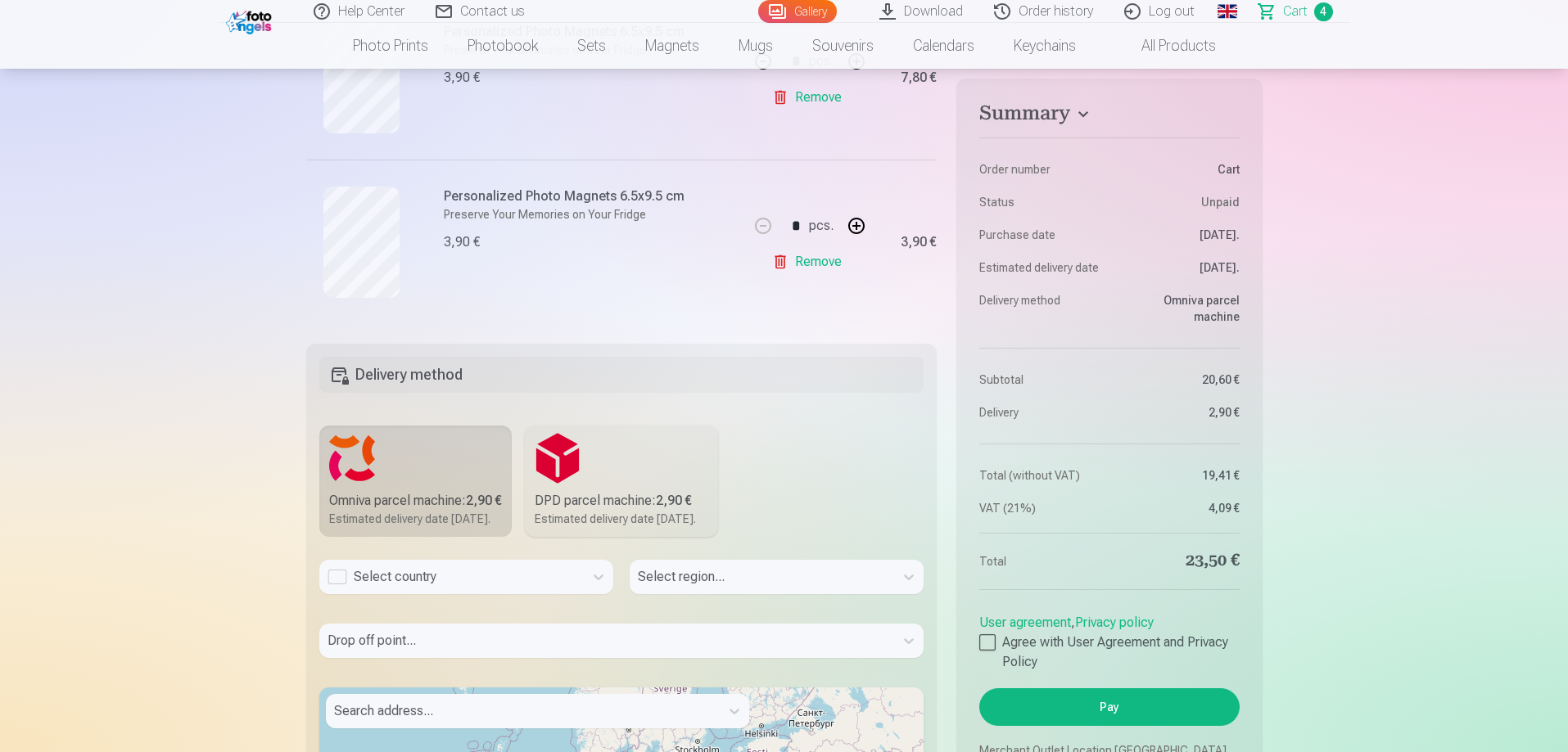
click at [447, 594] on div "Select country" at bounding box center [452, 576] width 265 height 34
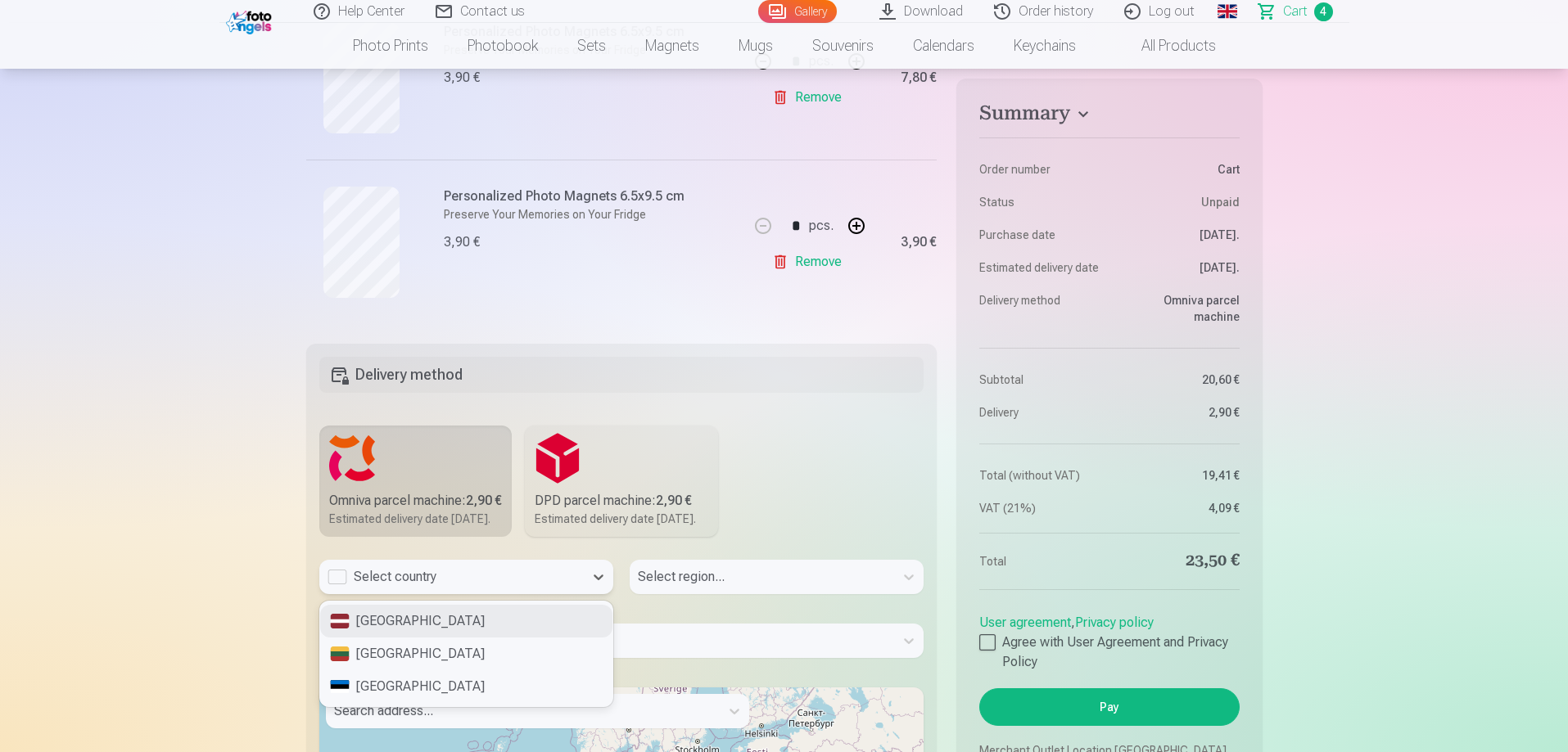
click at [436, 637] on div "Latvia" at bounding box center [466, 622] width 292 height 33
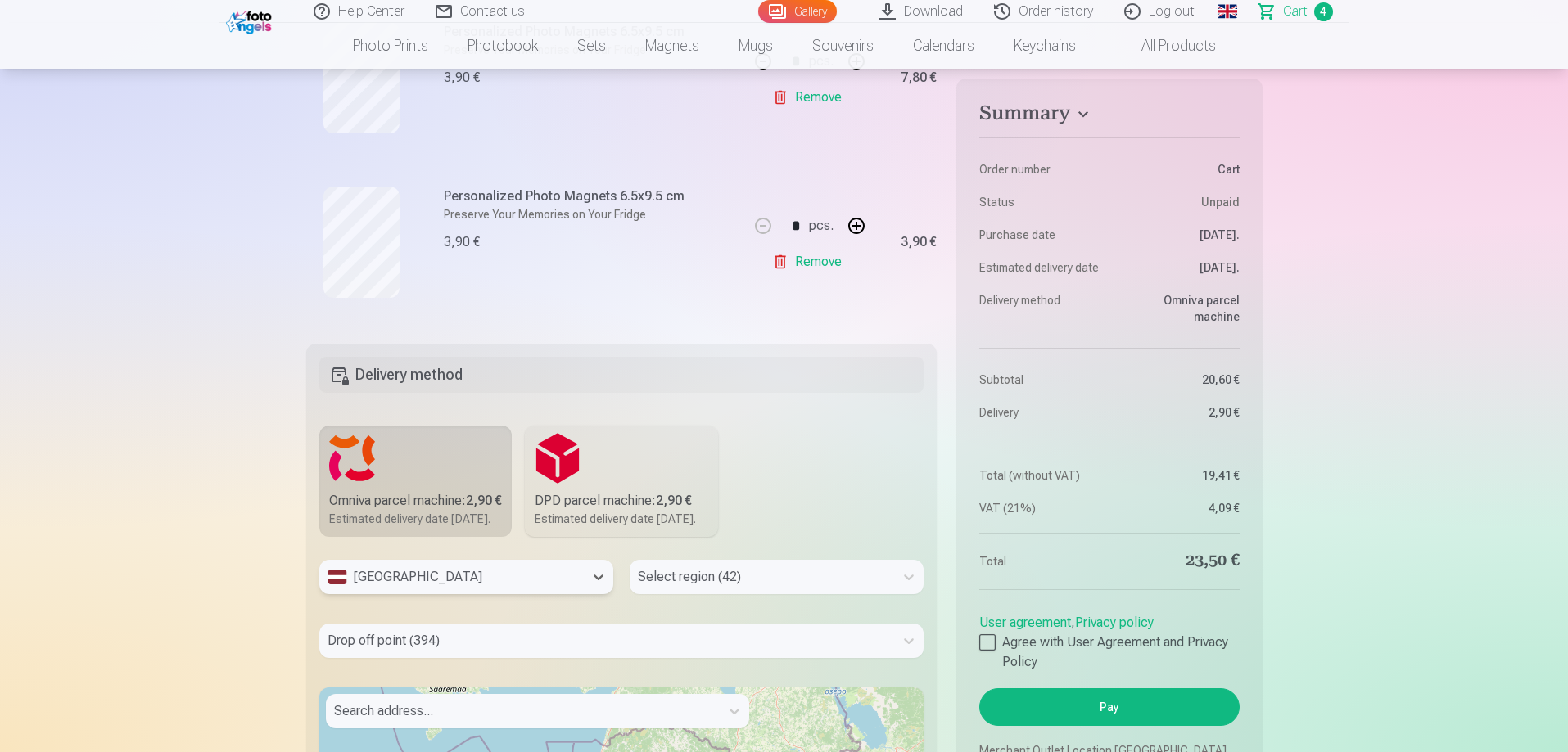
click at [693, 594] on div "Select region (42)" at bounding box center [777, 576] width 294 height 34
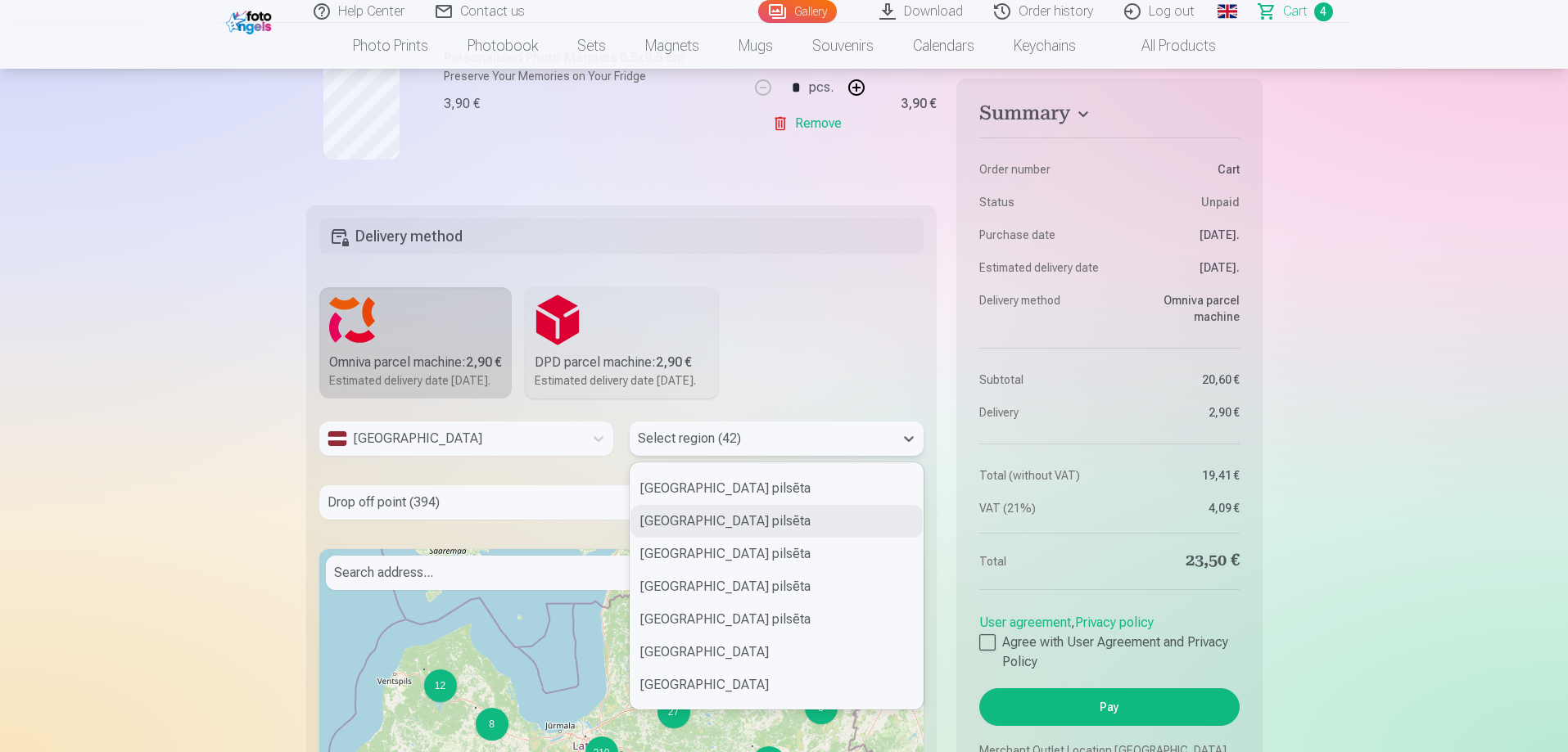
scroll to position [245, 0]
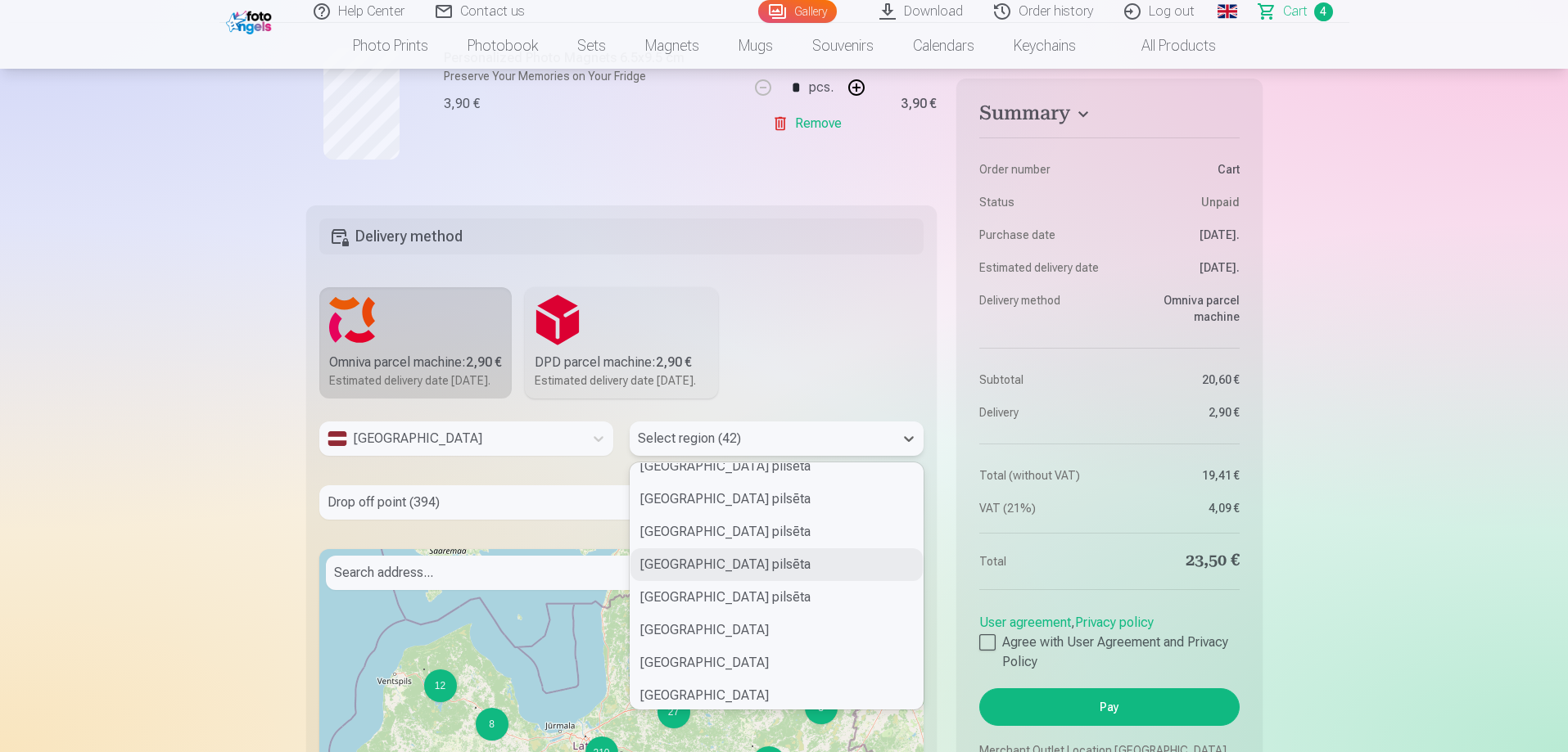
click at [704, 581] on div "Rīgas pilsēta" at bounding box center [777, 565] width 292 height 33
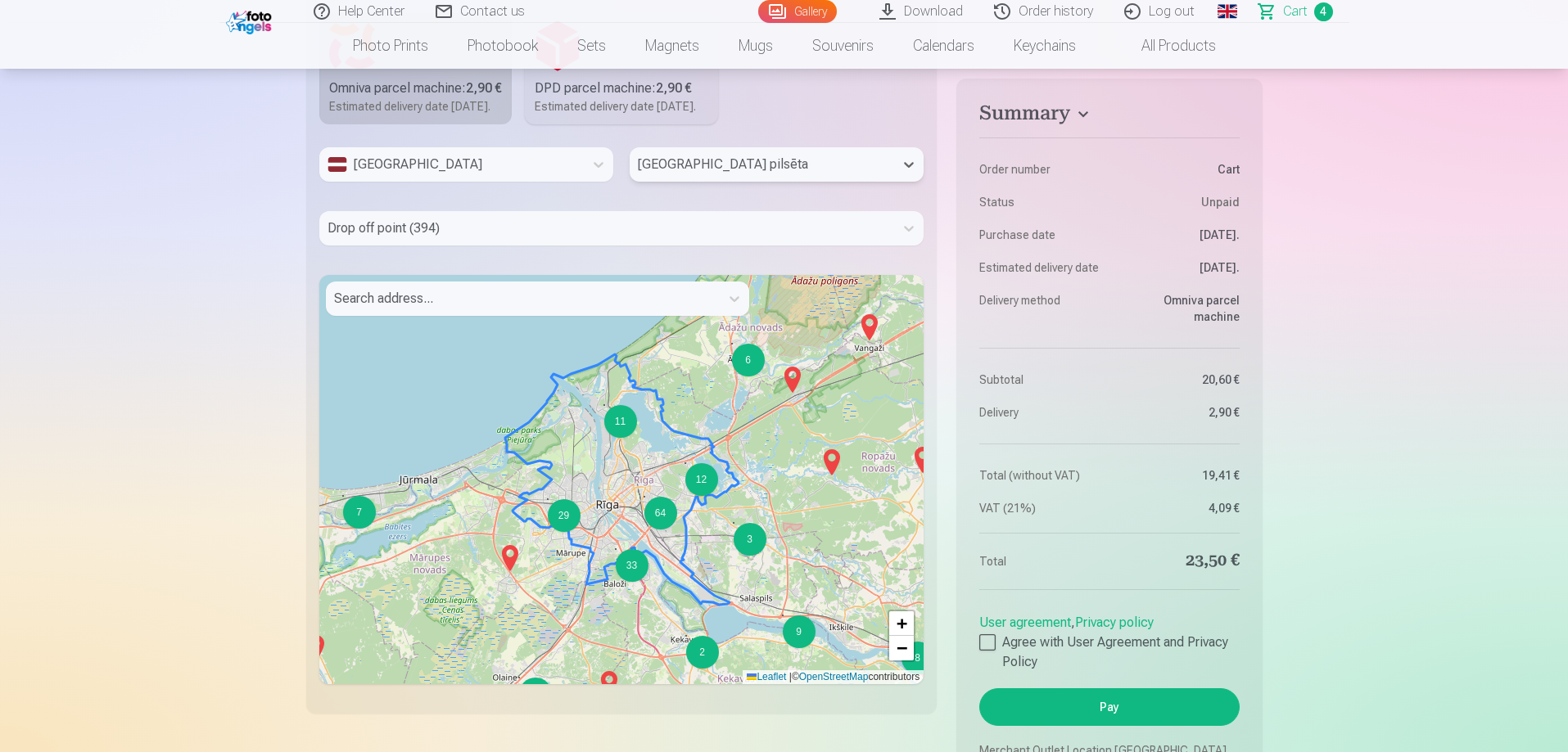
scroll to position [1120, 0]
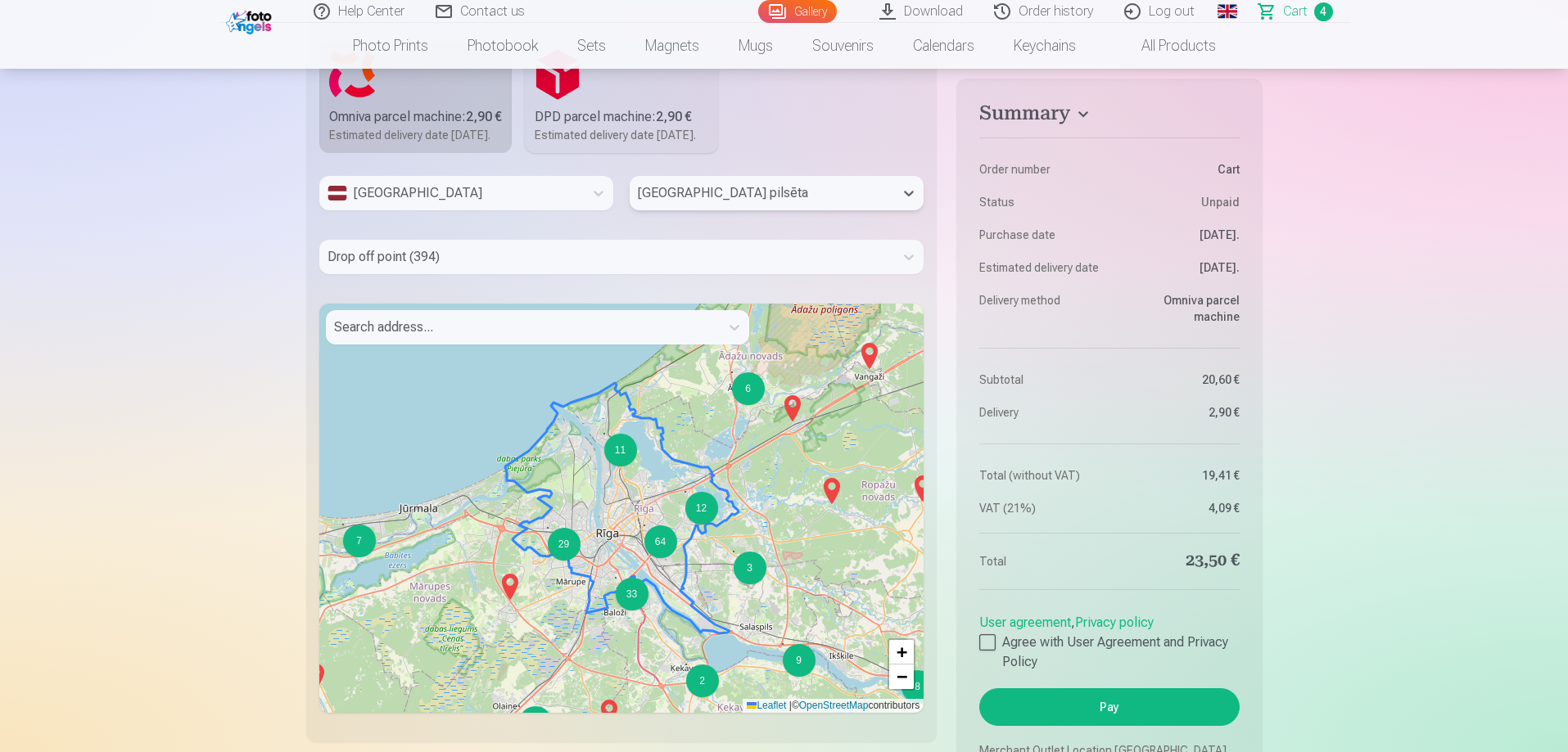
click at [492, 269] on div at bounding box center [606, 257] width 559 height 23
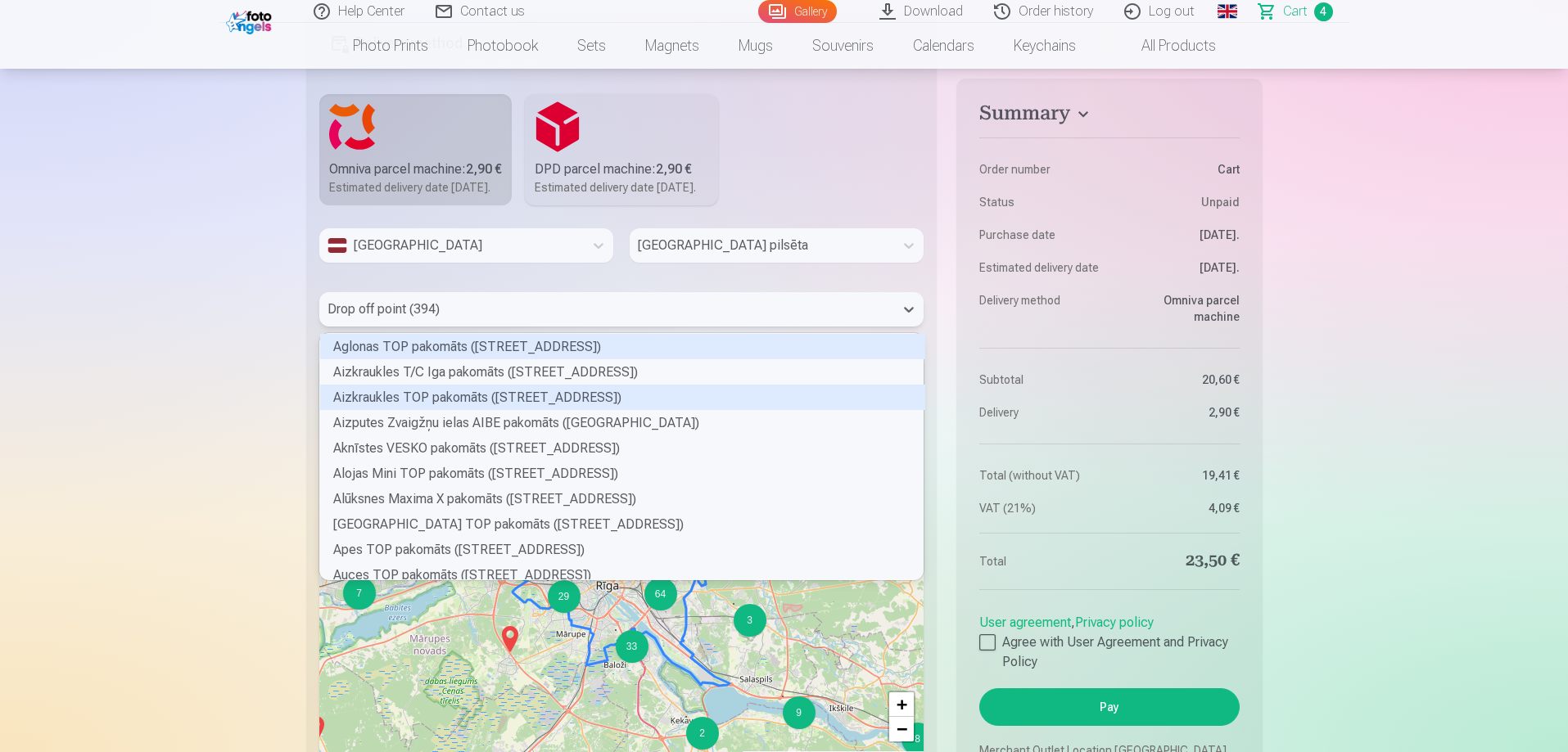
scroll to position [1038, 0]
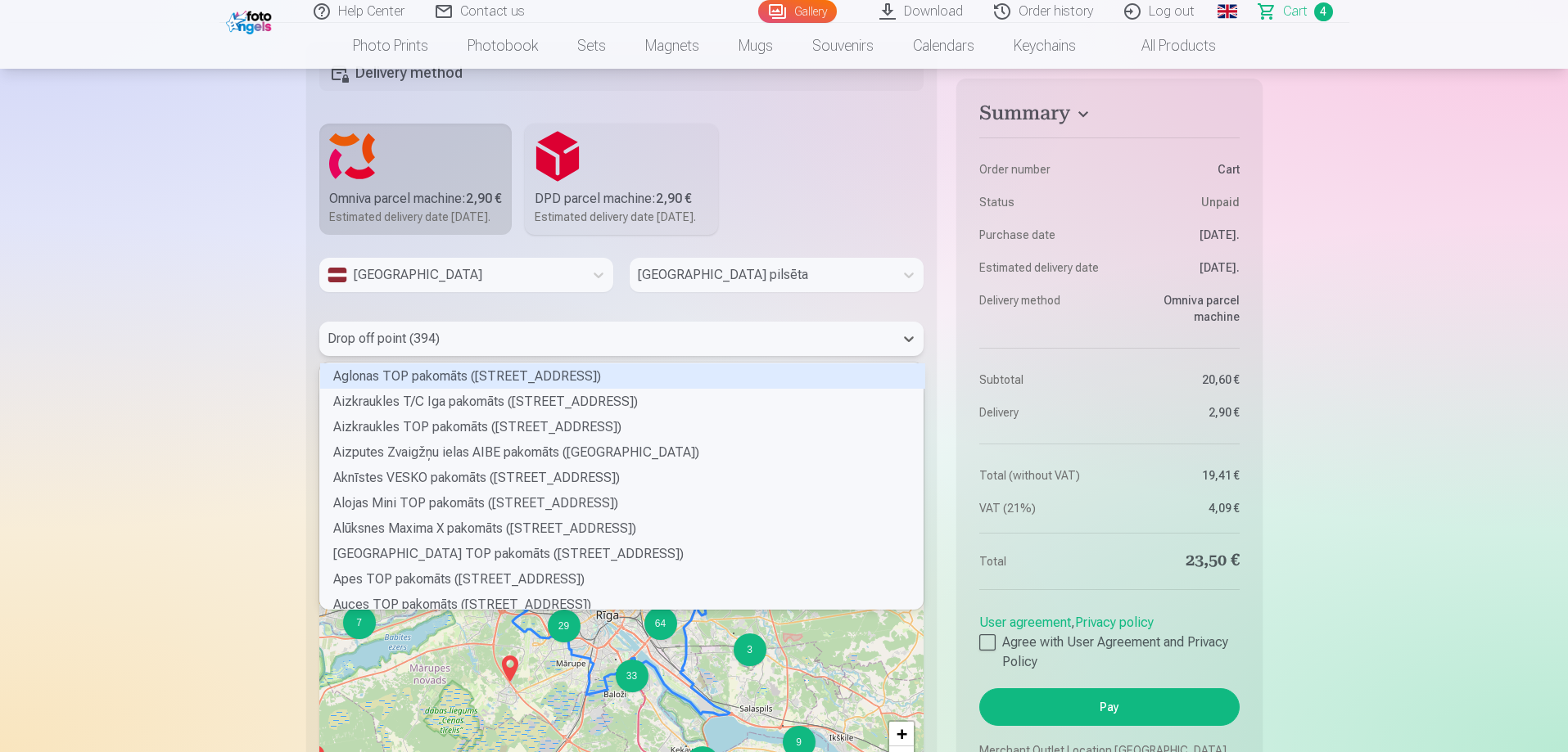
click at [514, 342] on div "Latvia Rīgas pilsēta 394 results available. Use Up and Down to choose options, …" at bounding box center [622, 526] width 605 height 537
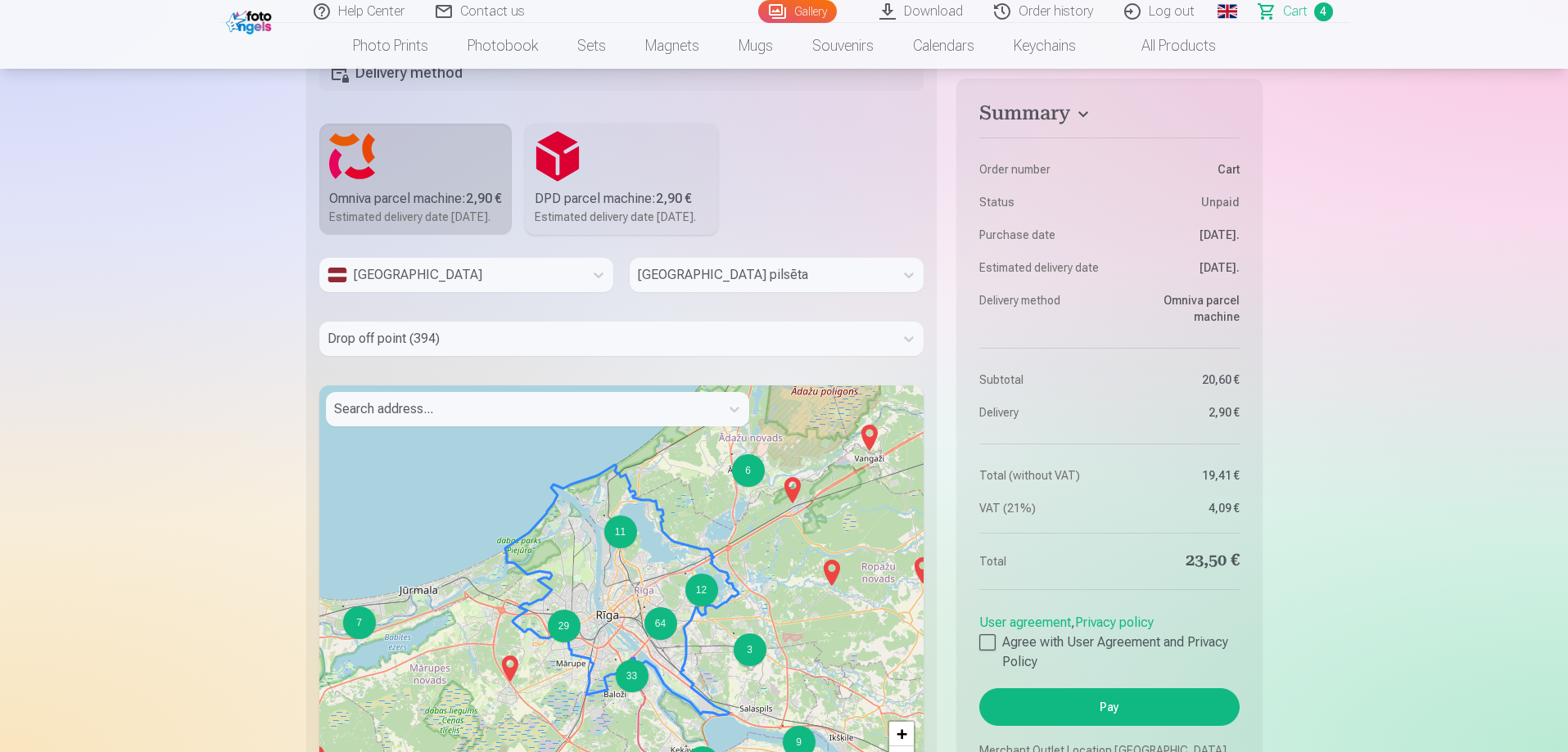
click at [704, 286] on div at bounding box center [761, 275] width 248 height 23
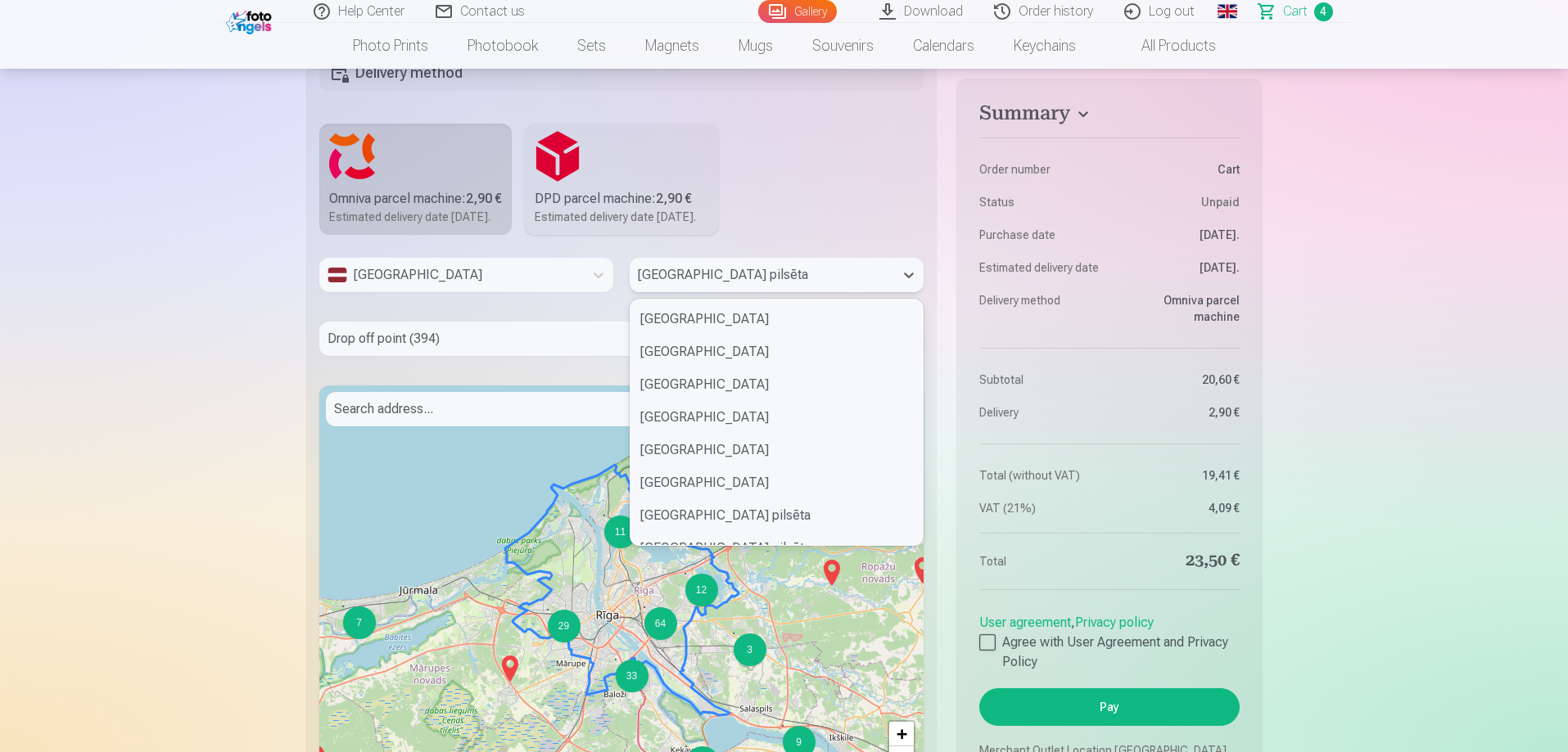
scroll to position [128, 0]
click at [706, 534] on div "Rīgas pilsēta" at bounding box center [777, 519] width 292 height 33
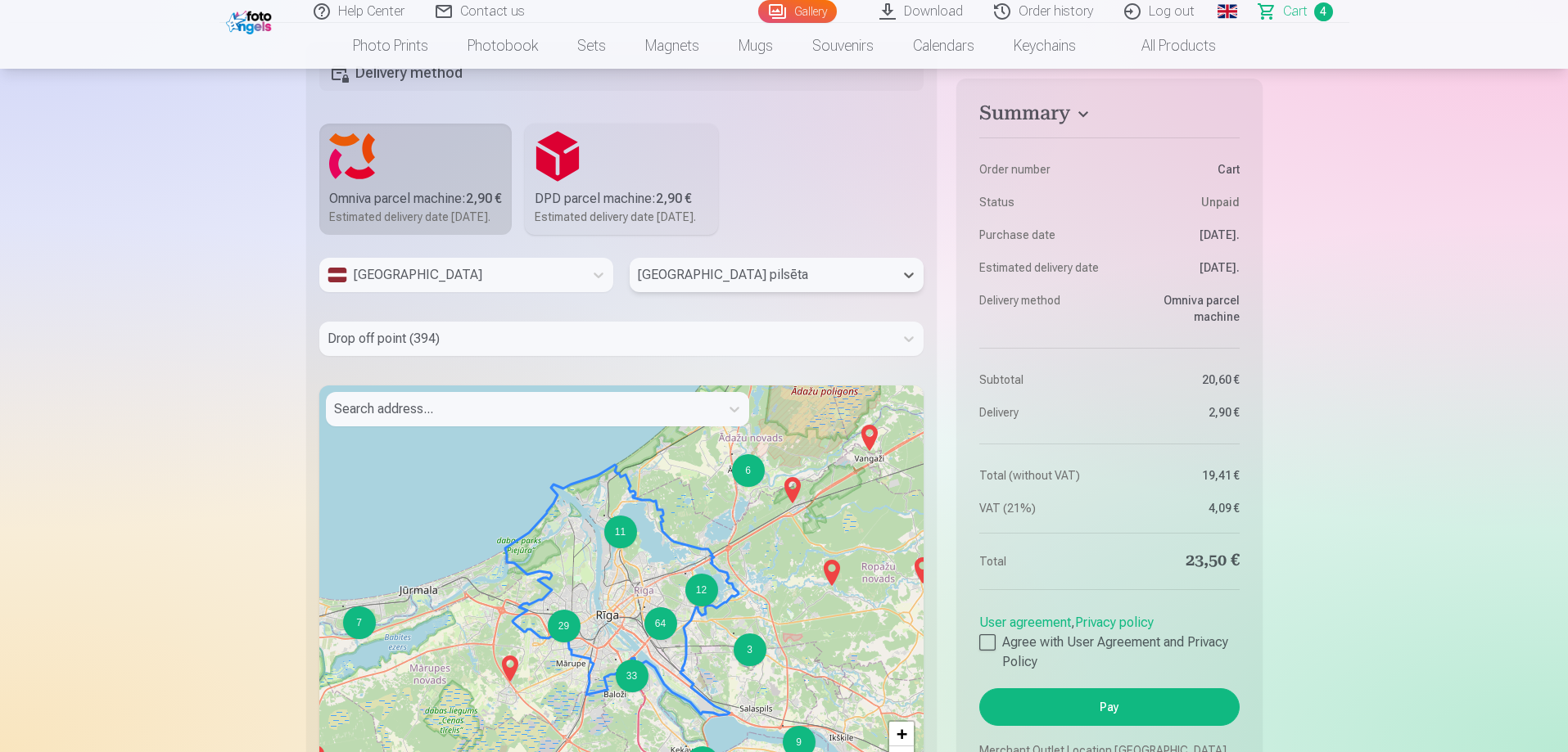
click at [574, 350] on div at bounding box center [606, 339] width 559 height 23
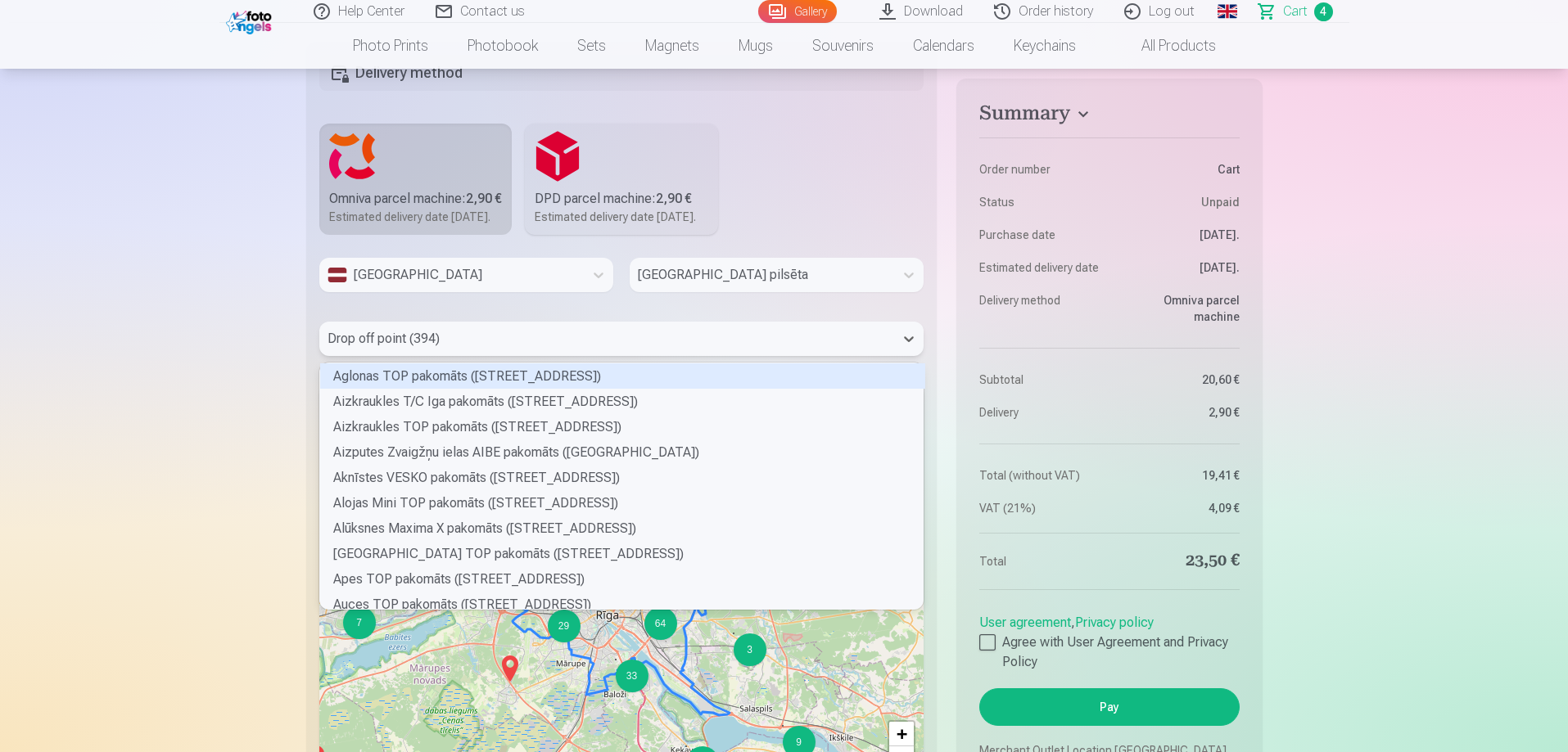
scroll to position [241, 599]
drag, startPoint x: 920, startPoint y: 415, endPoint x: 823, endPoint y: 466, distance: 109.6
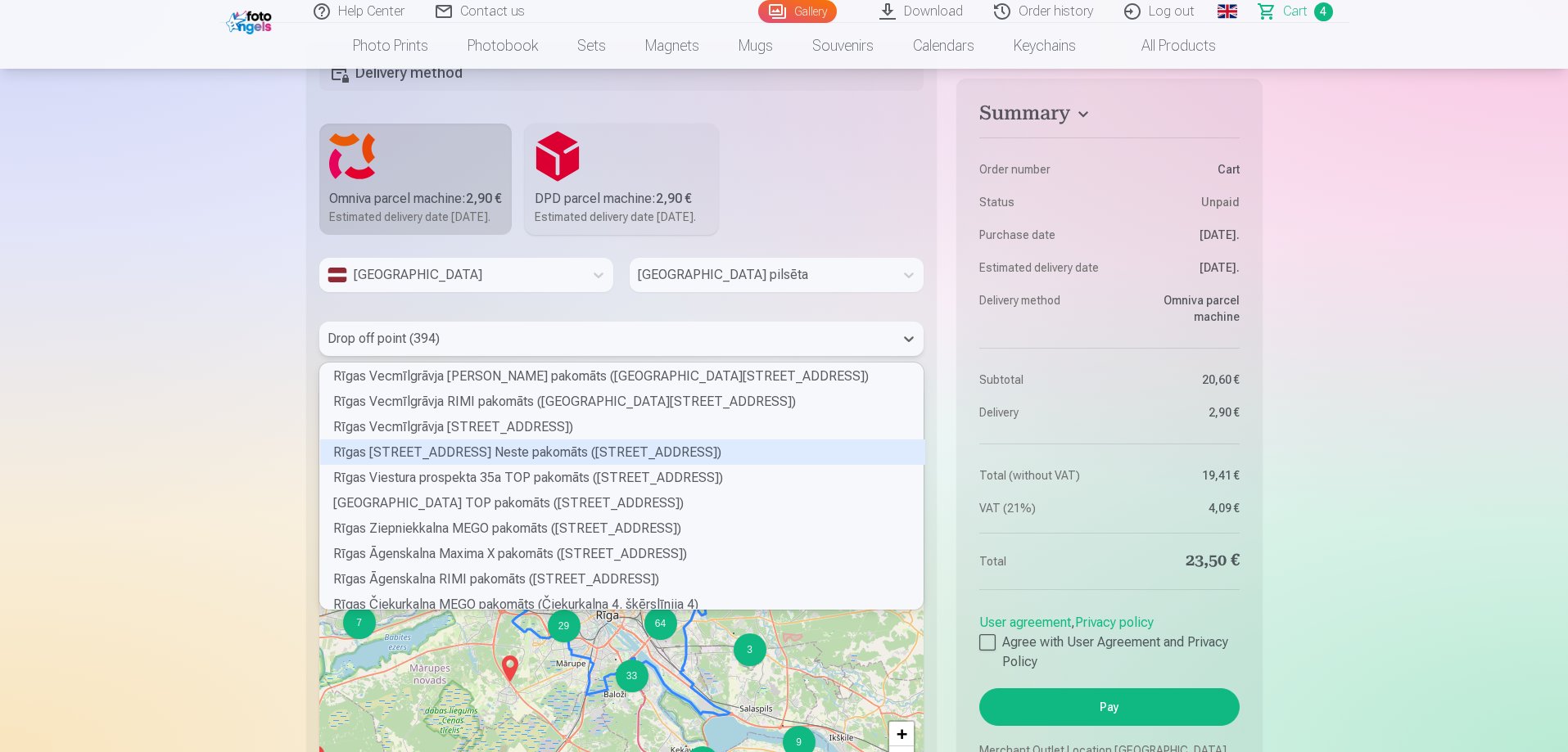
scroll to position [7691, 0]
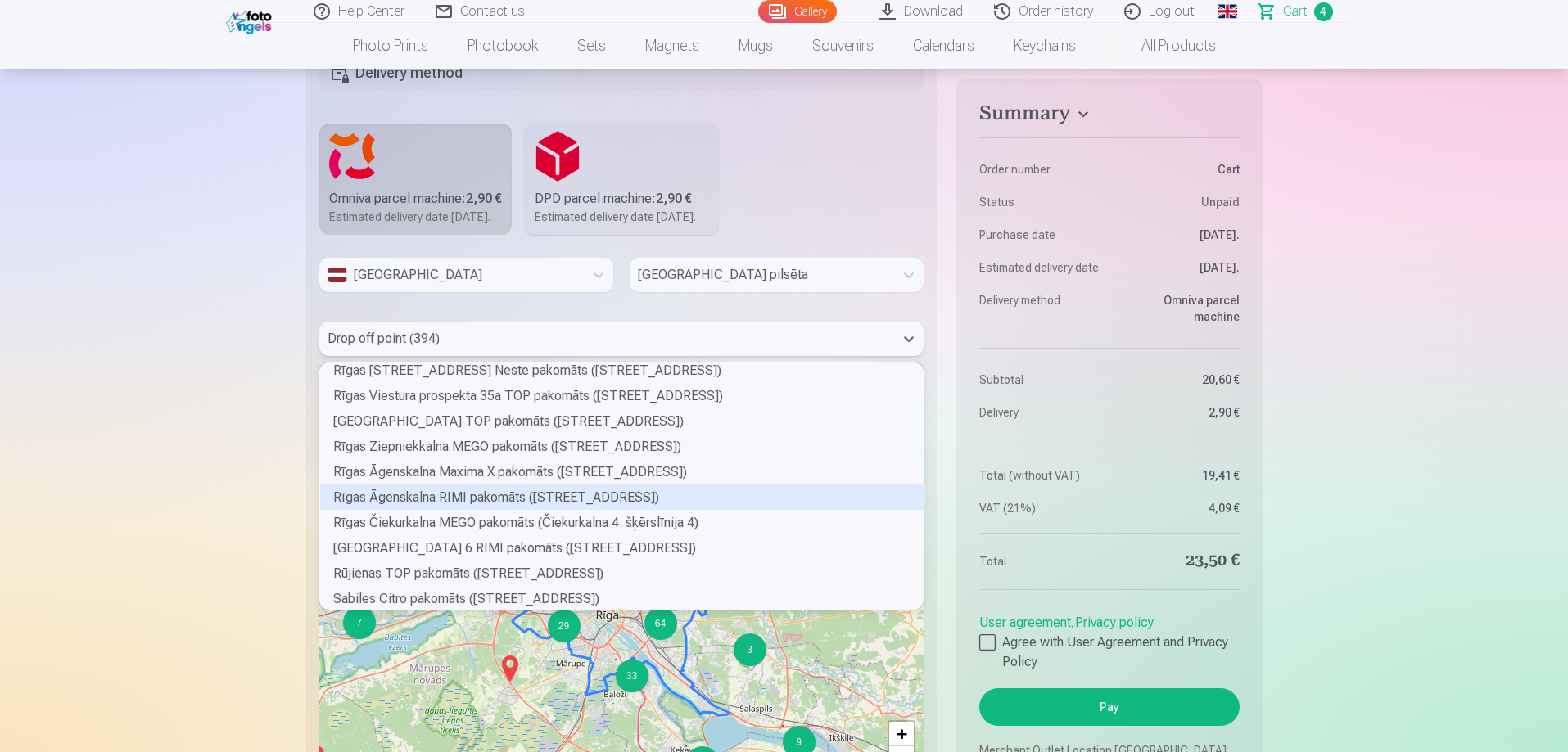
click at [625, 510] on div "Rīgas Āgenskalna RIMI pakomāts (Mārupes iela 10A)" at bounding box center [623, 497] width 605 height 25
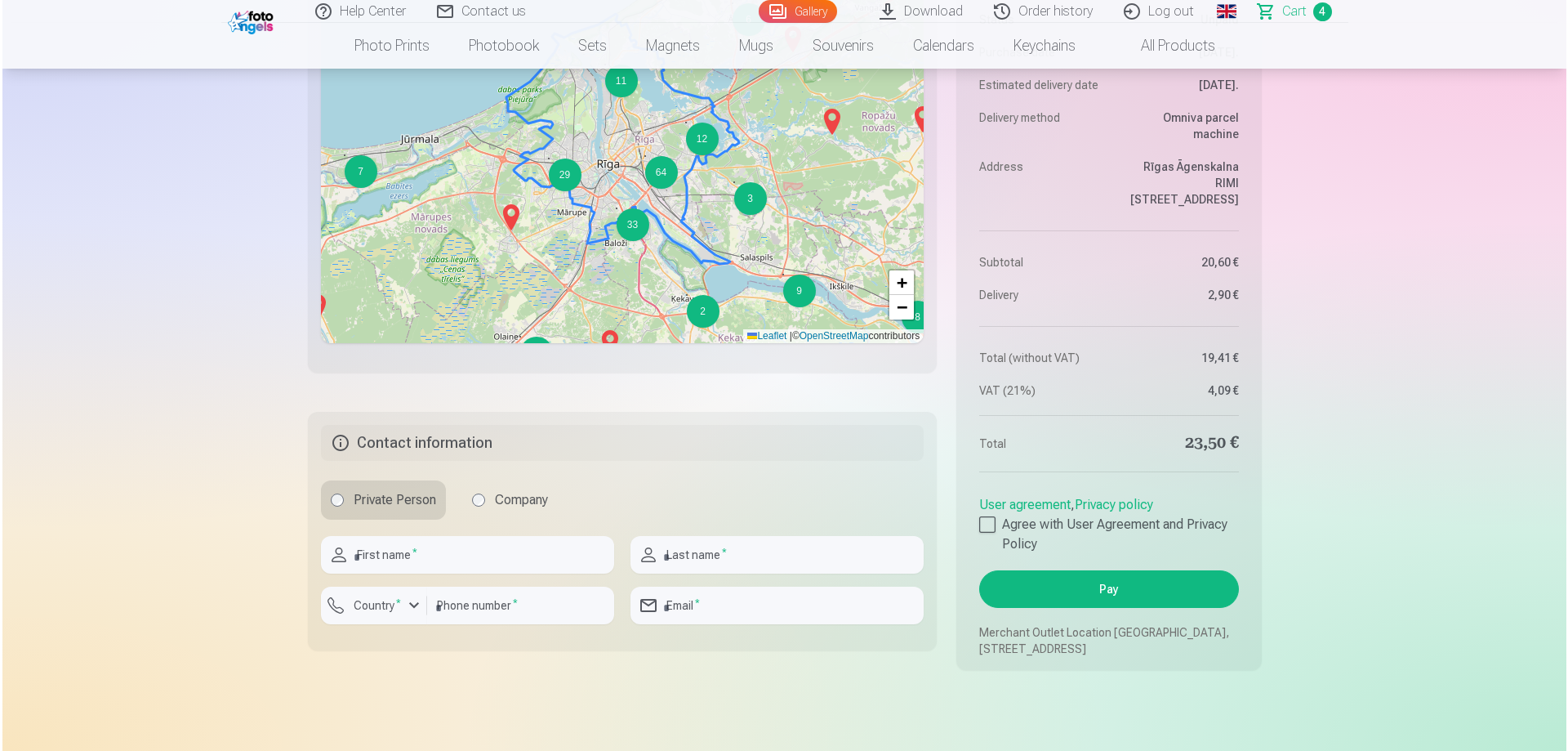
scroll to position [1609, 0]
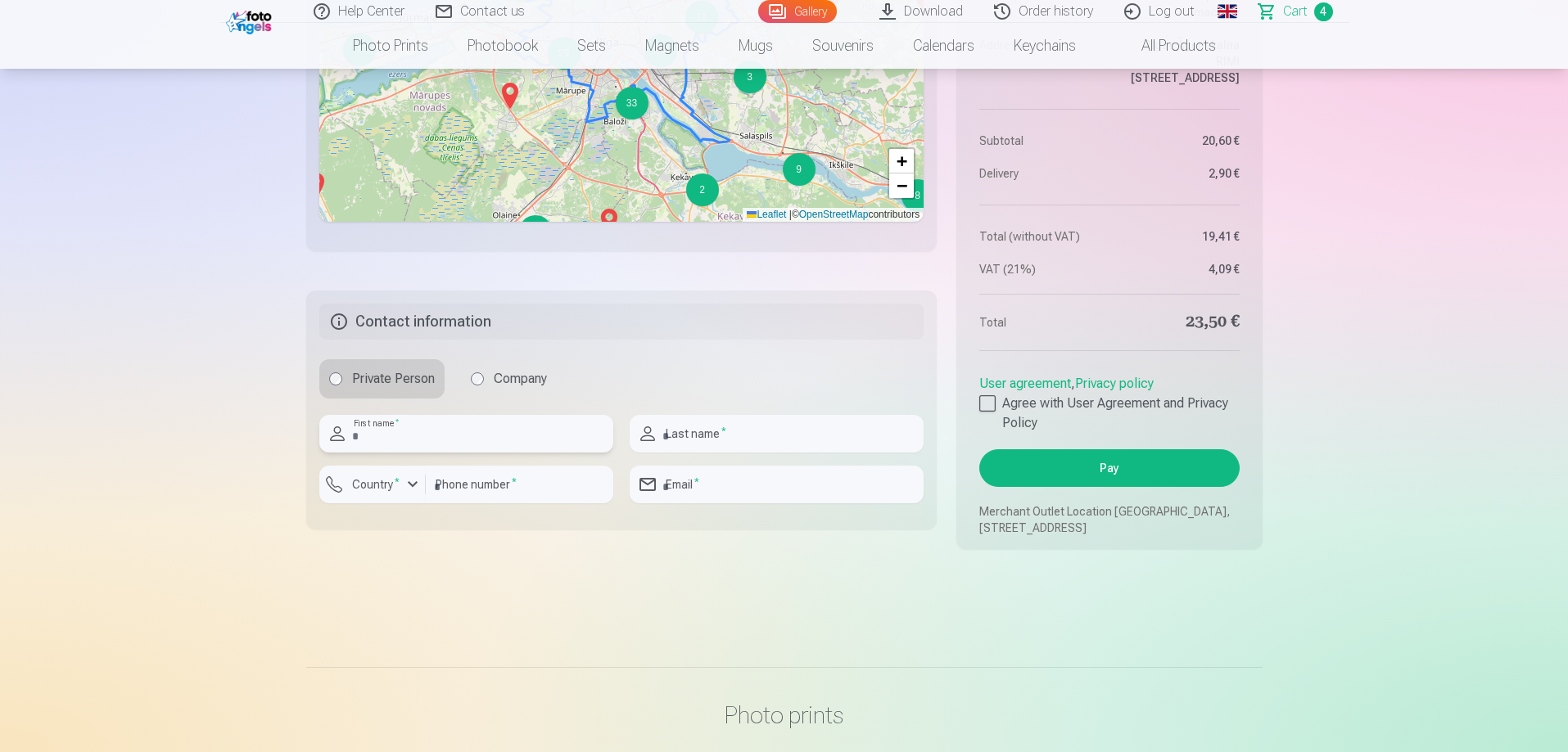
click at [507, 452] on input "text" at bounding box center [466, 433] width 294 height 38
type input "******"
click at [742, 452] on input "text" at bounding box center [777, 433] width 294 height 38
type input "*****"
click at [416, 503] on button "Country *" at bounding box center [372, 484] width 106 height 38
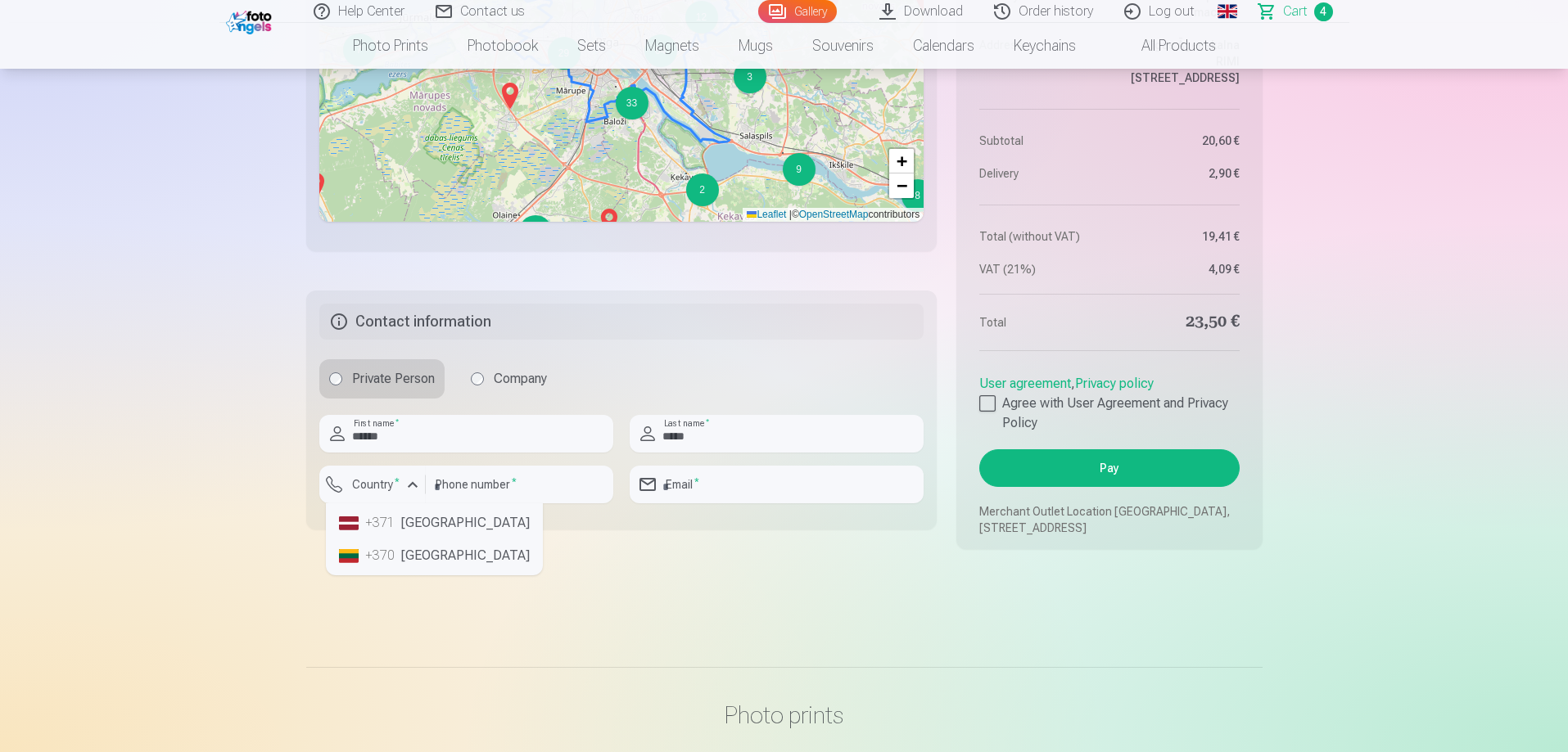
click at [415, 539] on li "+371 Latvia" at bounding box center [433, 523] width 203 height 33
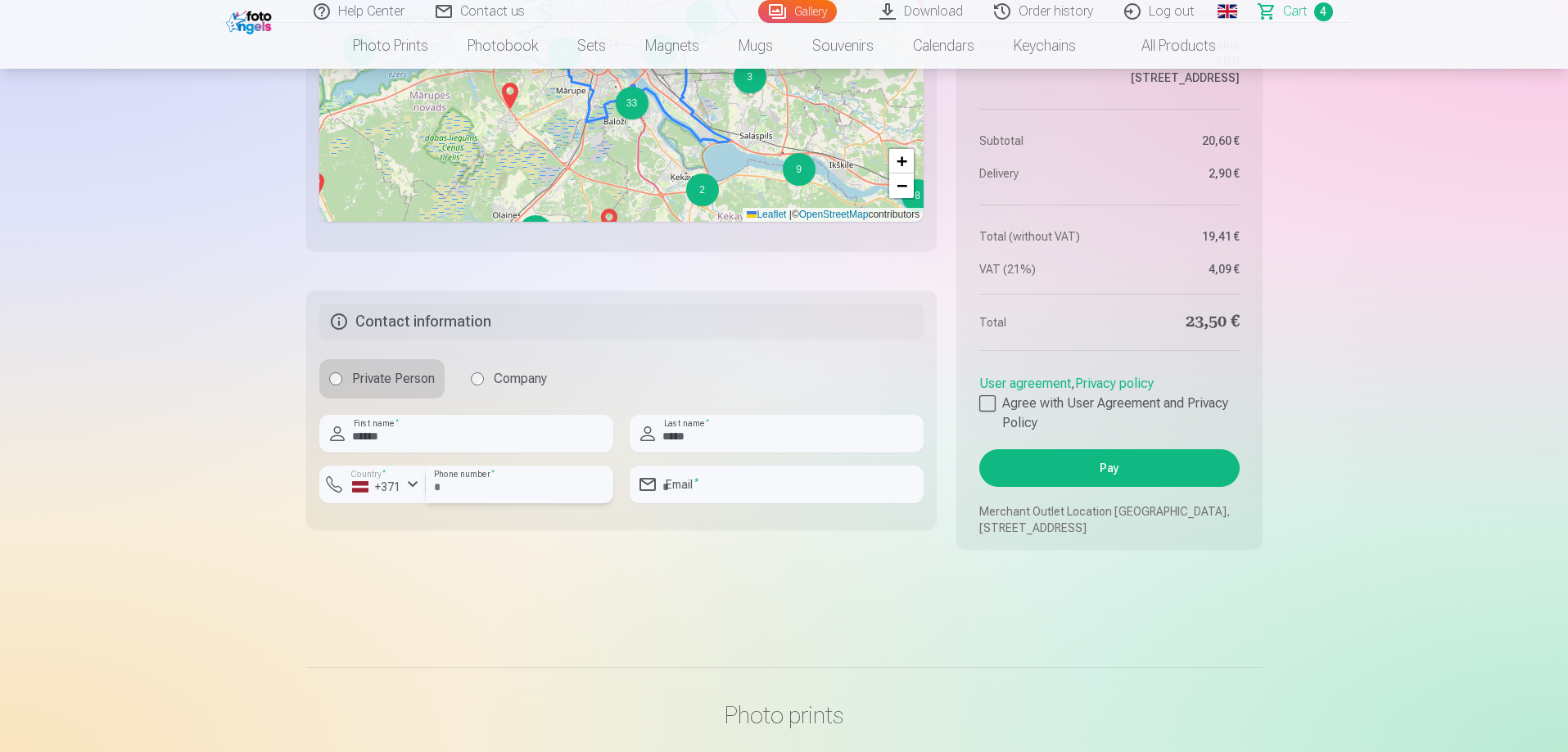
click at [471, 503] on input "number" at bounding box center [519, 484] width 188 height 38
type input "********"
click at [796, 503] on input "email" at bounding box center [777, 484] width 294 height 38
type input "**********"
click at [1145, 486] on button "Pay" at bounding box center [1109, 468] width 260 height 38
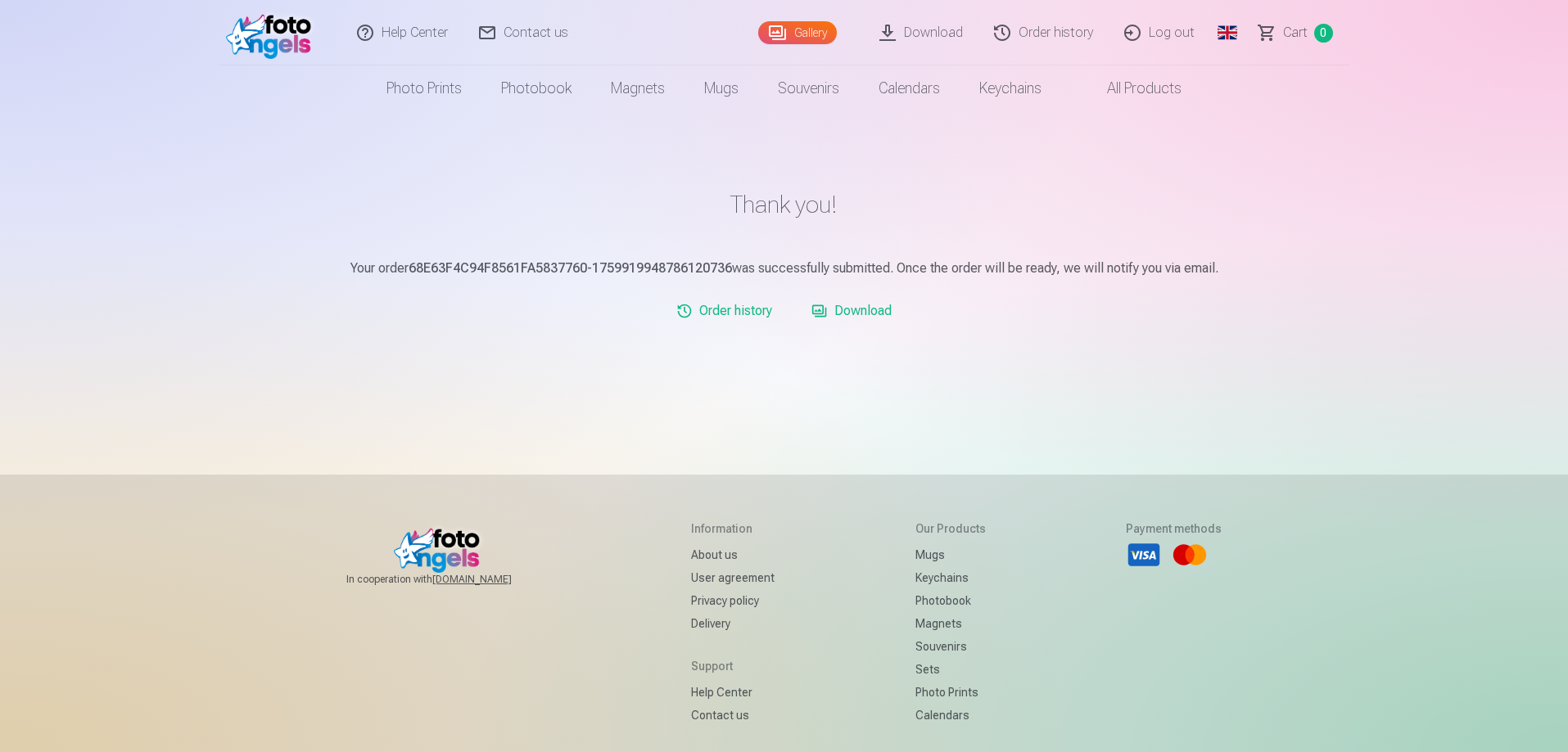
scroll to position [82, 0]
